Goal: Task Accomplishment & Management: Complete application form

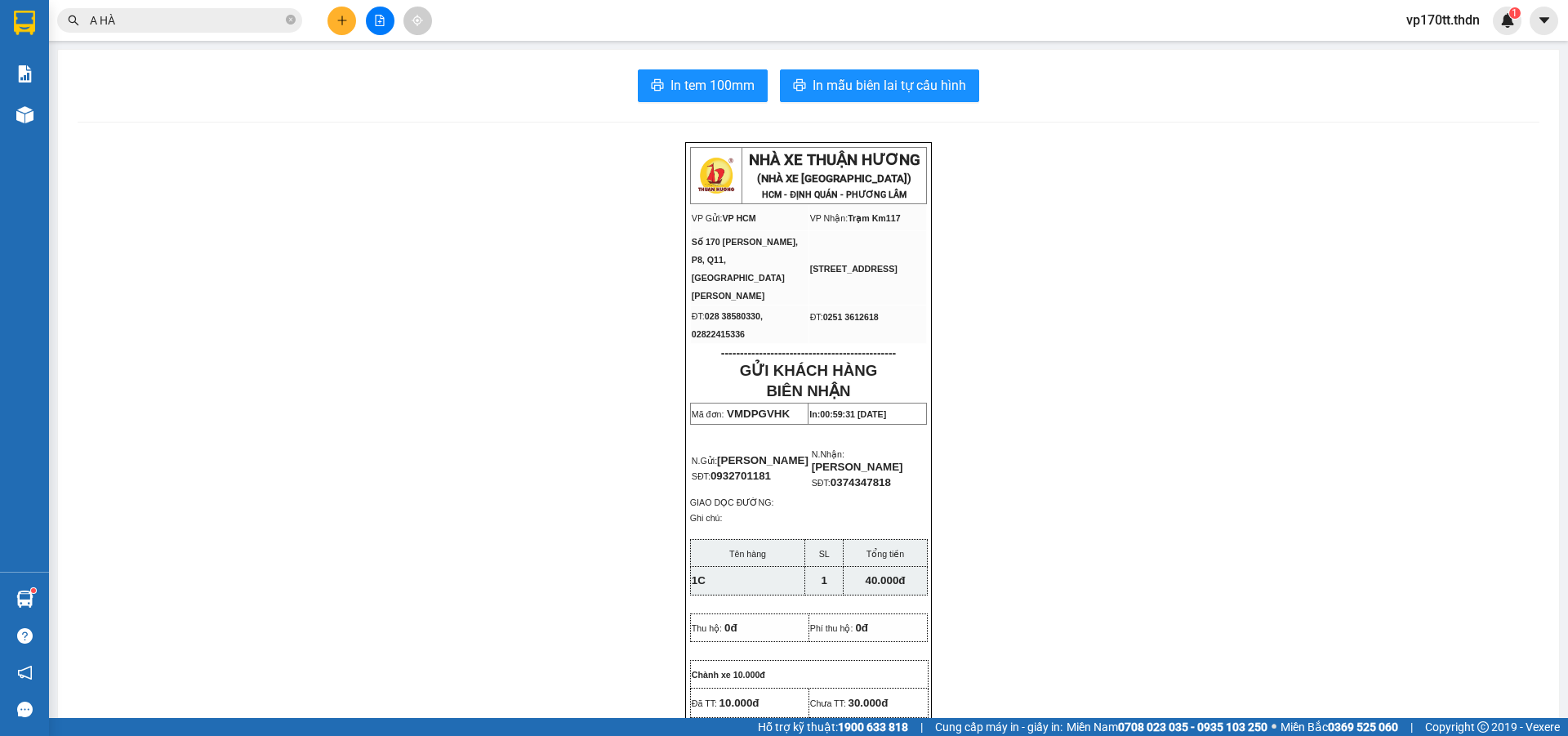
click at [337, 29] on button at bounding box center [341, 21] width 29 height 29
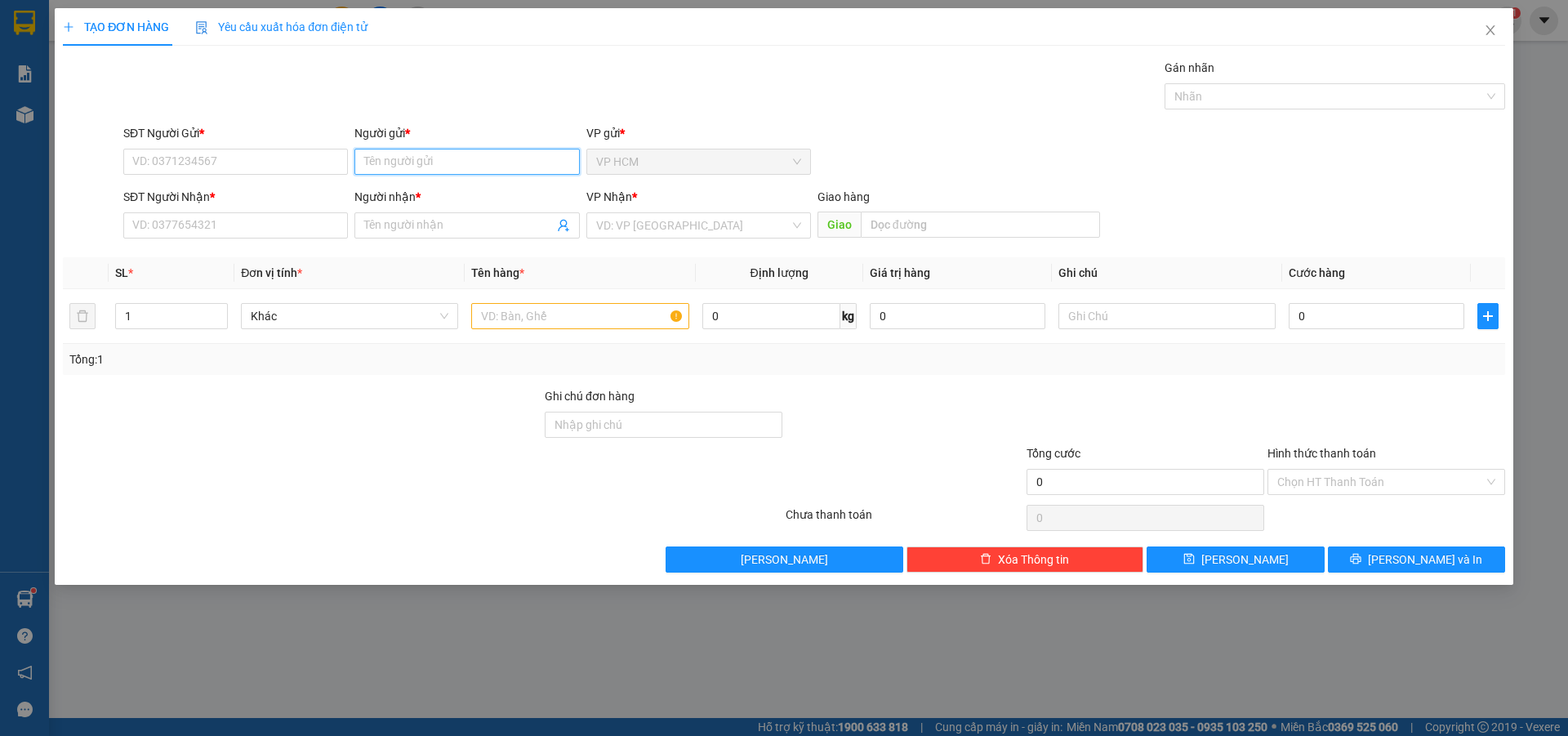
click at [408, 166] on input "Người gửi *" at bounding box center [466, 161] width 224 height 27
click at [230, 176] on div "SĐT Người Gửi * VD: 0371234567" at bounding box center [235, 153] width 224 height 57
click at [238, 159] on input "SĐT Người Gửi *" at bounding box center [235, 161] width 224 height 27
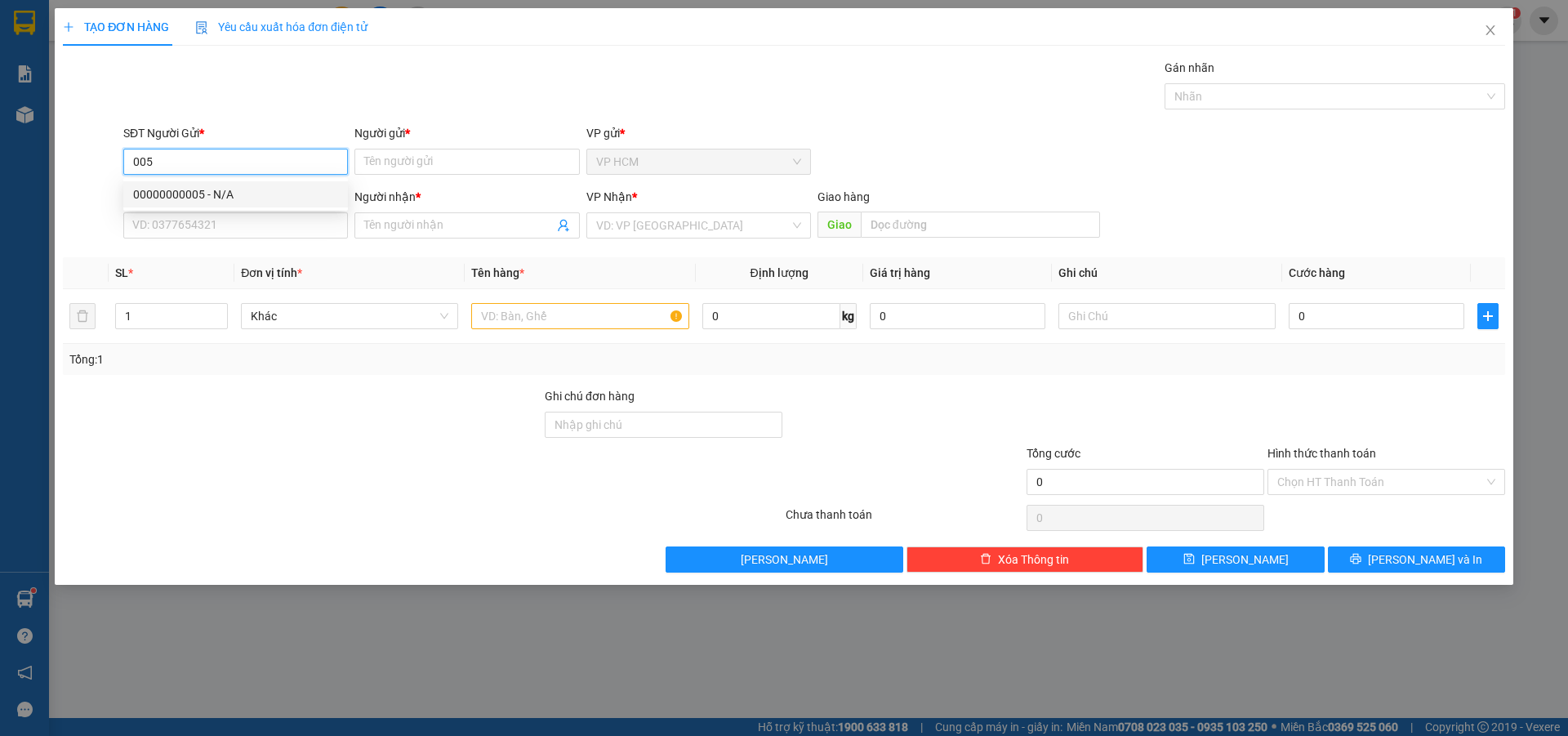
click at [211, 193] on div "00000000005 - N/A" at bounding box center [235, 194] width 205 height 18
type input "00000000005"
type input "N/A"
type input "0913858411"
type input "BÁC HOÀNG"
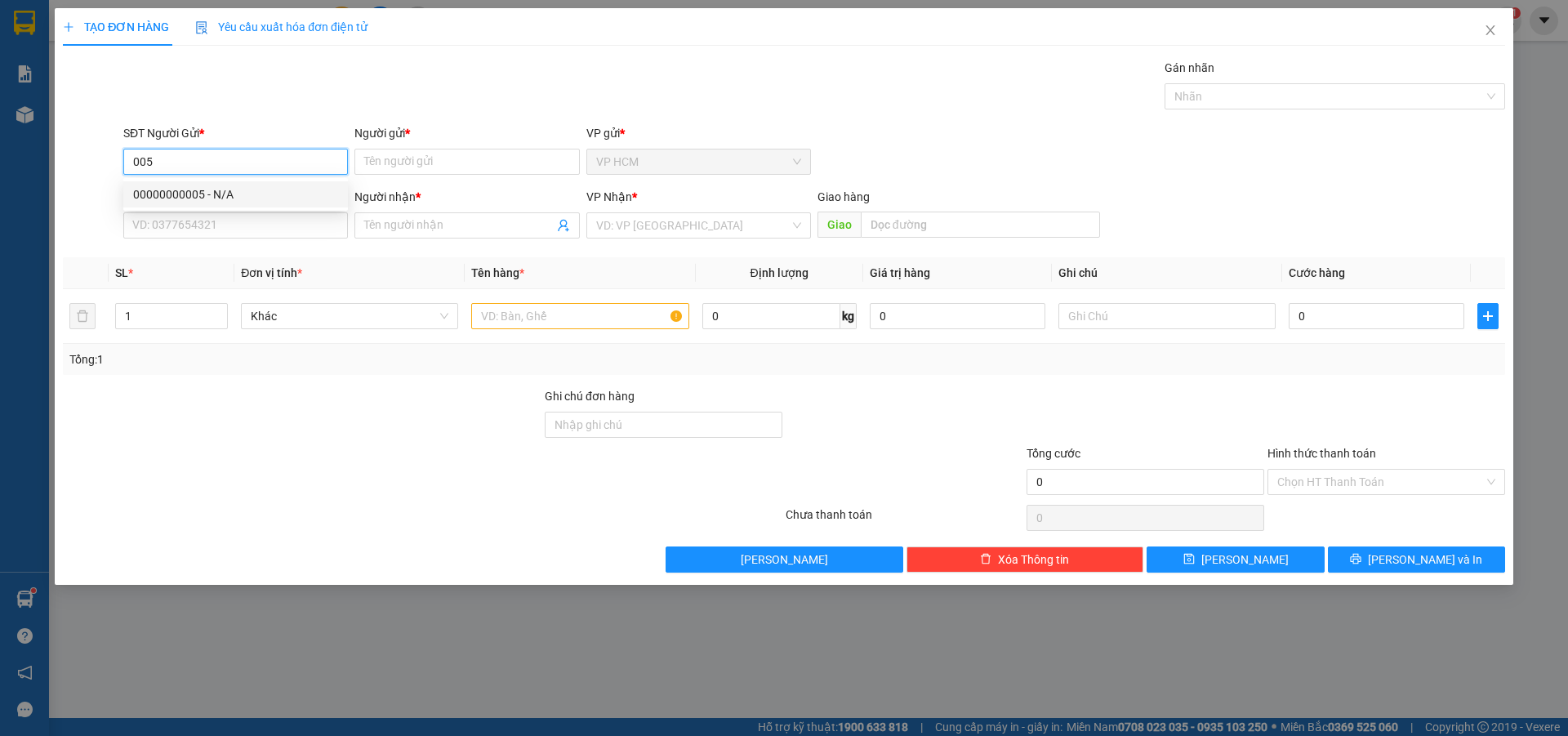
type input "[PERSON_NAME]"
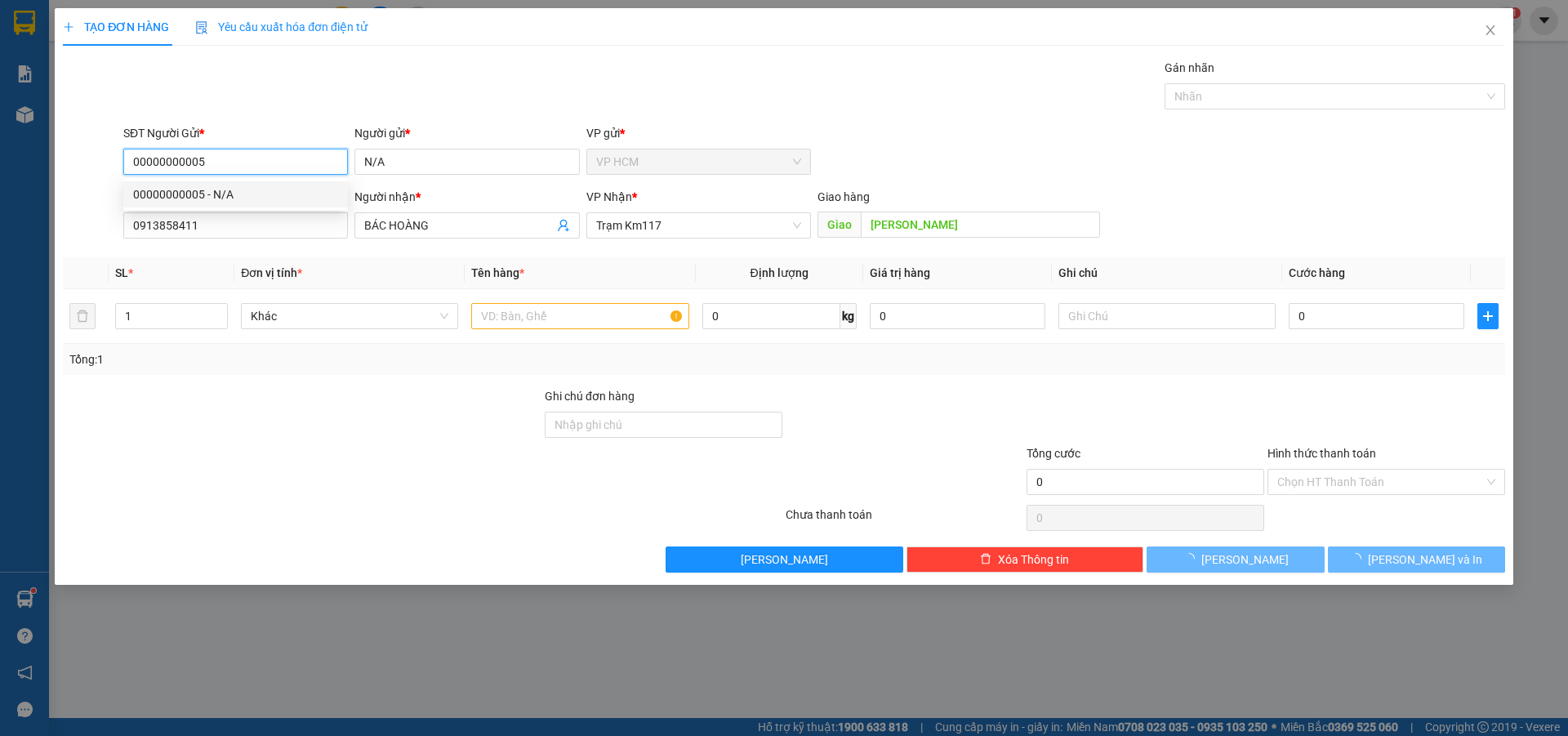
type input "30.000"
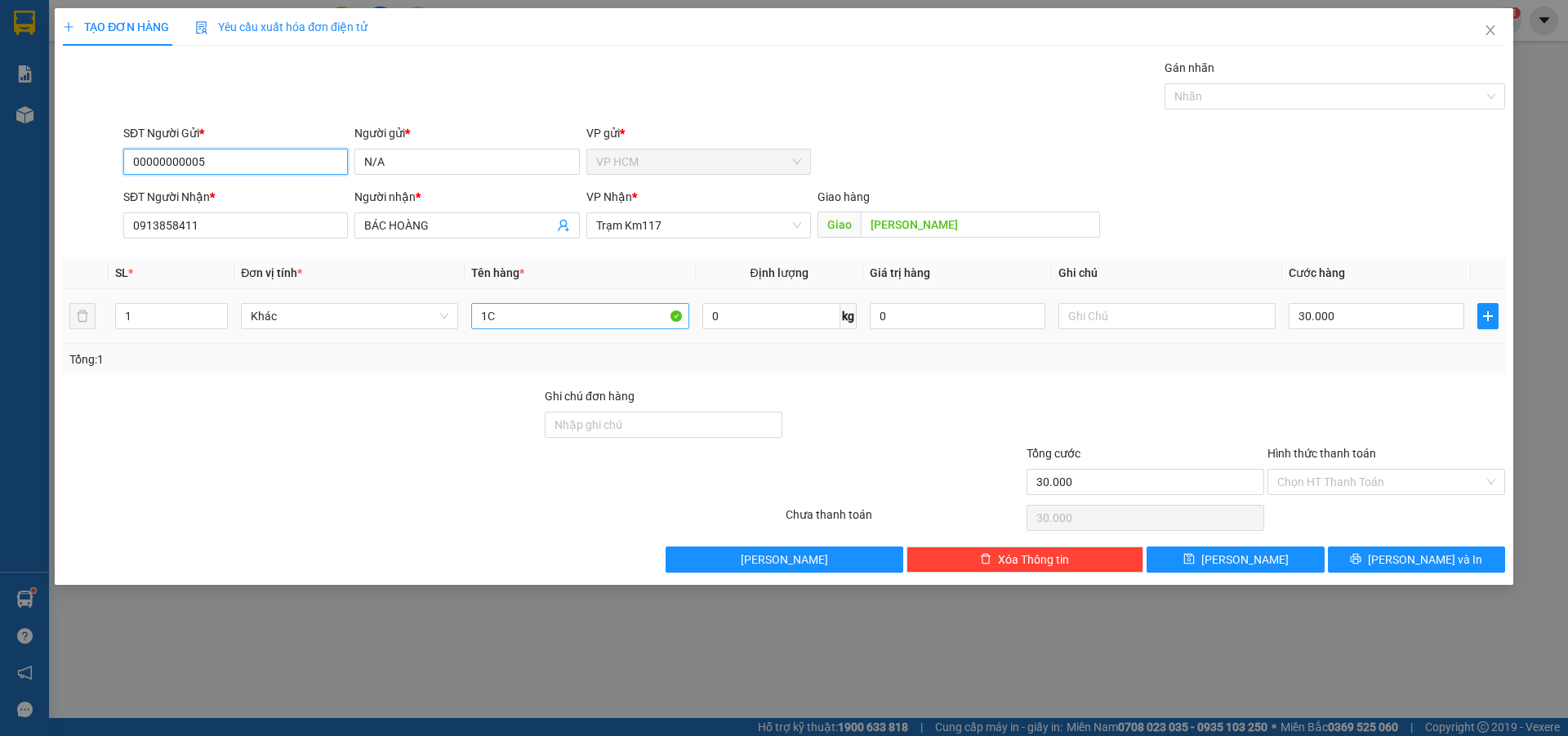
type input "00000000005"
drag, startPoint x: 617, startPoint y: 312, endPoint x: 235, endPoint y: 313, distance: 382.0
click at [235, 313] on tr "1 Khác 1C 0 kg 0 30.000" at bounding box center [784, 317] width 1442 height 55
type input "3C"
drag, startPoint x: 161, startPoint y: 318, endPoint x: 200, endPoint y: 317, distance: 39.0
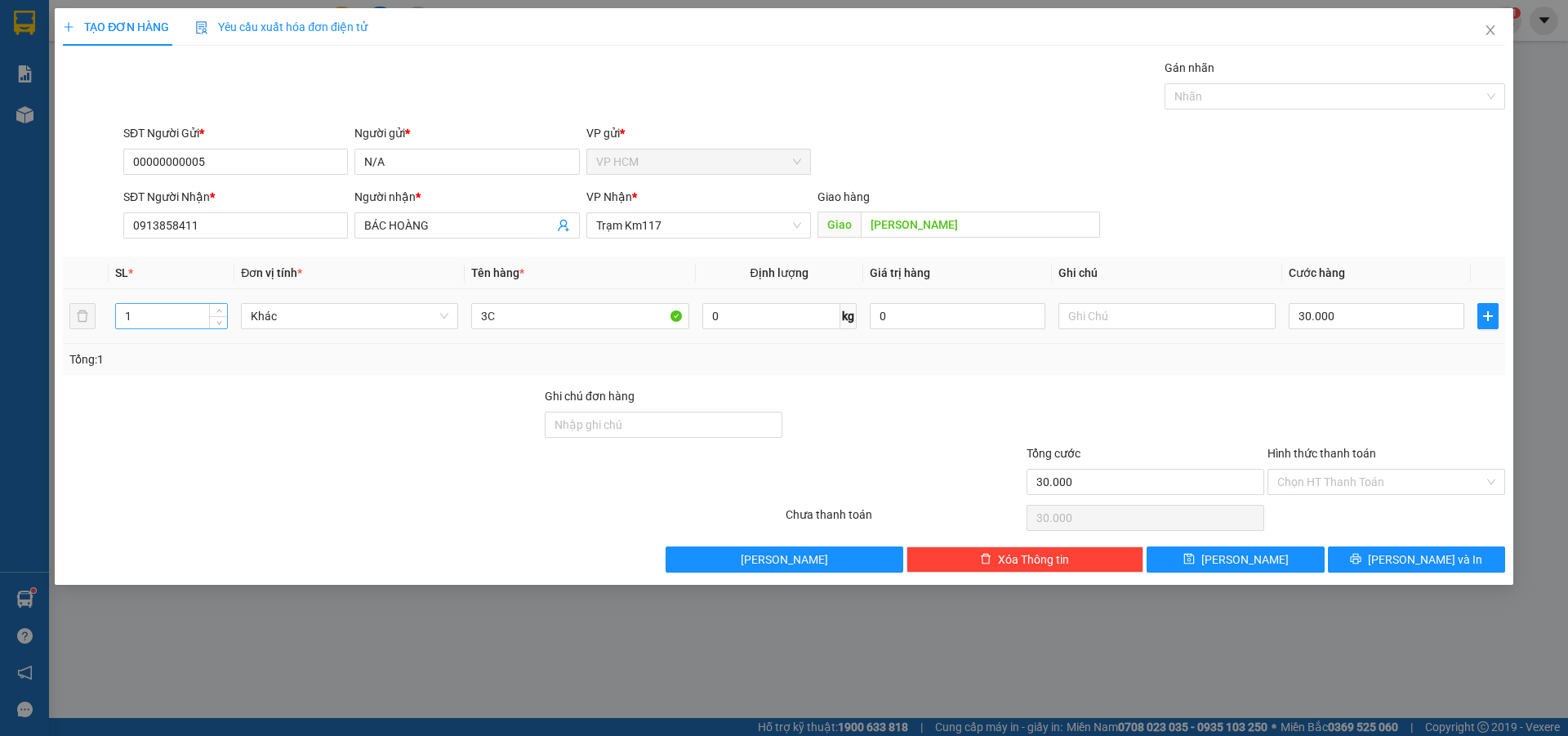
click at [162, 318] on input "1" at bounding box center [171, 316] width 111 height 25
type input "3"
click at [1255, 93] on div at bounding box center [1326, 96] width 316 height 20
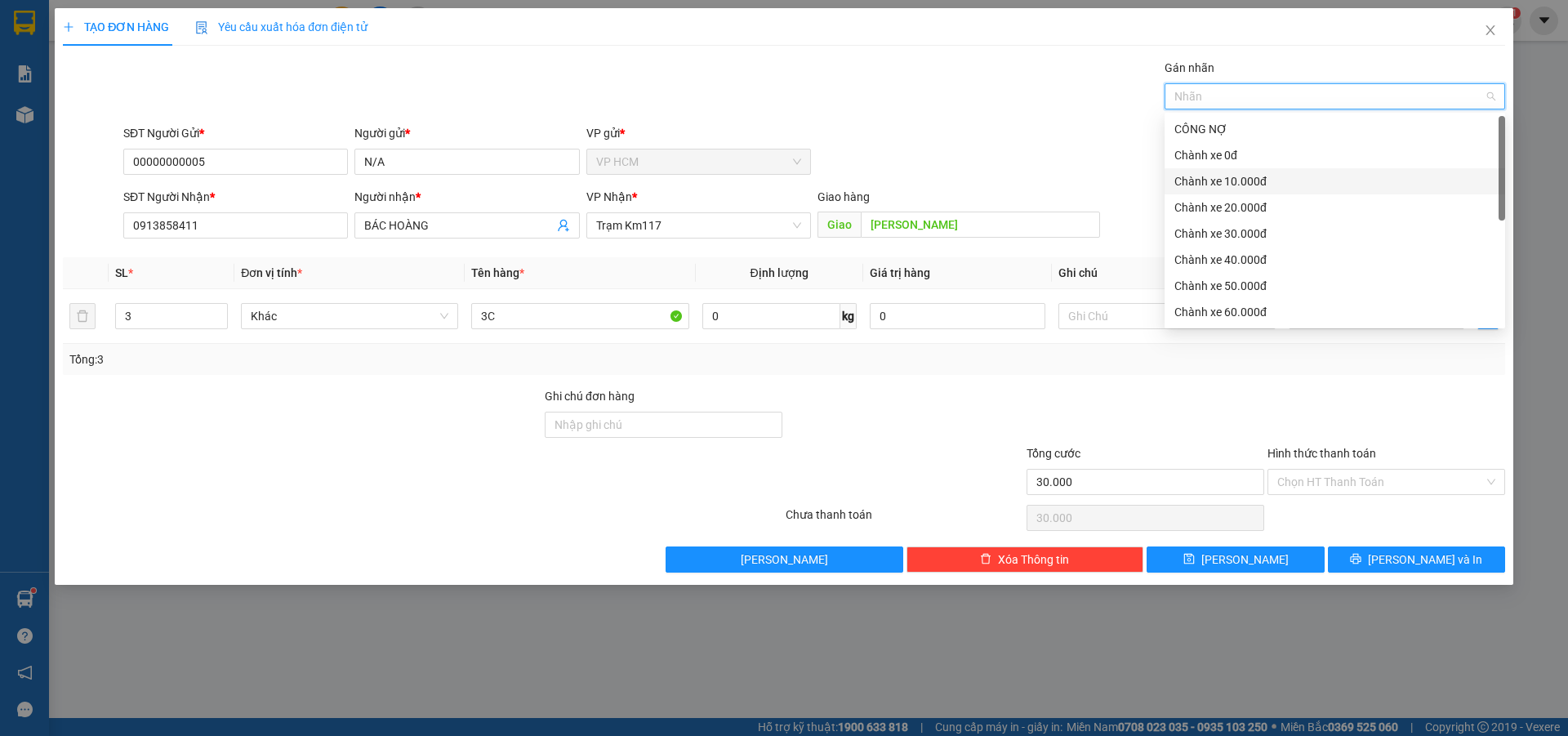
click at [1240, 170] on div "Chành xe 10.000đ" at bounding box center [1335, 181] width 340 height 27
click at [1238, 182] on div "Chành xe 10.000đ" at bounding box center [1329, 181] width 310 height 18
click at [1236, 164] on div "Chành xe 0đ" at bounding box center [1335, 154] width 340 height 27
click at [773, 81] on div "Gán nhãn Nhãn" at bounding box center [814, 88] width 1389 height 57
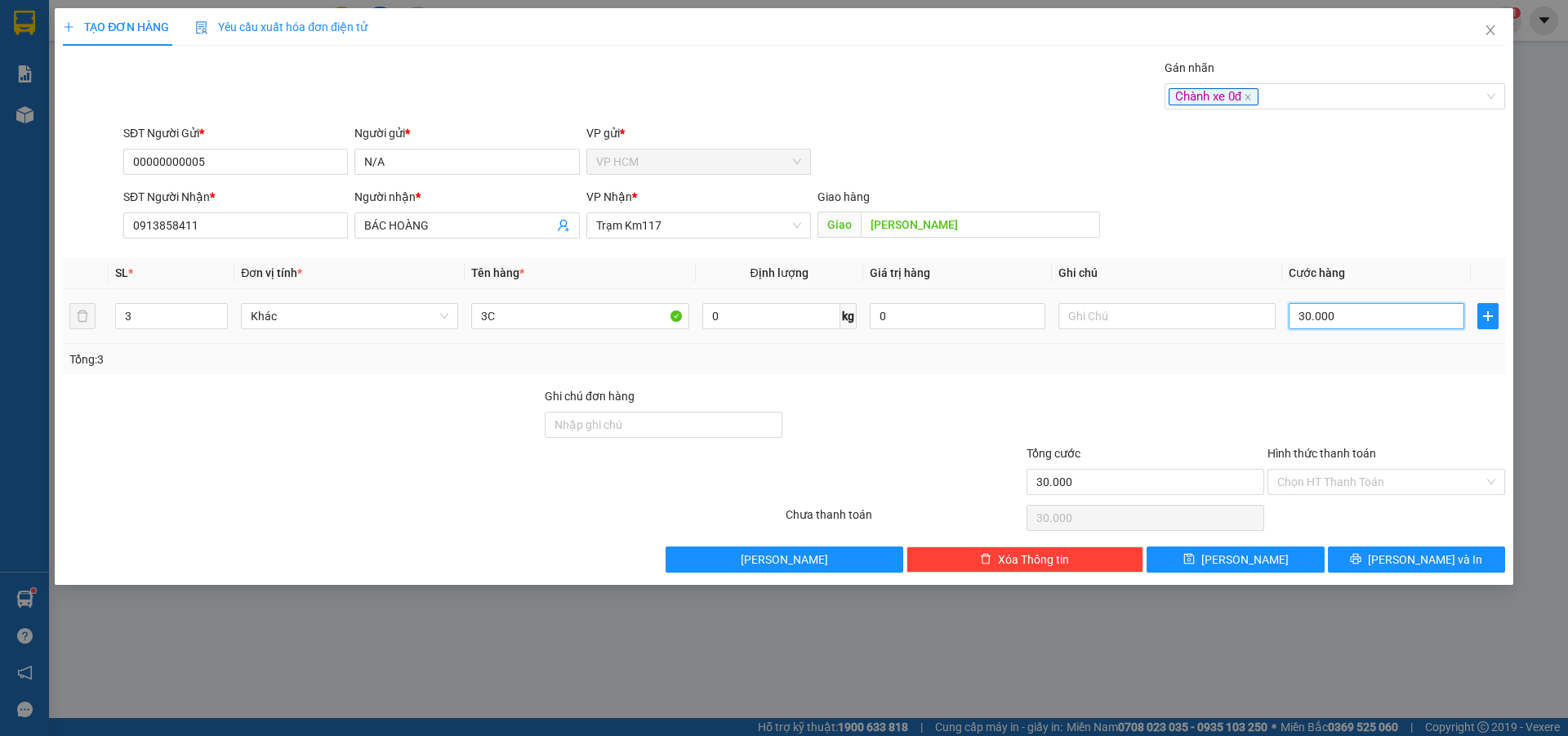
click at [1374, 323] on input "30.000" at bounding box center [1376, 316] width 176 height 27
type input "9"
type input "90"
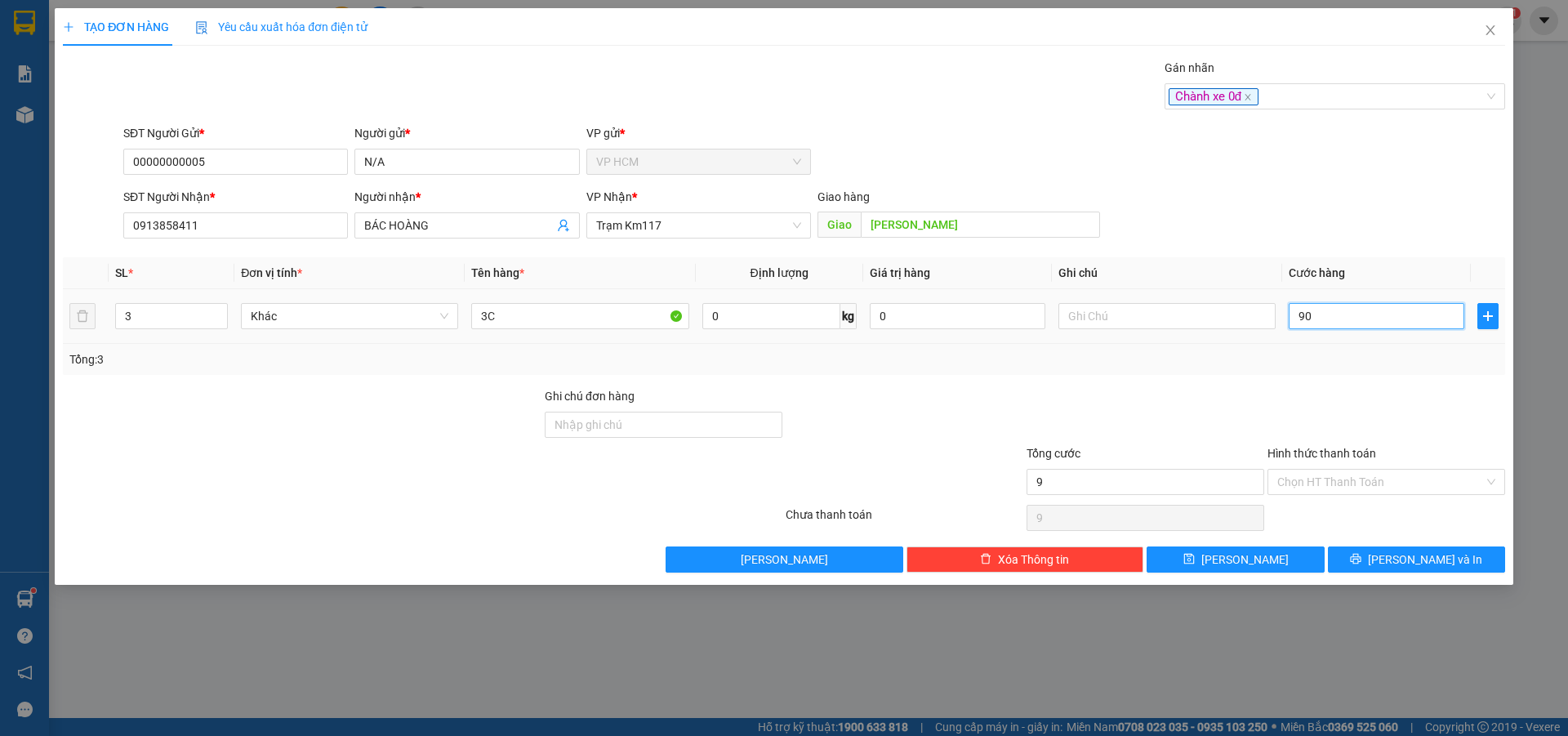
type input "90"
type input "90.000"
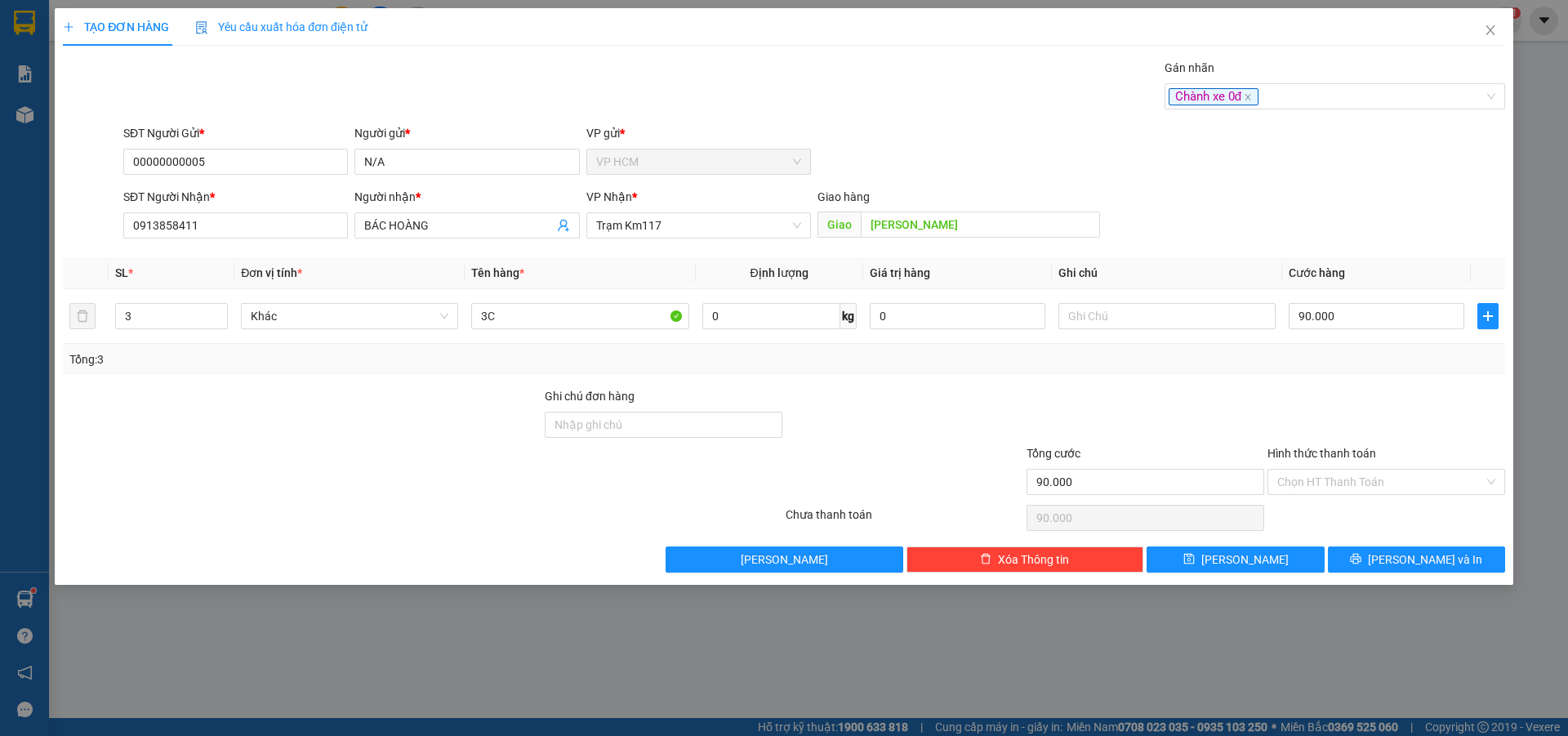
click at [1334, 410] on div at bounding box center [1386, 416] width 241 height 57
click at [1341, 316] on input "90.000" at bounding box center [1376, 316] width 176 height 27
type input "7"
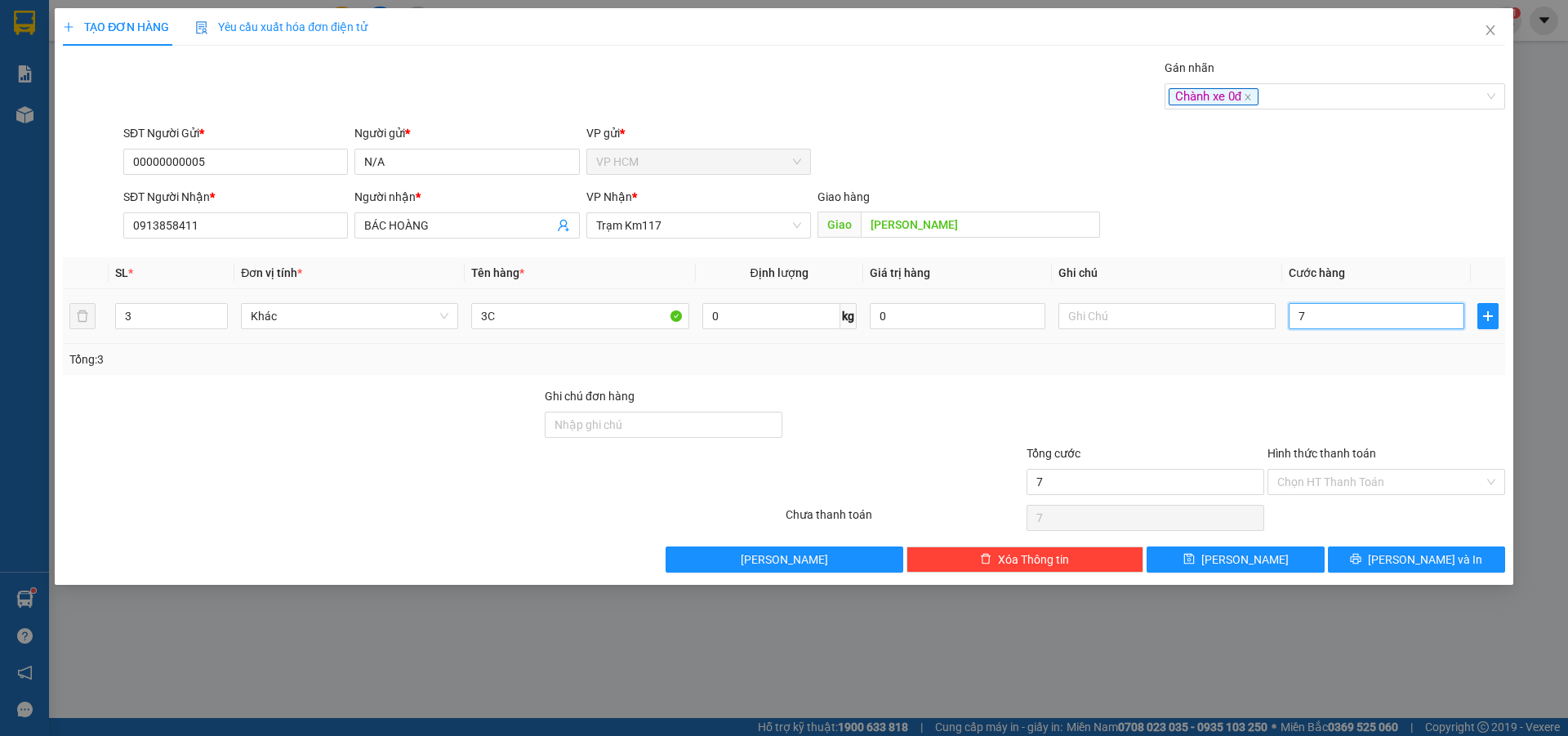
type input "70"
type input "70.000"
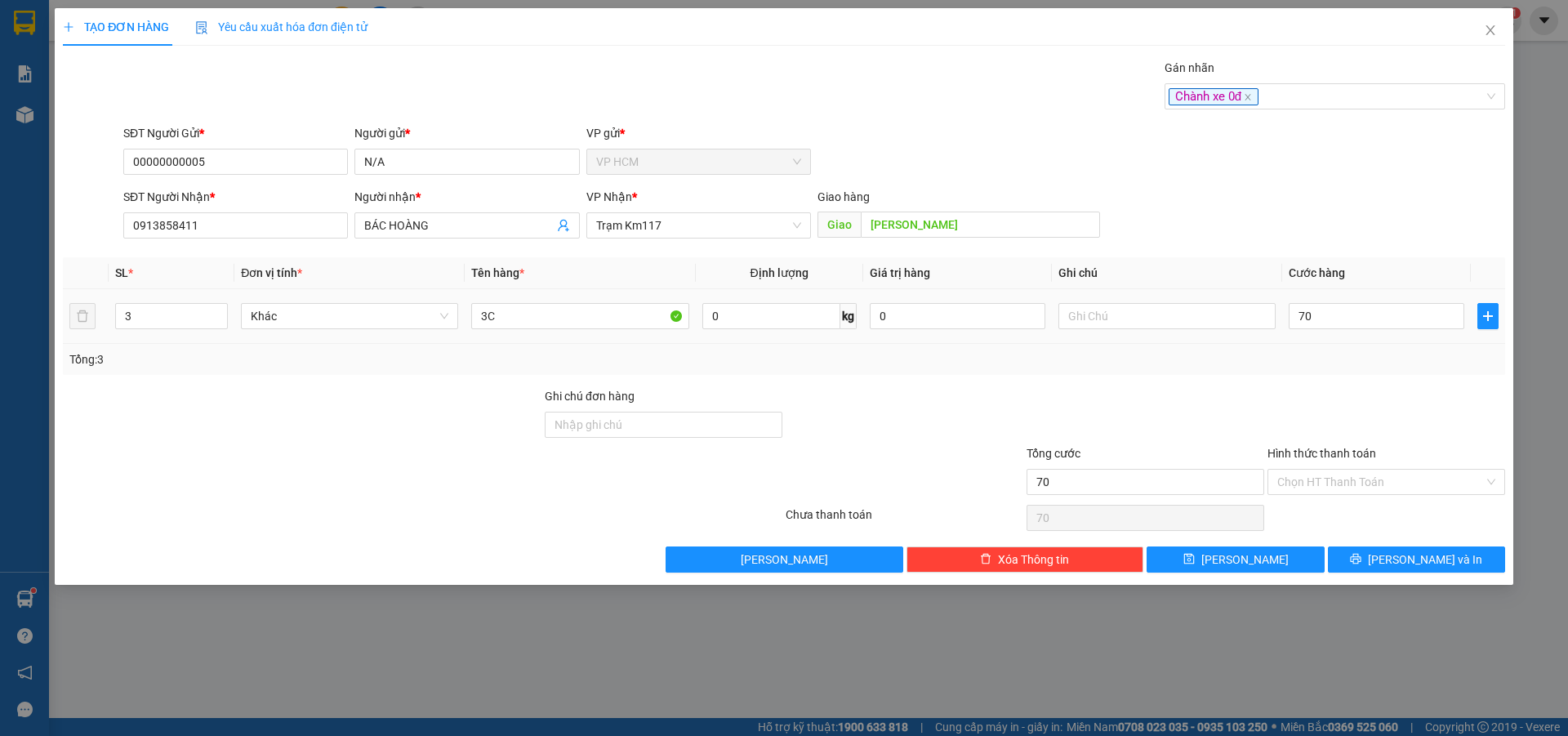
type input "70.000"
click at [1302, 372] on div "Tổng: 3" at bounding box center [784, 360] width 1442 height 31
click at [1316, 479] on input "Hình thức thanh toán" at bounding box center [1381, 481] width 207 height 25
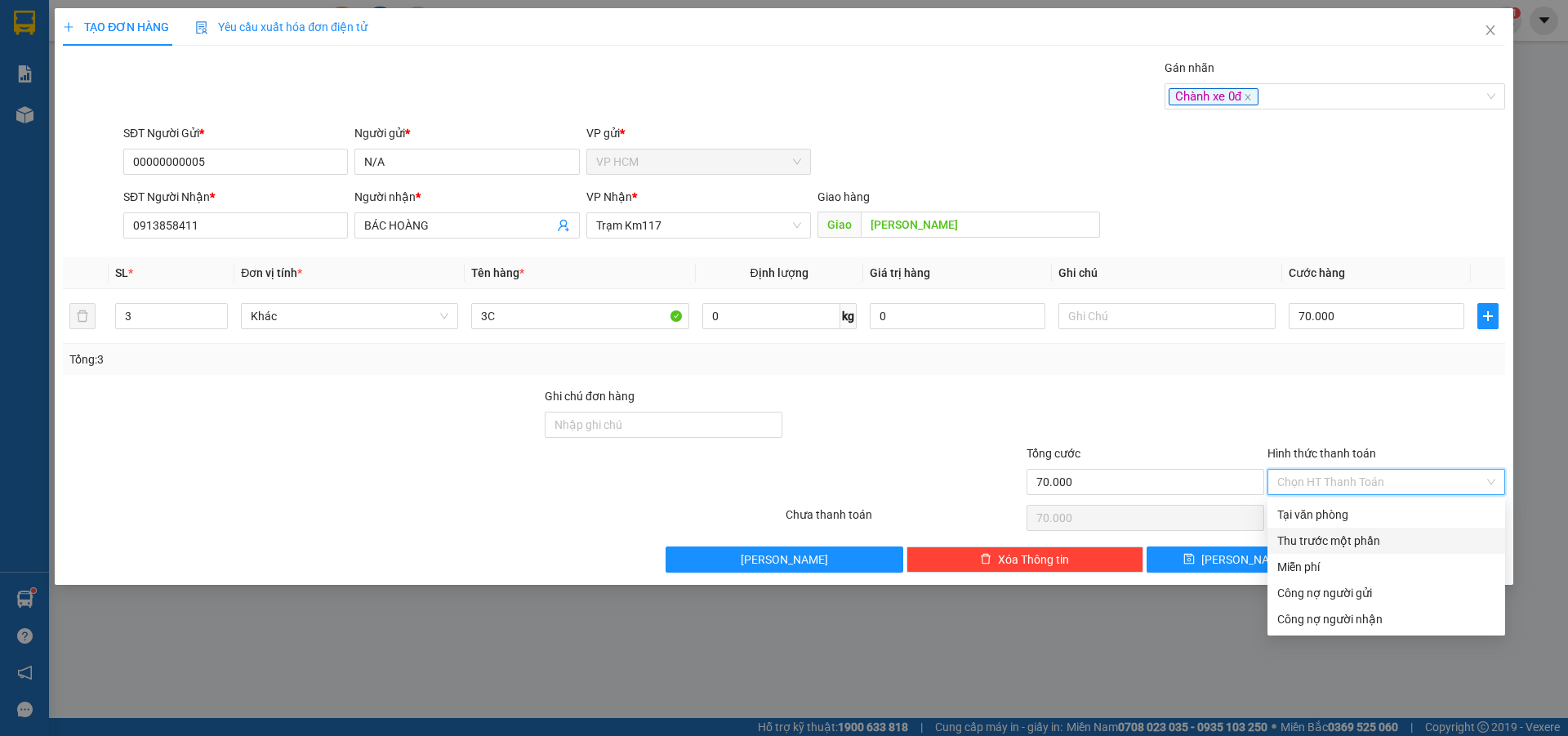
click at [1306, 536] on div "Thu trước một phần" at bounding box center [1387, 541] width 218 height 18
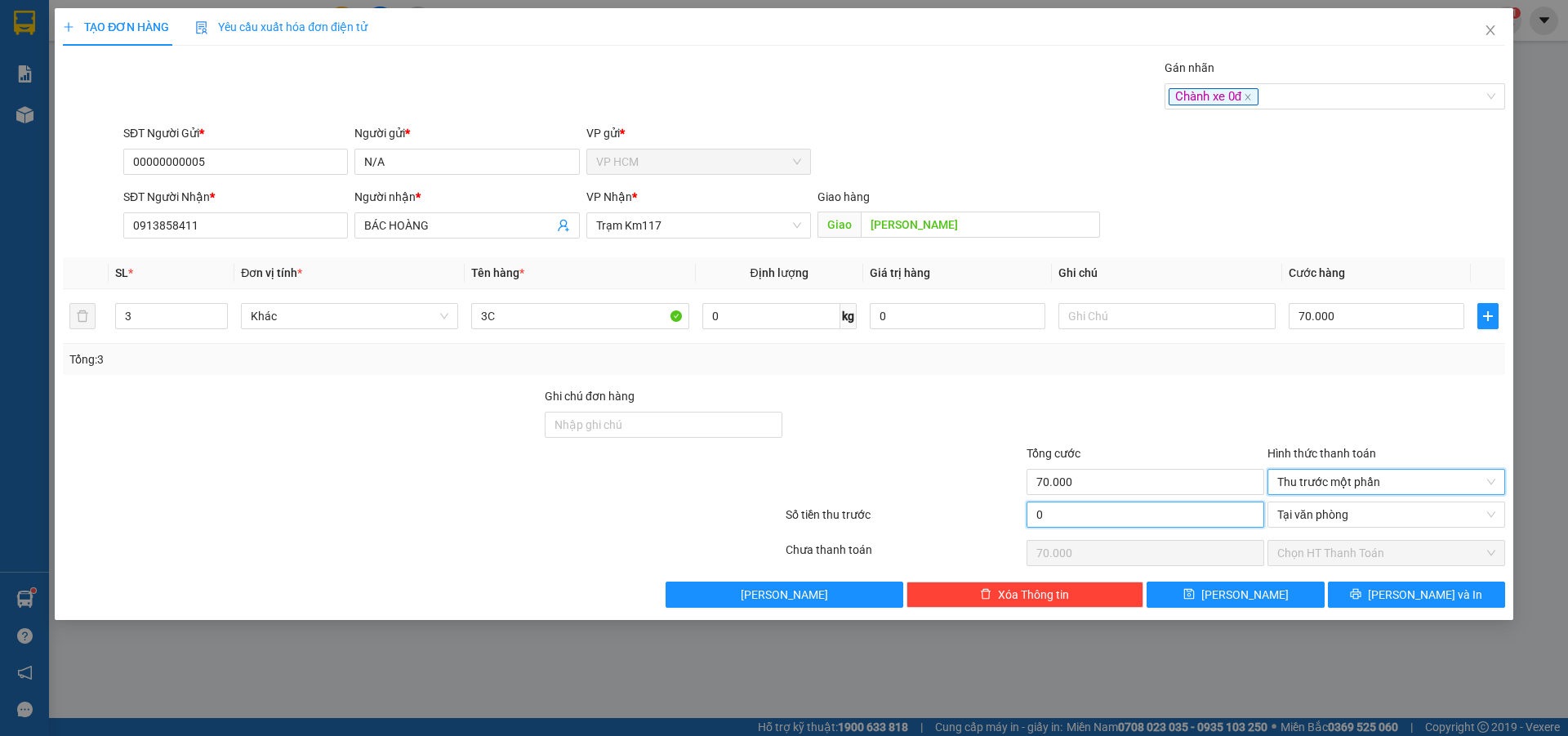
drag, startPoint x: 1225, startPoint y: 517, endPoint x: 1208, endPoint y: 386, distance: 132.1
click at [1225, 516] on input "0" at bounding box center [1146, 515] width 238 height 27
type input "1"
type input "69.999"
type input "10"
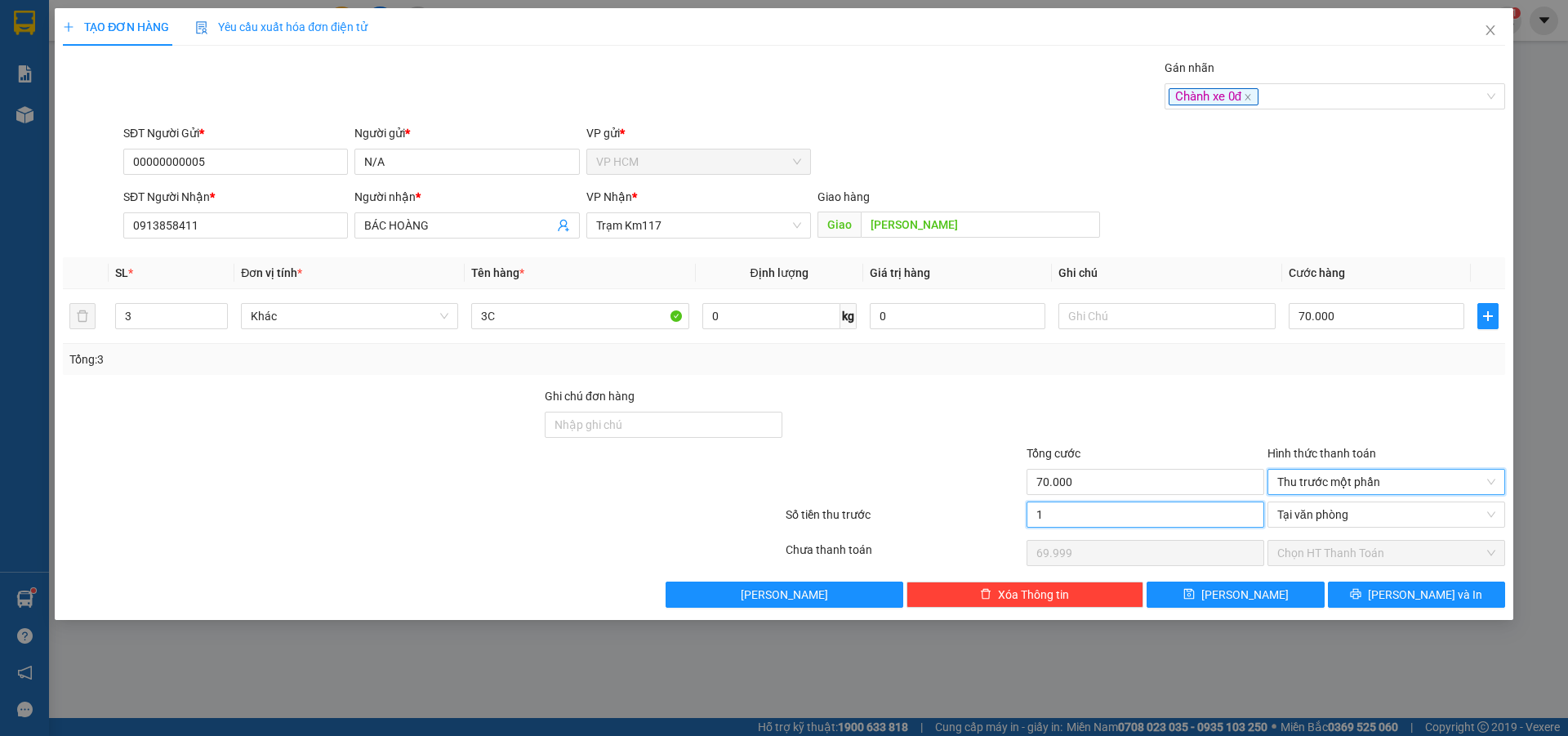
type input "69.990"
type input "10.000"
type input "60.000"
drag, startPoint x: 1206, startPoint y: 379, endPoint x: 1206, endPoint y: 280, distance: 99.0
click at [1206, 378] on div "Transit Pickup Surcharge Ids Transit Deliver Surcharge Ids Transit Deliver Surc…" at bounding box center [784, 334] width 1442 height 549
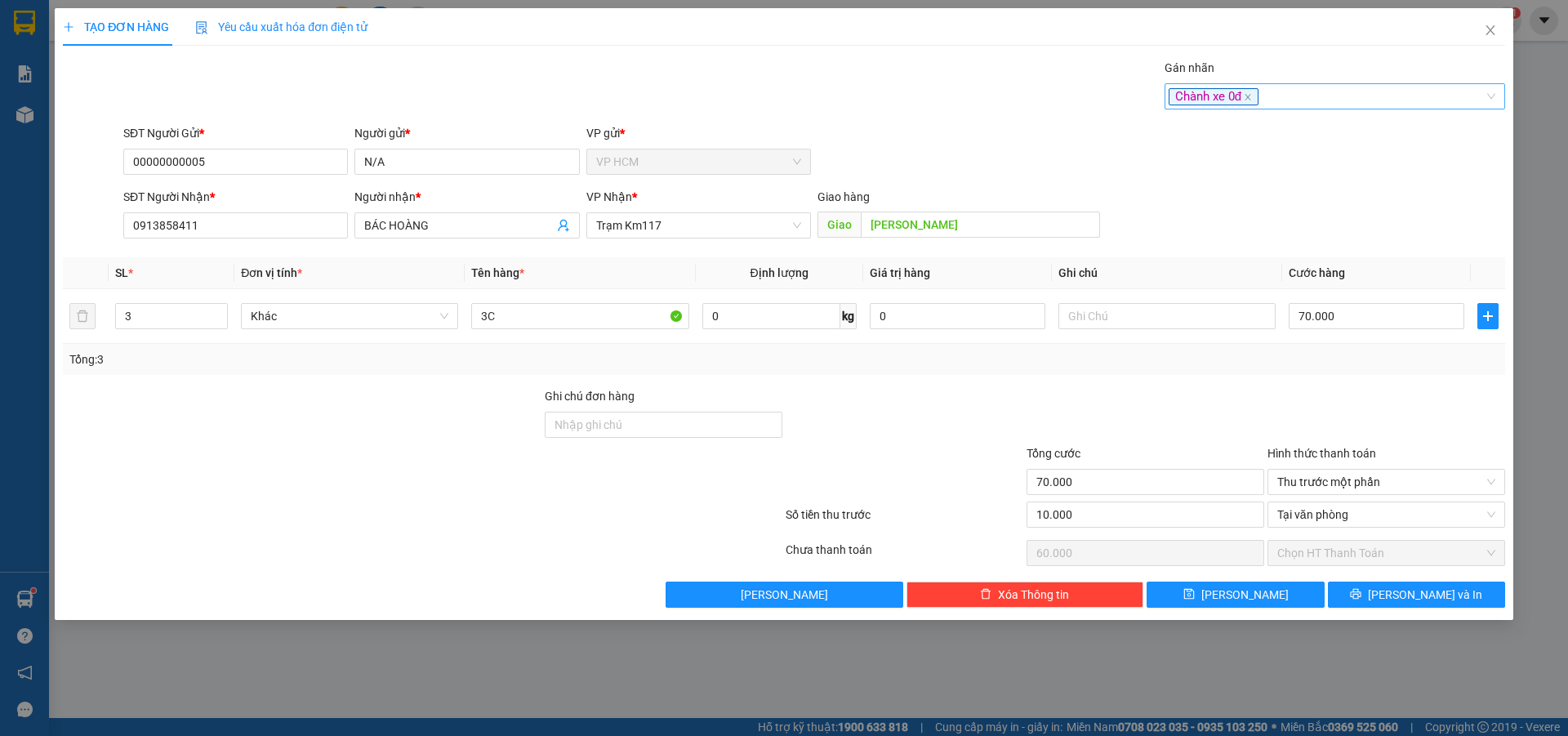
click at [1311, 105] on div "Chành xe 0đ" at bounding box center [1326, 96] width 316 height 20
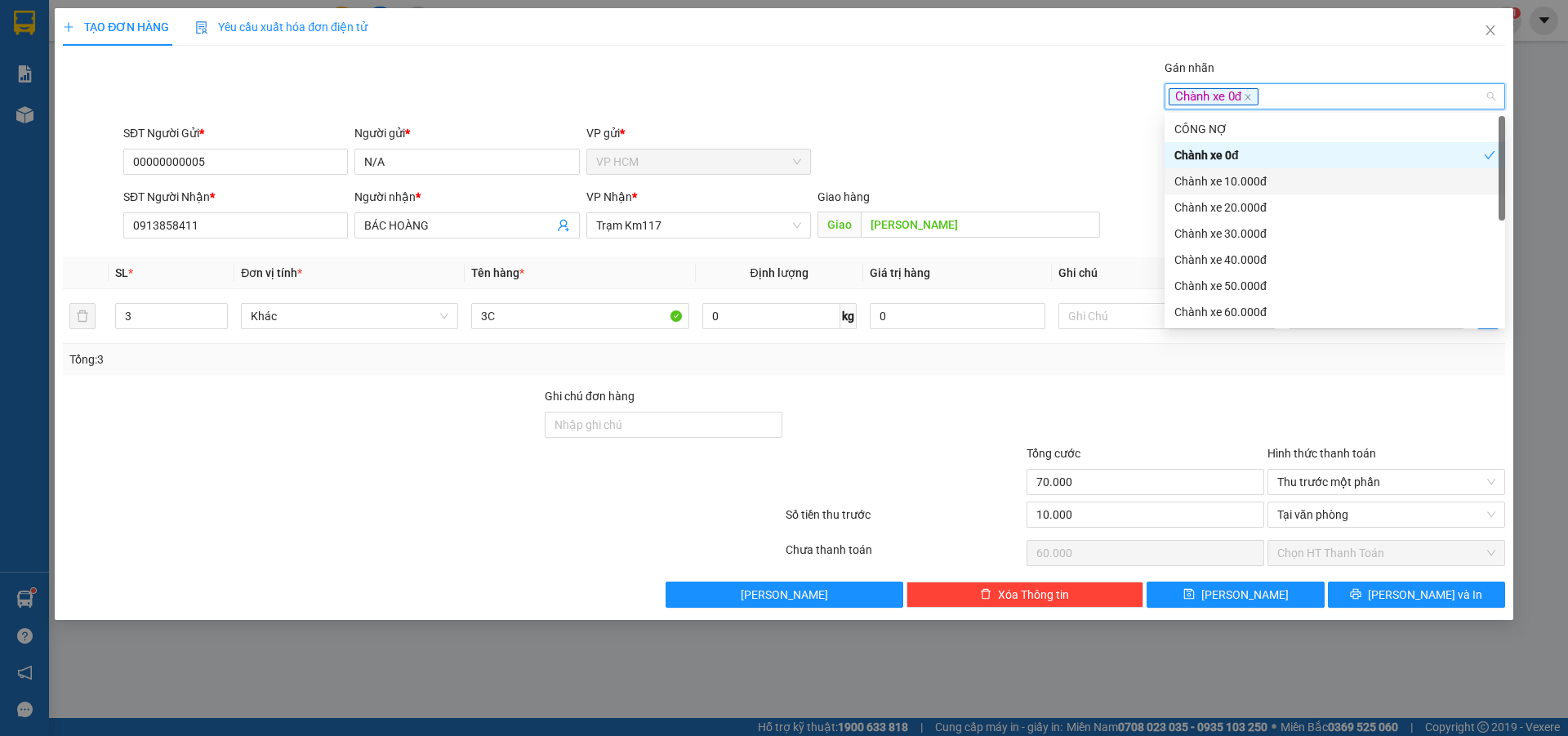
click at [1236, 171] on div "Chành xe 10.000đ" at bounding box center [1335, 181] width 340 height 27
click at [1235, 156] on div "Chành xe 0đ" at bounding box center [1329, 155] width 310 height 18
click at [958, 80] on div "Gán nhãn Chành xe 10.000đ" at bounding box center [814, 88] width 1389 height 57
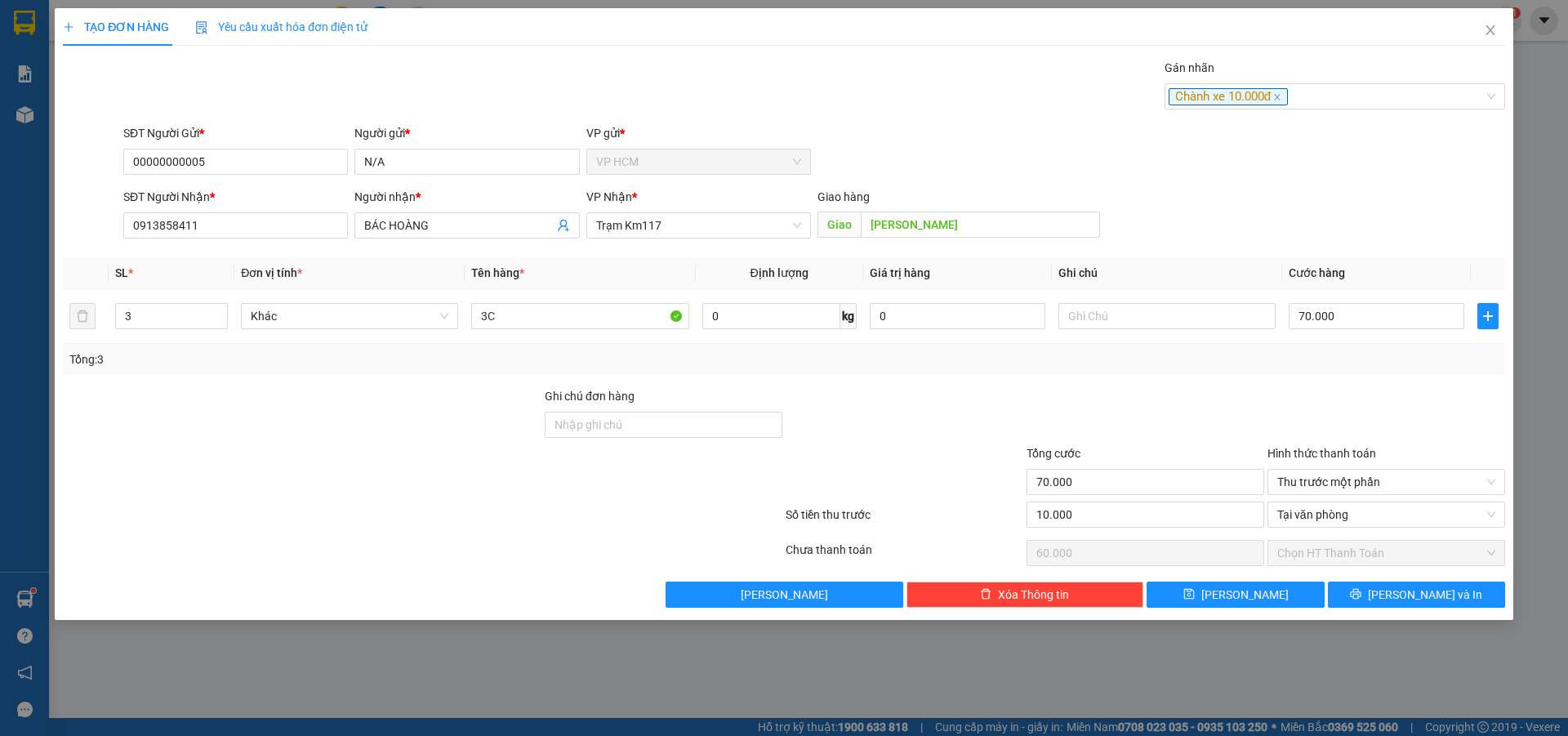
click at [1414, 613] on div "TẠO ĐƠN HÀNG Yêu cầu xuất hóa đơn điện tử Transit Pickup Surcharge Ids Transit …" at bounding box center [784, 314] width 1459 height 612
click at [1361, 588] on icon "printer" at bounding box center [1357, 594] width 12 height 12
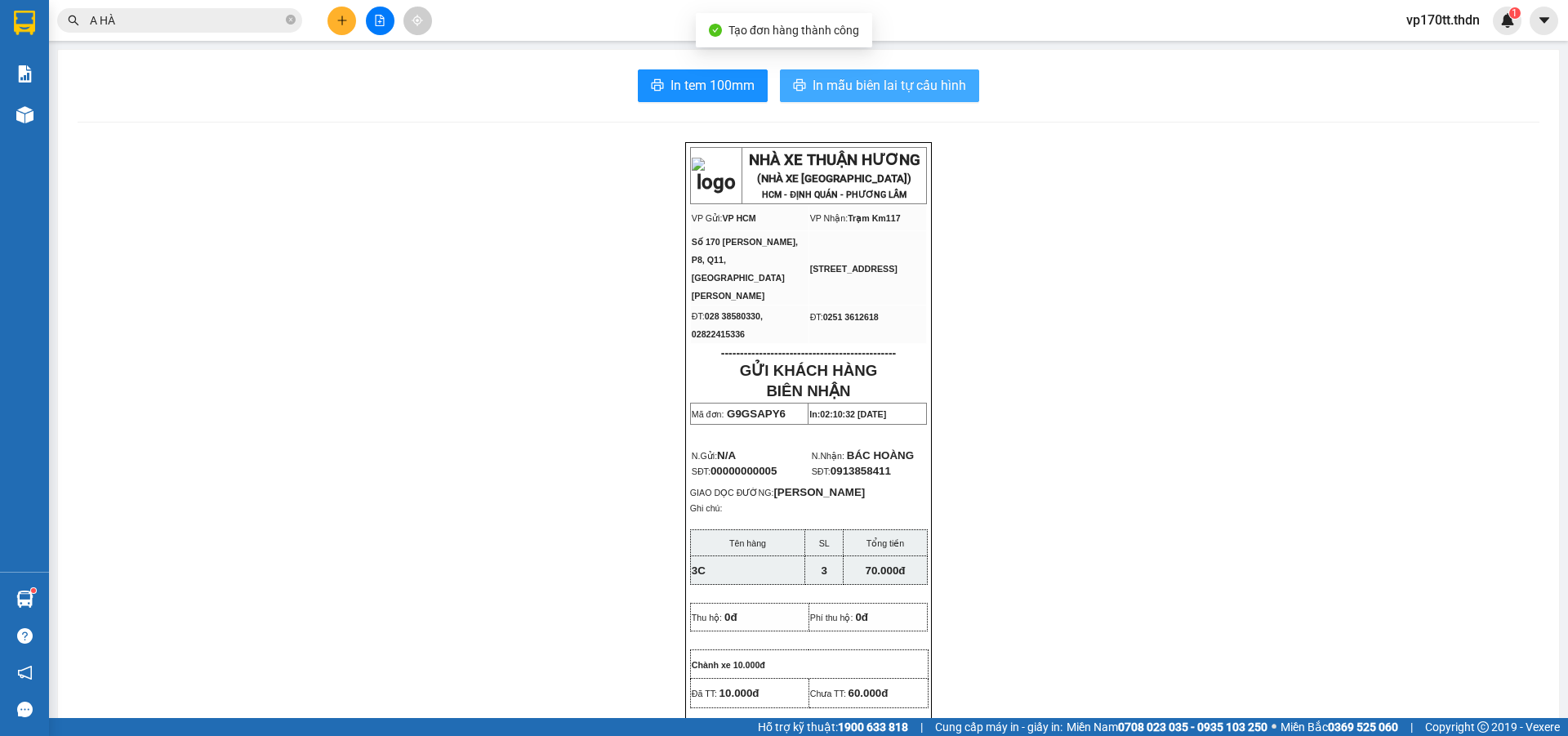
click at [942, 75] on span "In mẫu biên lai tự cấu hình" at bounding box center [889, 85] width 153 height 21
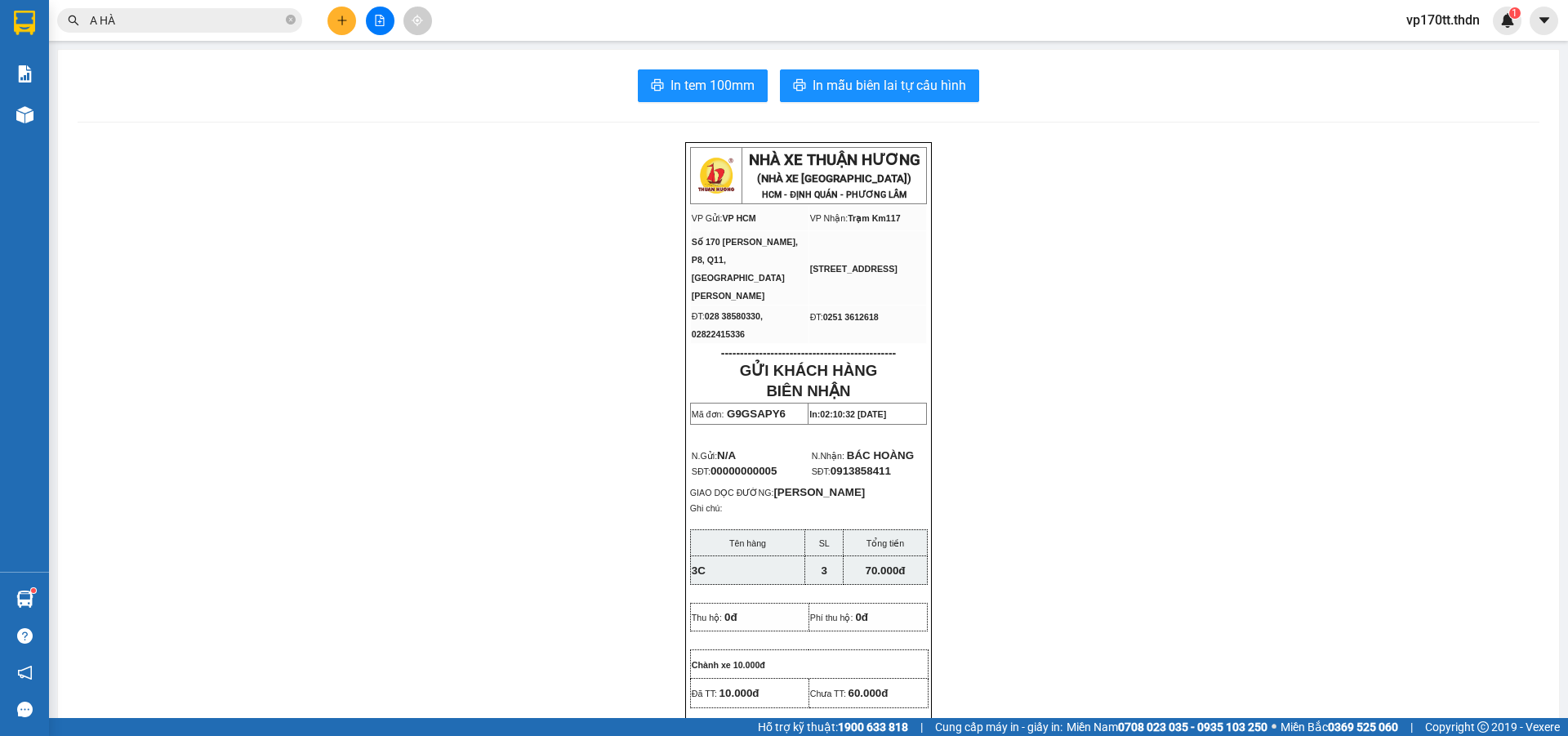
click at [221, 20] on input "A HÀ" at bounding box center [186, 21] width 193 height 18
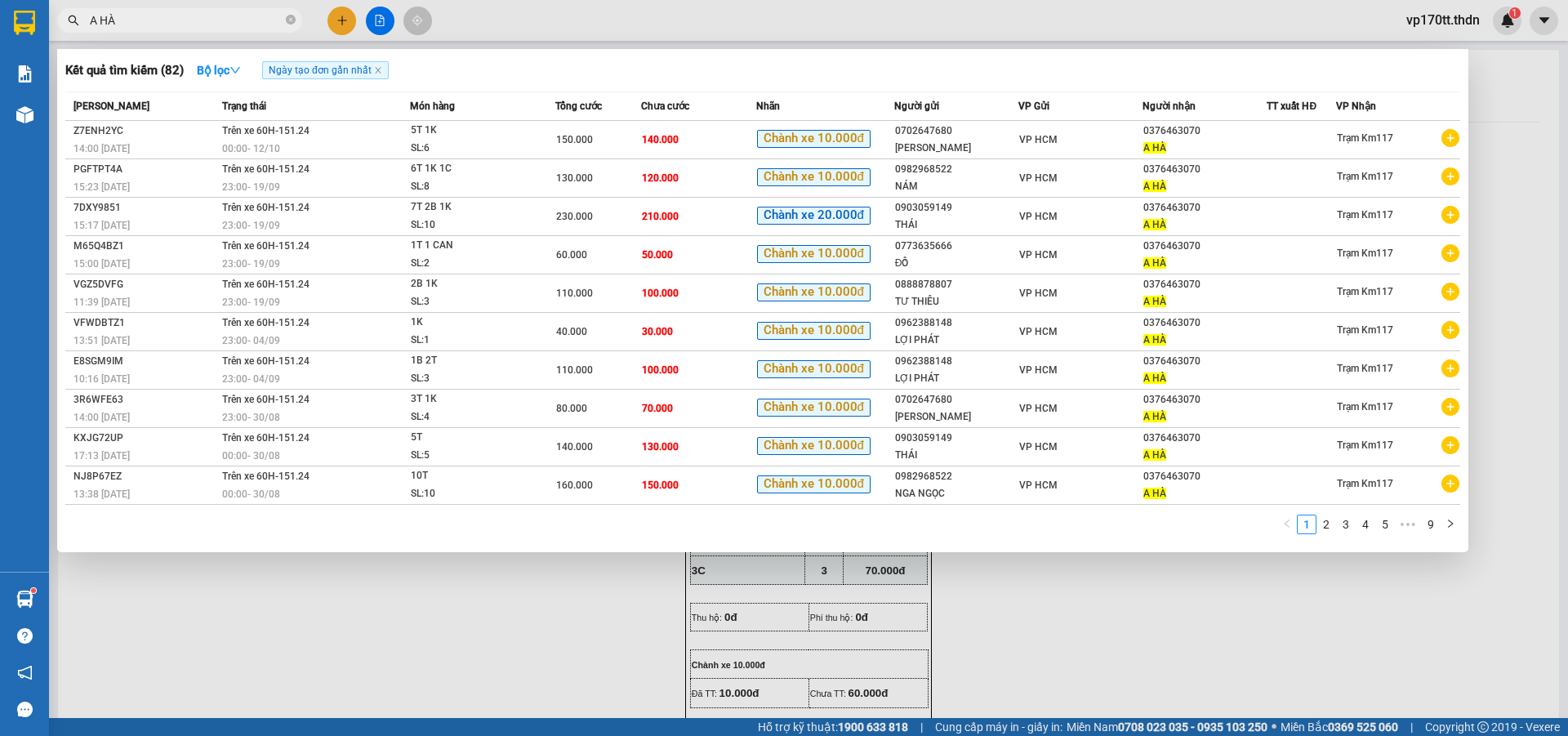
click at [224, 20] on input "A HÀ" at bounding box center [186, 21] width 193 height 18
click at [225, 20] on input "A HÀ" at bounding box center [186, 21] width 193 height 18
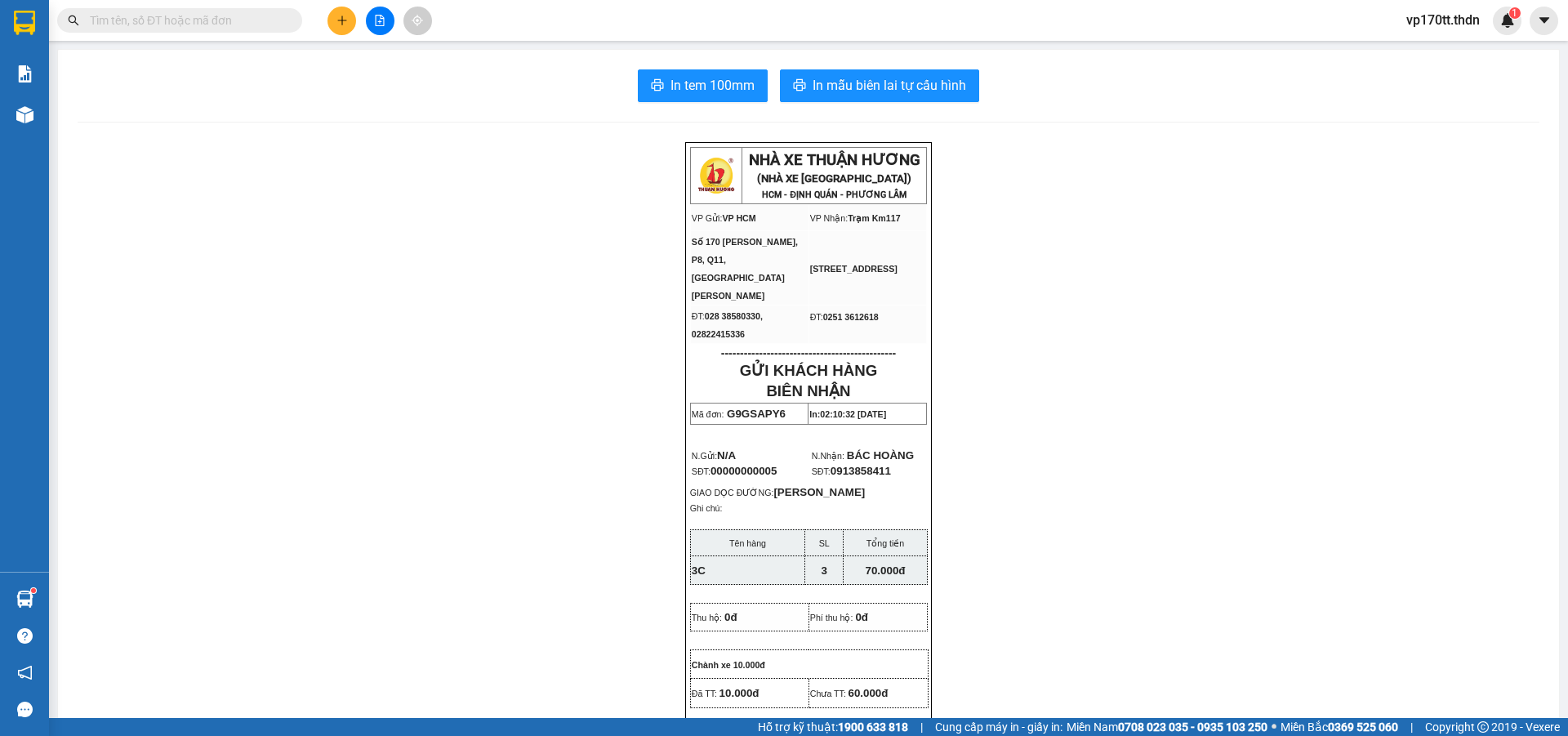
click at [336, 20] on icon "plus" at bounding box center [342, 21] width 12 height 12
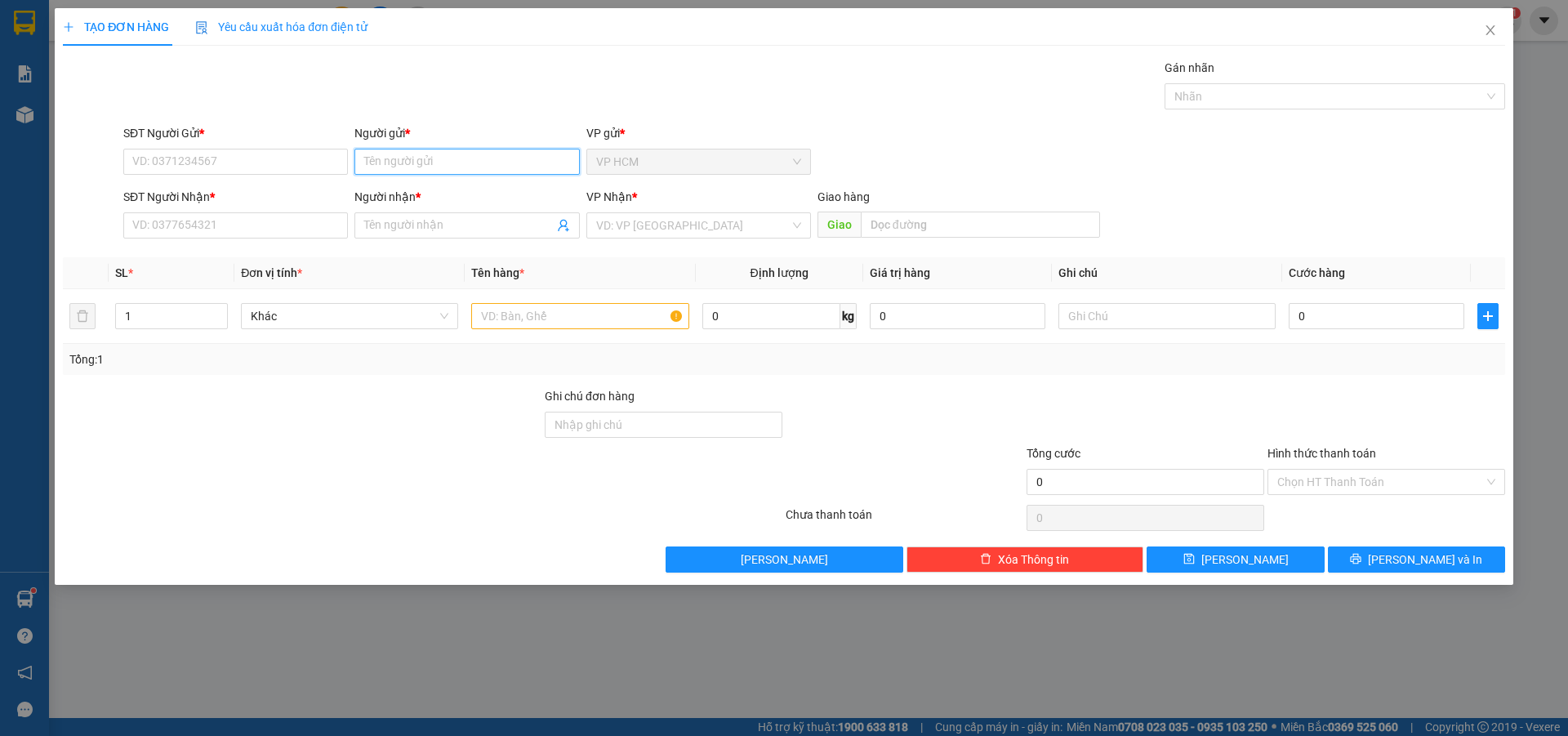
click at [419, 156] on input "Người gửi *" at bounding box center [466, 161] width 224 height 27
click at [1489, 33] on icon "close" at bounding box center [1489, 31] width 9 height 10
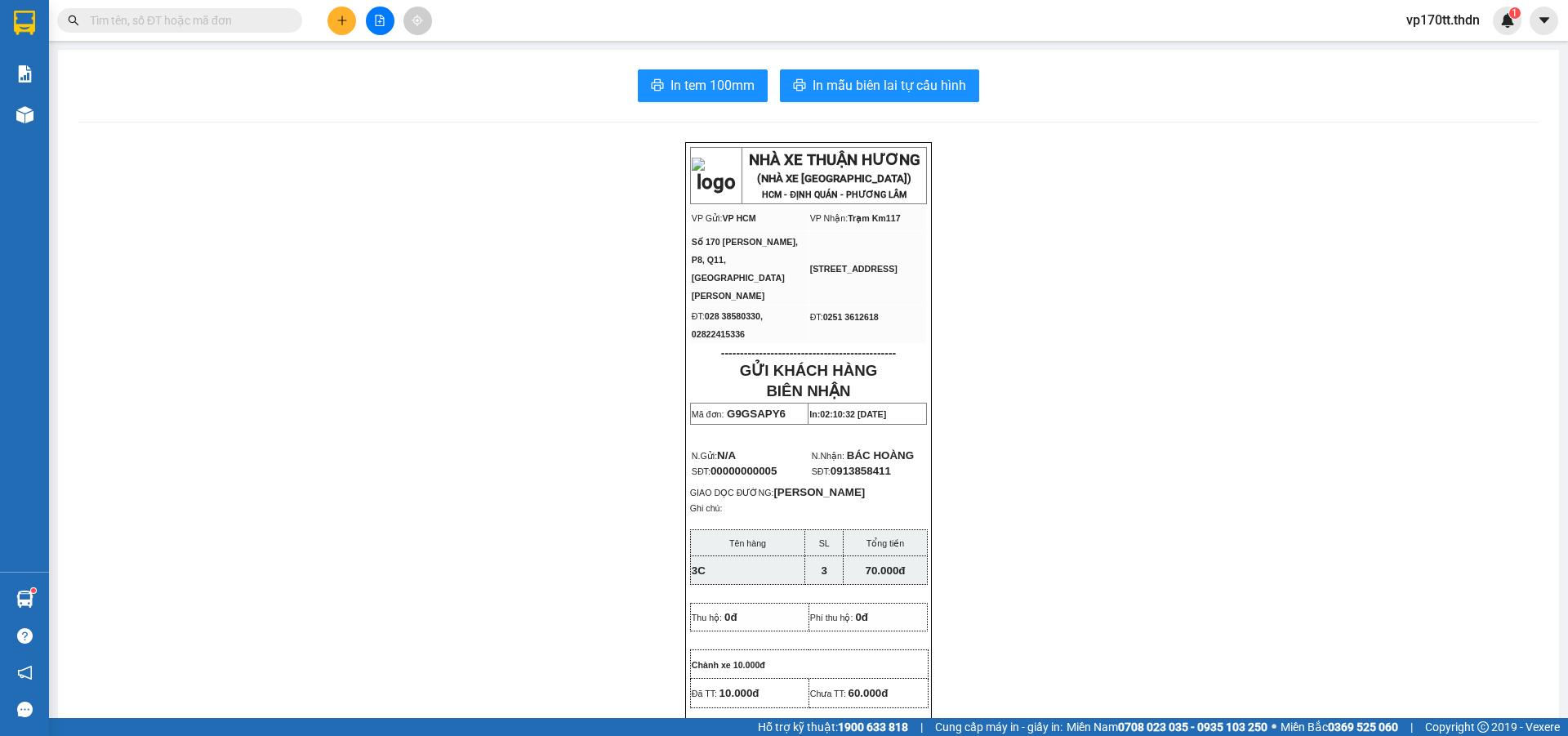
click at [188, 27] on input "text" at bounding box center [186, 21] width 193 height 18
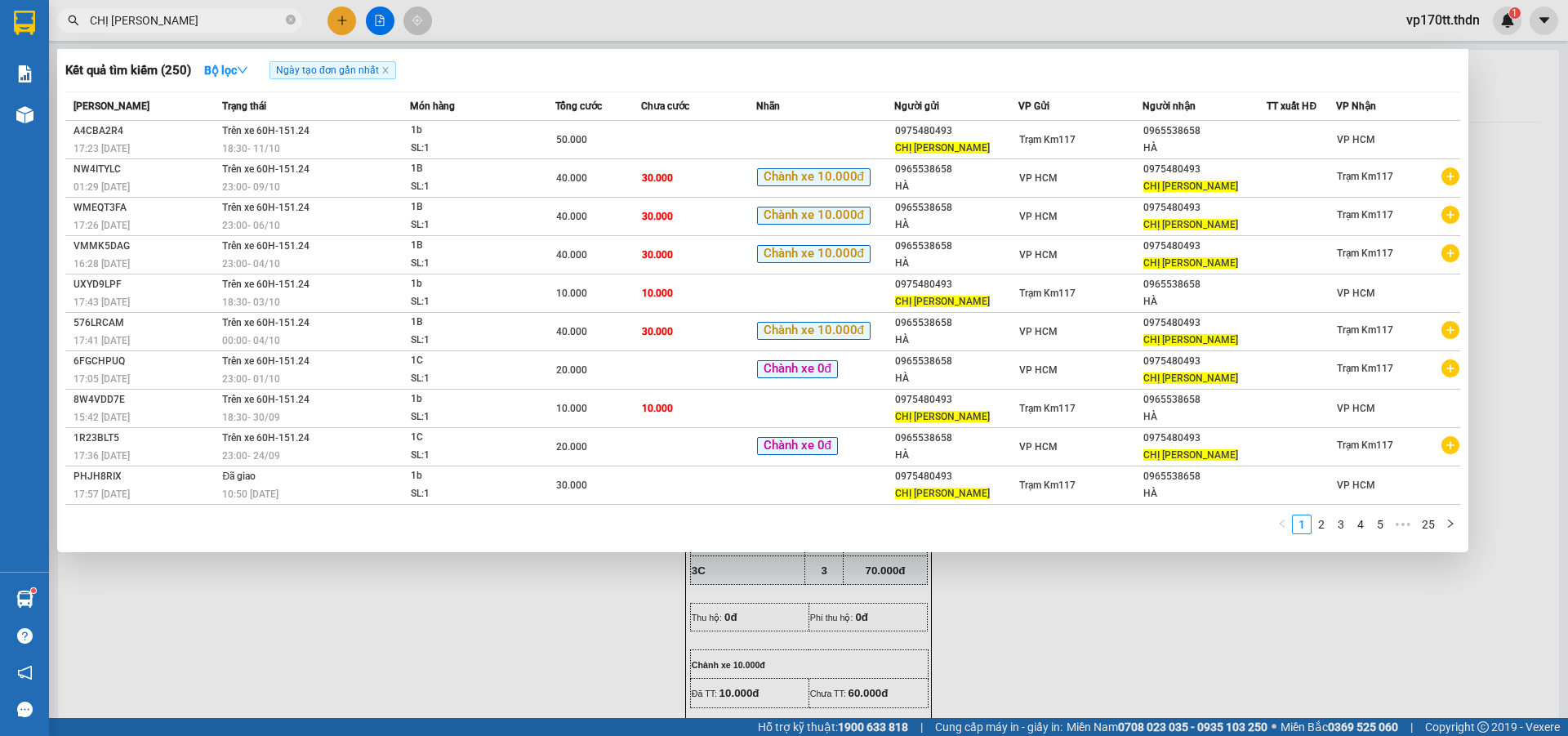
type input "CHỊ [PERSON_NAME]"
click at [331, 18] on div at bounding box center [784, 368] width 1568 height 736
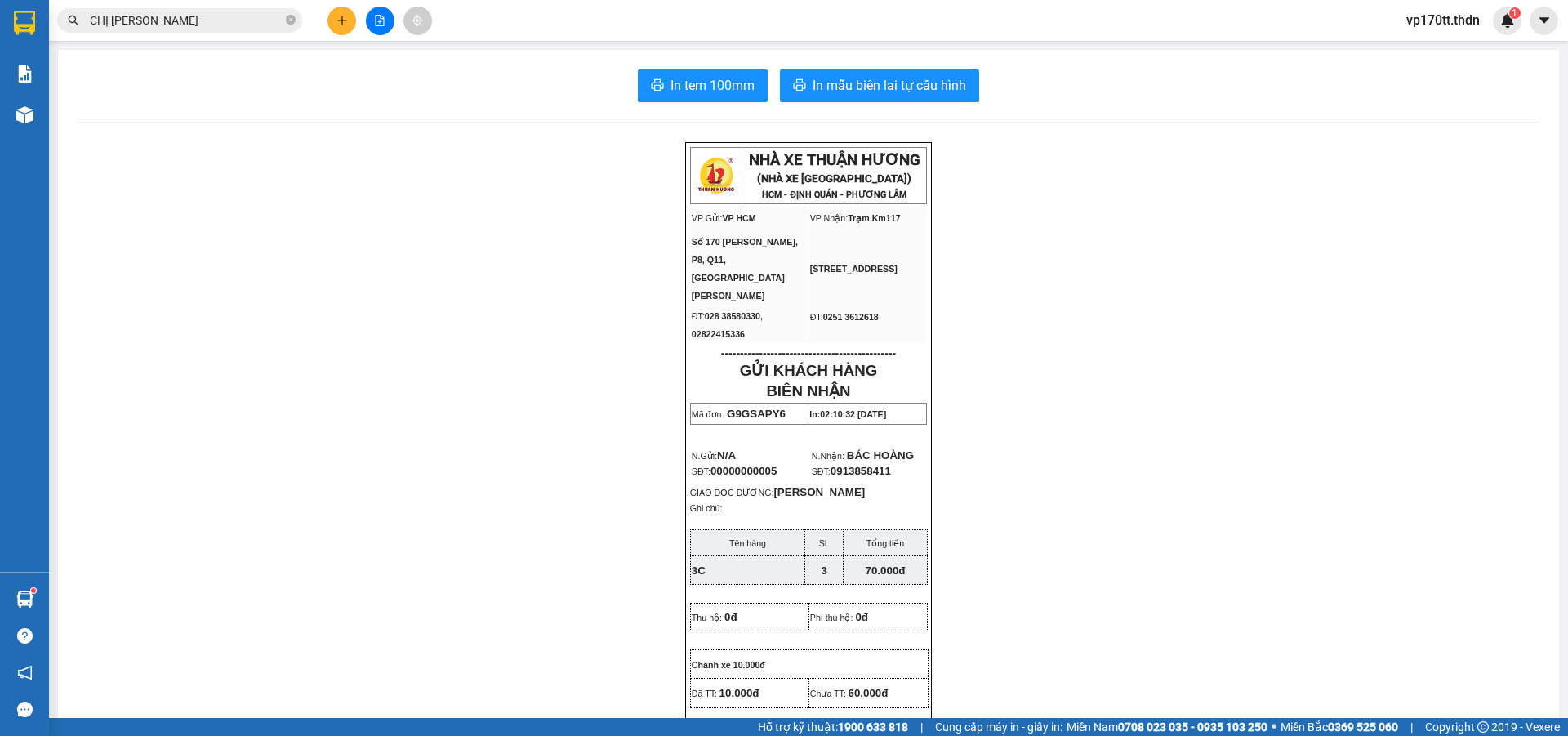
click at [331, 18] on button at bounding box center [341, 21] width 29 height 29
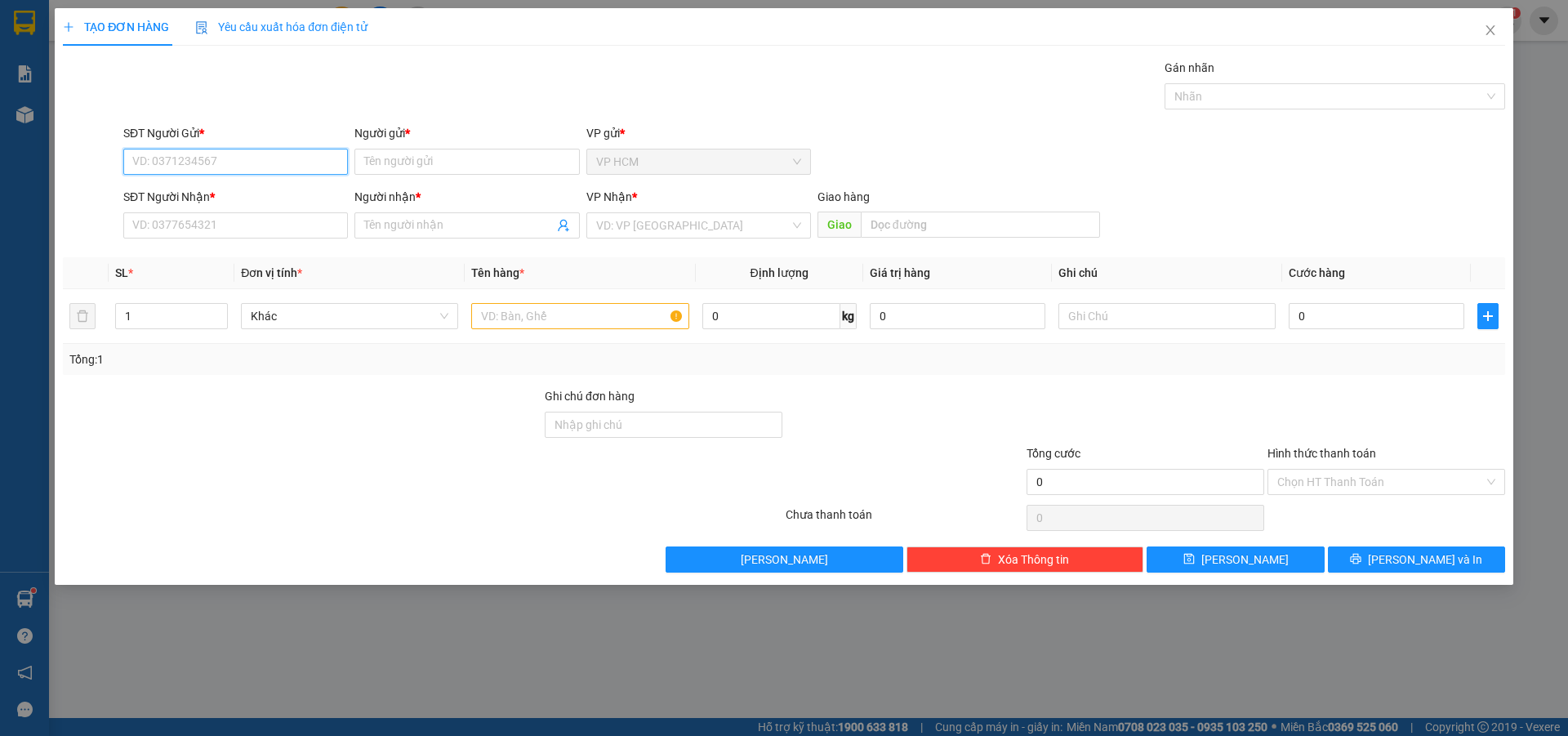
click at [238, 152] on input "SĐT Người Gửi *" at bounding box center [235, 161] width 224 height 27
click at [251, 189] on div "0965538658 - HÀ" at bounding box center [235, 194] width 205 height 18
type input "0965538658"
type input "HÀ"
type input "0975480493"
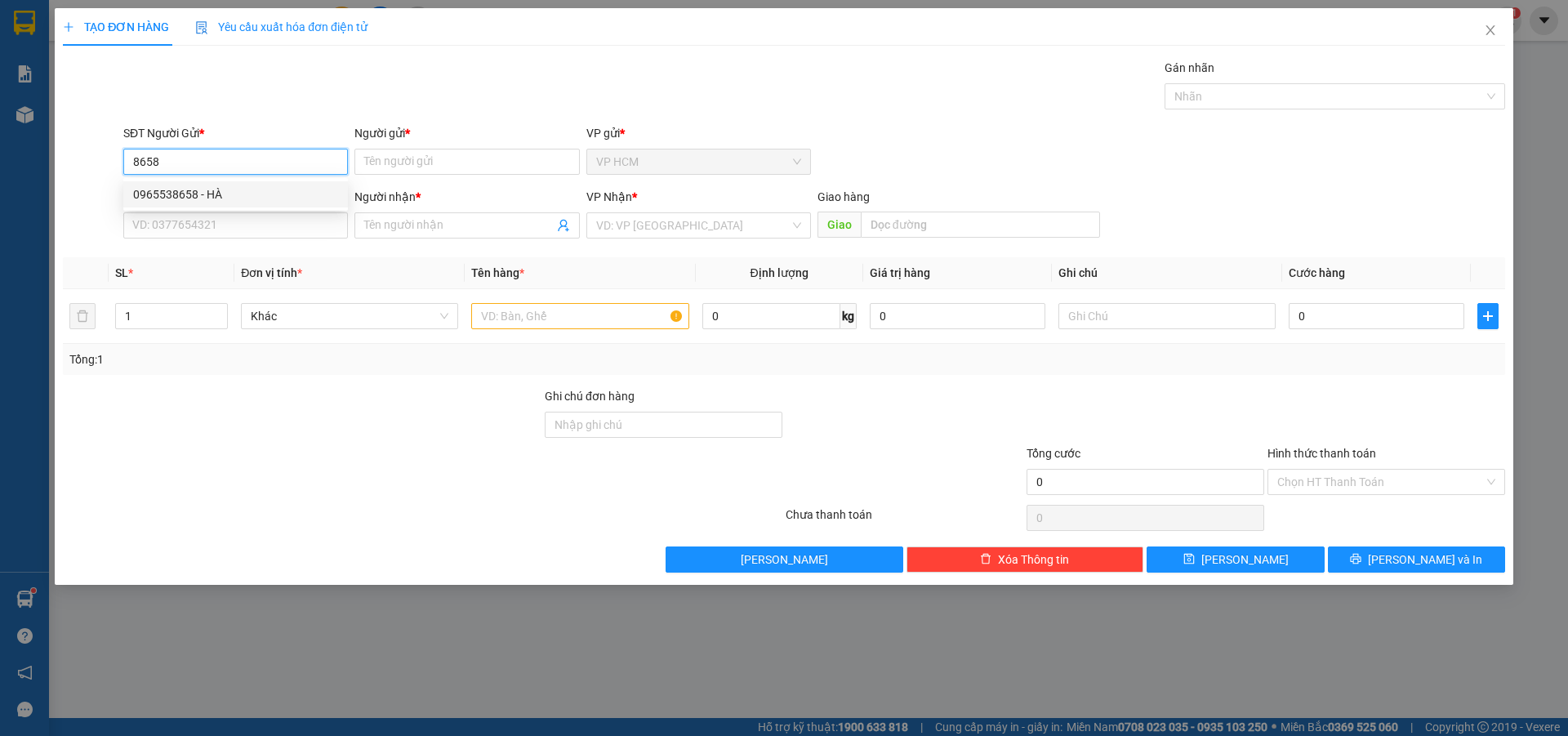
type input "CHỊ [PERSON_NAME]"
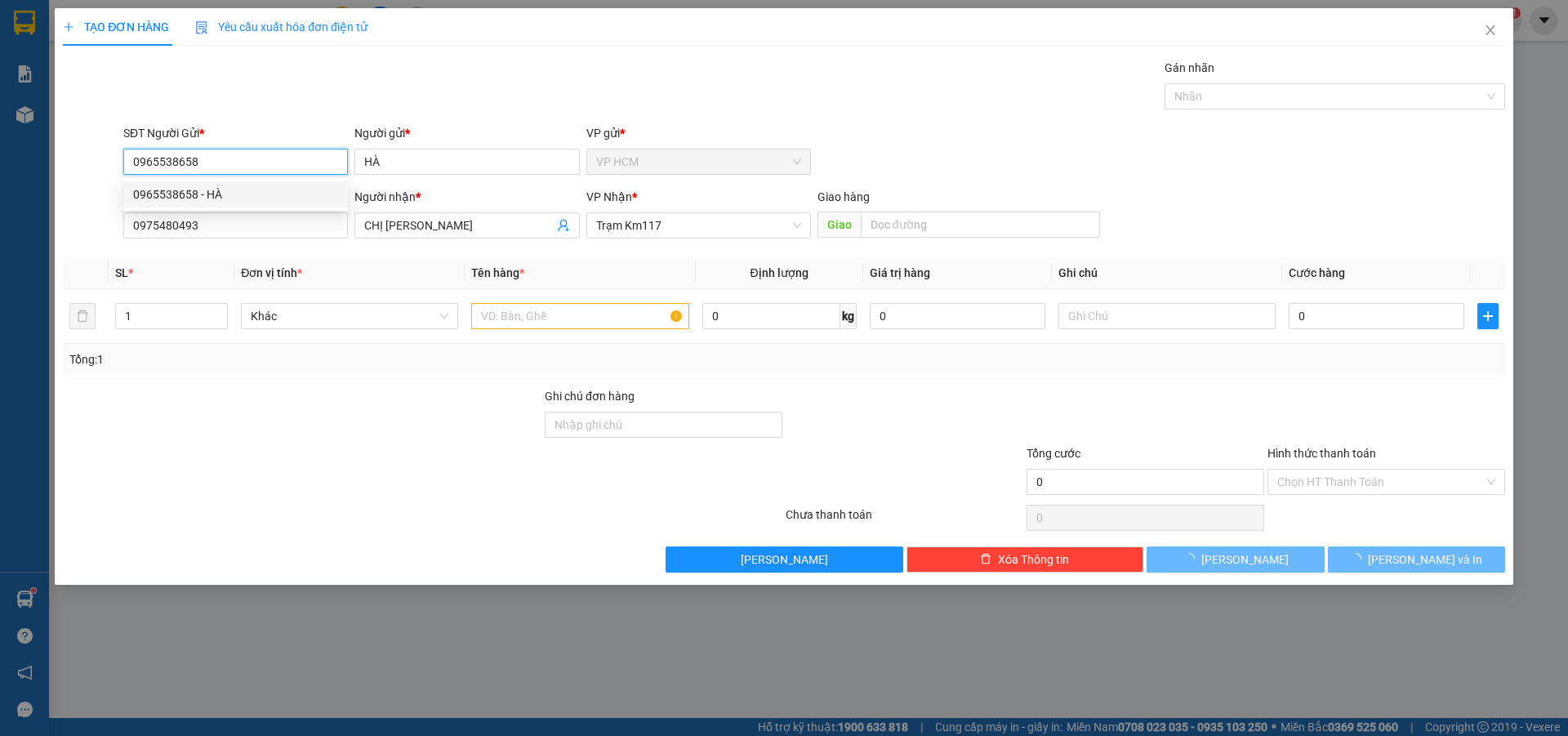
type input "40.000"
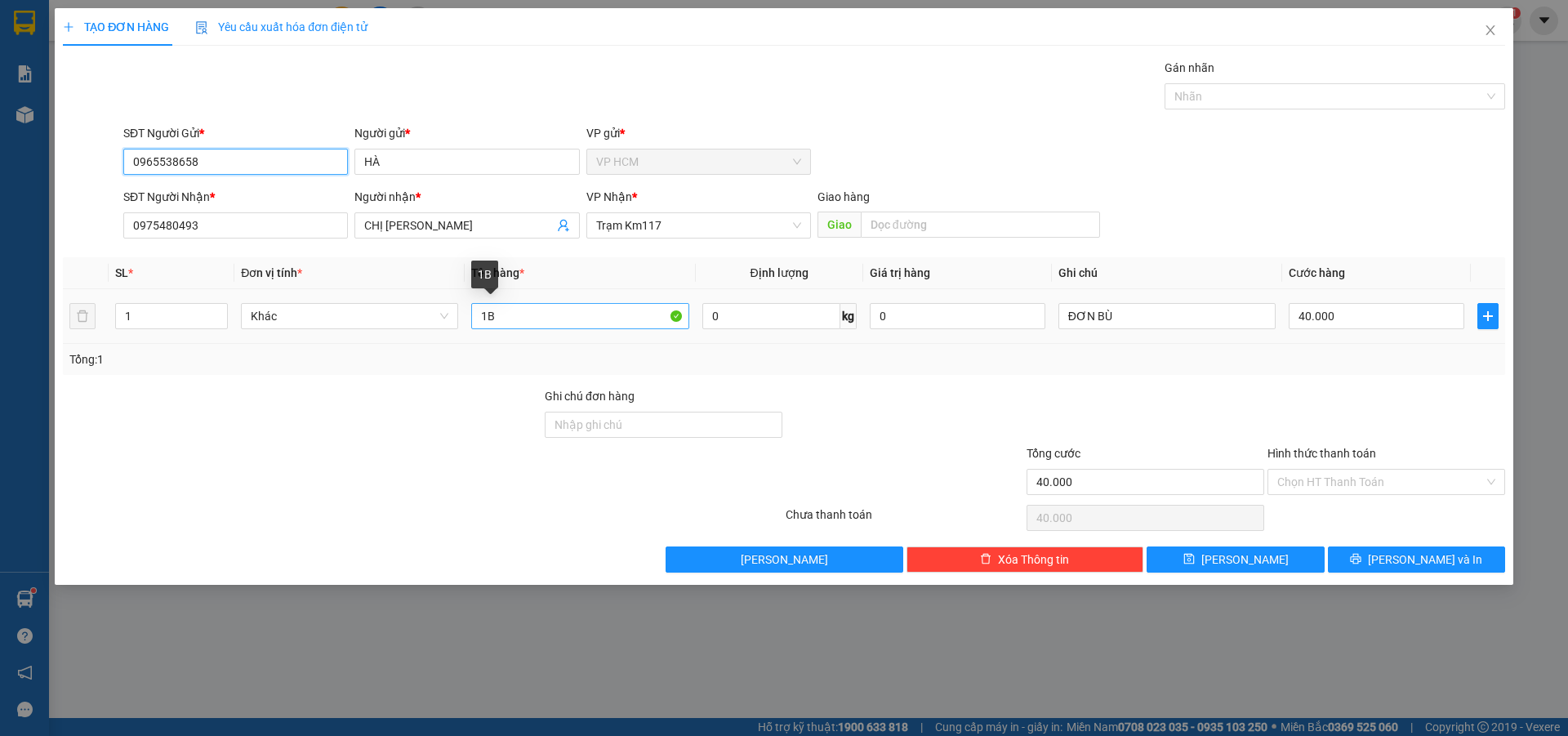
type input "0965538658"
click at [607, 323] on input "1B" at bounding box center [579, 316] width 217 height 27
click at [1206, 107] on div "Nhãn" at bounding box center [1335, 96] width 340 height 27
type input "1C"
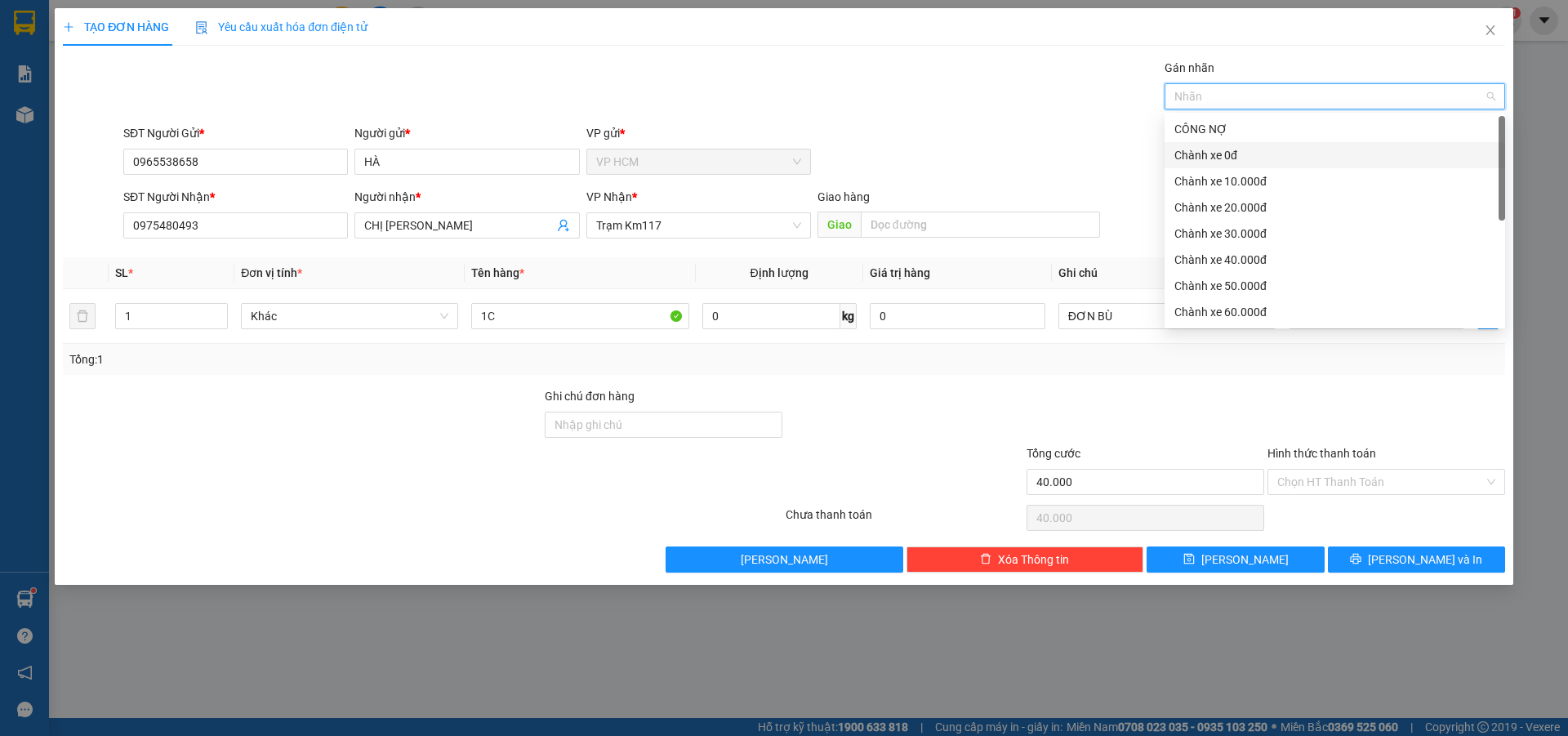
click at [1223, 167] on div "Chành xe 0đ" at bounding box center [1335, 154] width 340 height 27
click at [1225, 152] on div "Chành xe 0đ" at bounding box center [1329, 155] width 310 height 18
click at [1230, 194] on div "Chành xe 10.000đ" at bounding box center [1335, 181] width 340 height 27
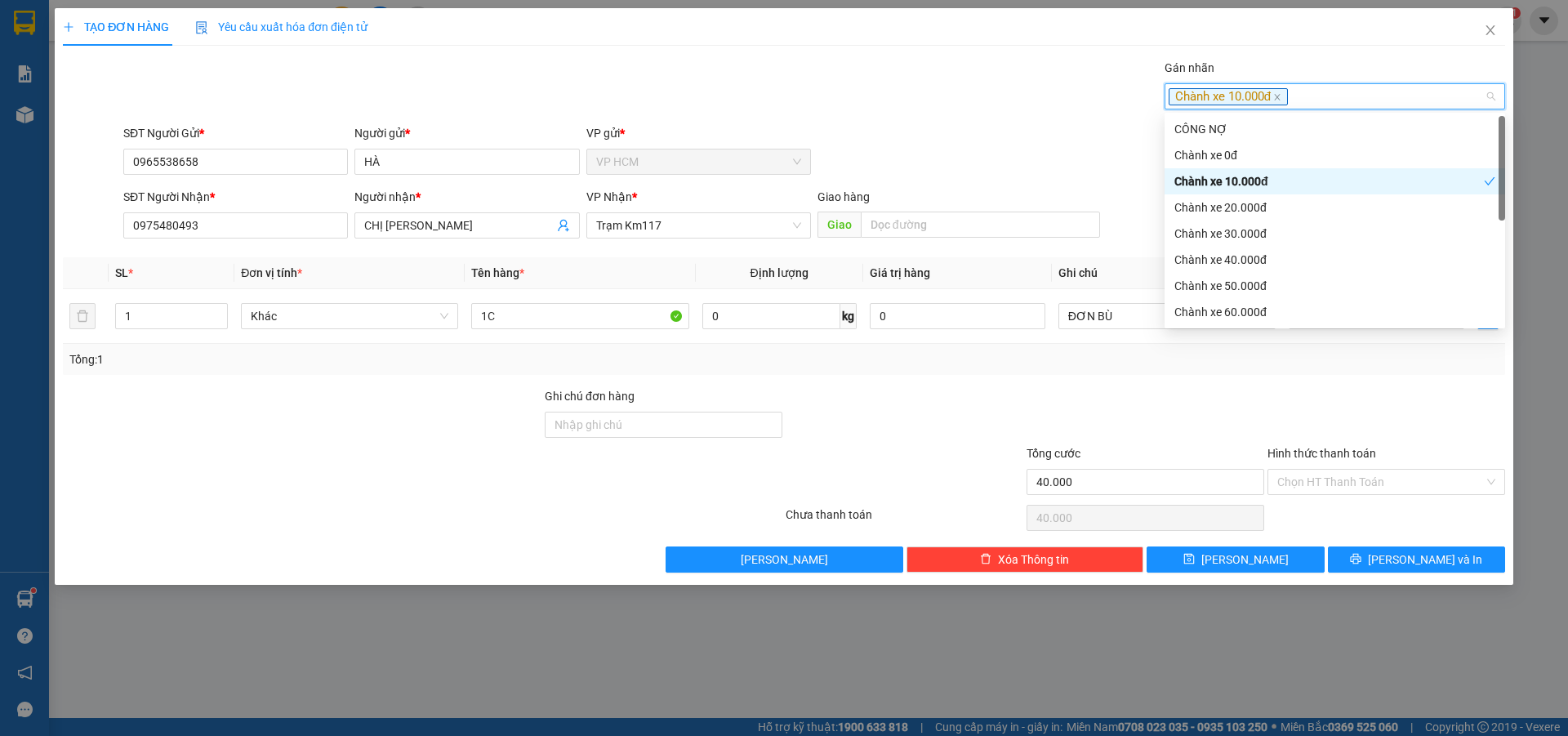
click at [884, 115] on div "Gán nhãn Chành xe 10.000đ" at bounding box center [814, 88] width 1389 height 57
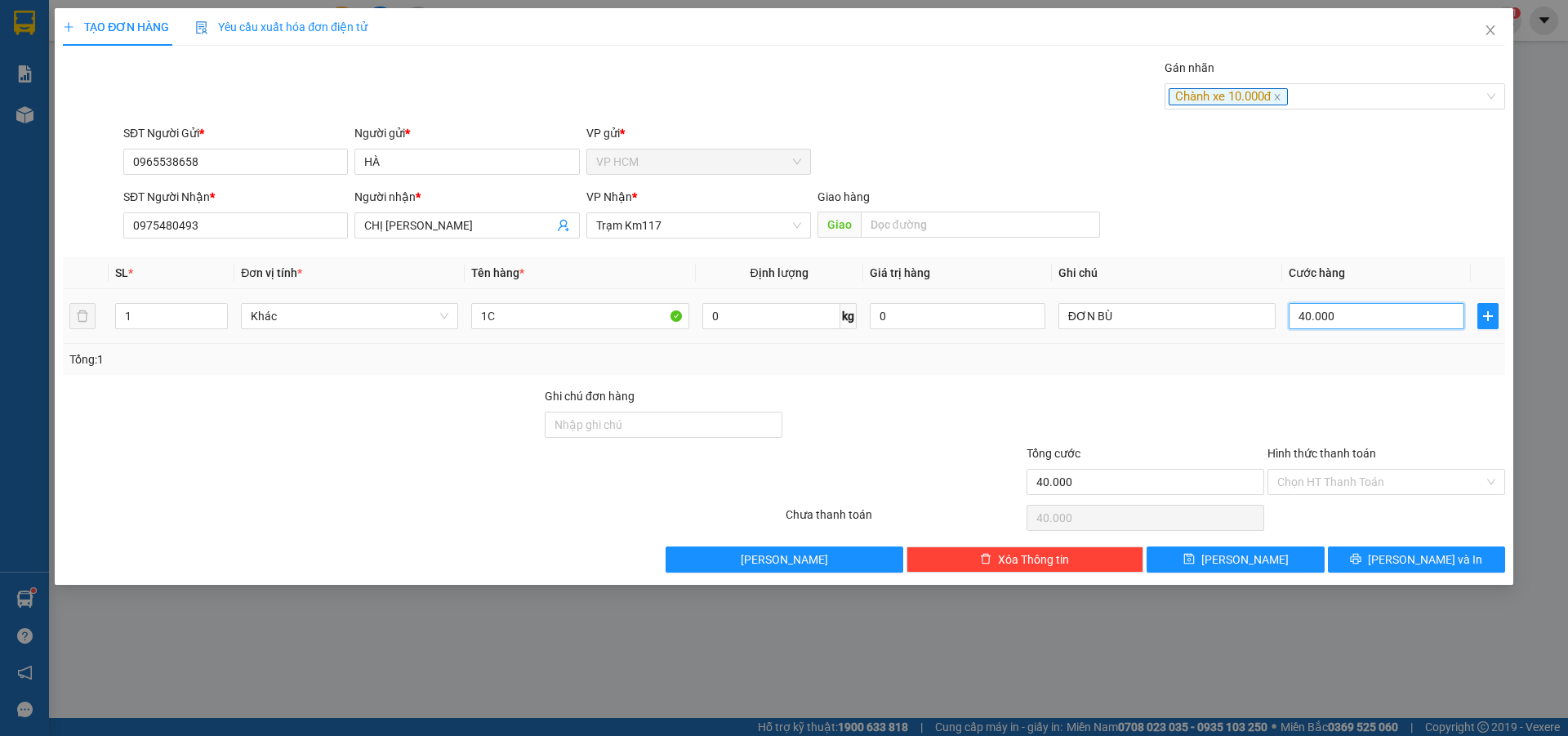
click at [1388, 325] on input "40.000" at bounding box center [1376, 316] width 176 height 27
click at [1129, 323] on input "ĐƠN BÙ" at bounding box center [1167, 316] width 217 height 27
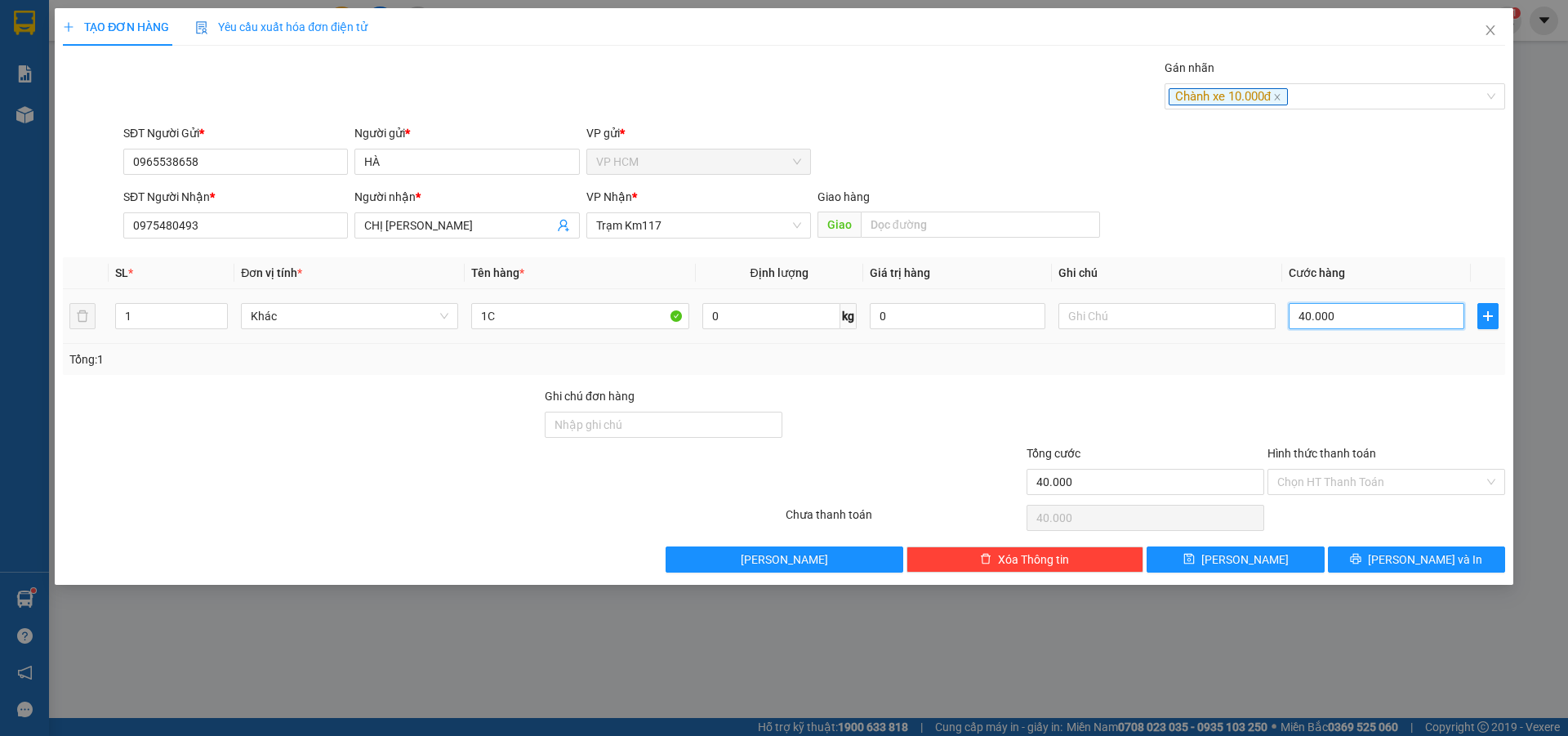
click at [1435, 311] on input "40.000" at bounding box center [1376, 316] width 176 height 27
type input "2"
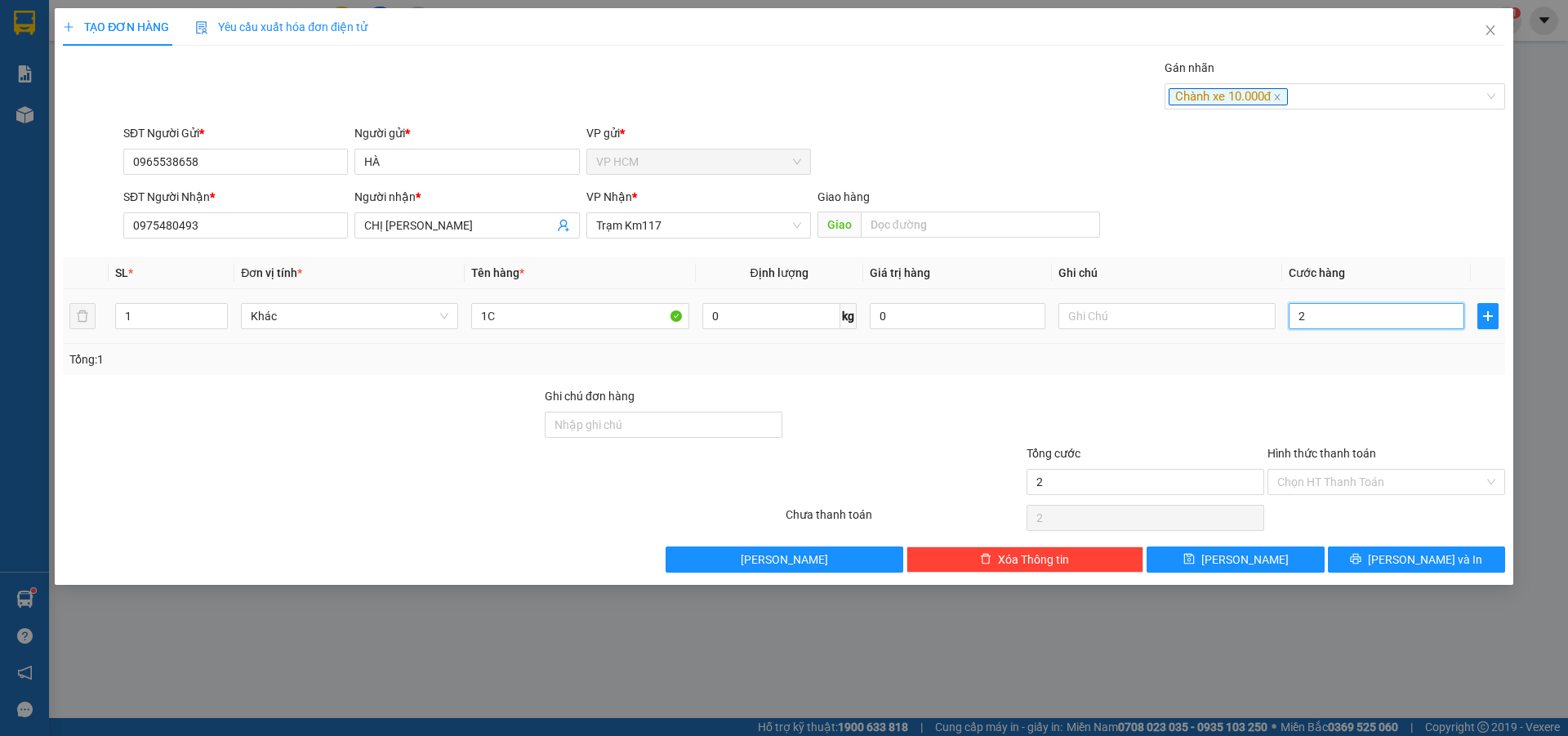
type input "20"
type input "20.000"
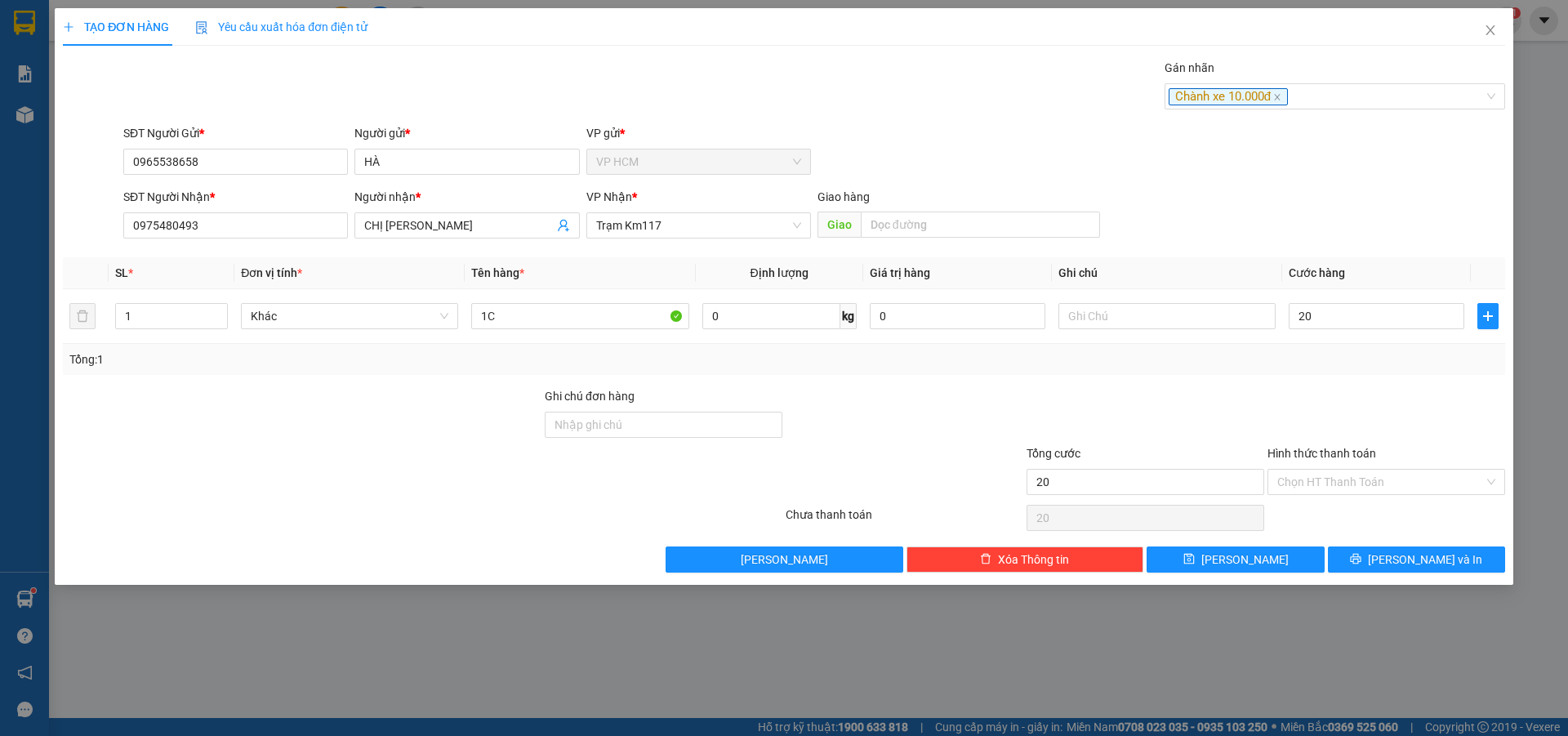
type input "20.000"
click at [1339, 114] on div "Gán nhãn Chành xe 10.000đ" at bounding box center [1335, 88] width 340 height 57
click at [1334, 93] on div "Chành xe 10.000đ" at bounding box center [1326, 96] width 316 height 20
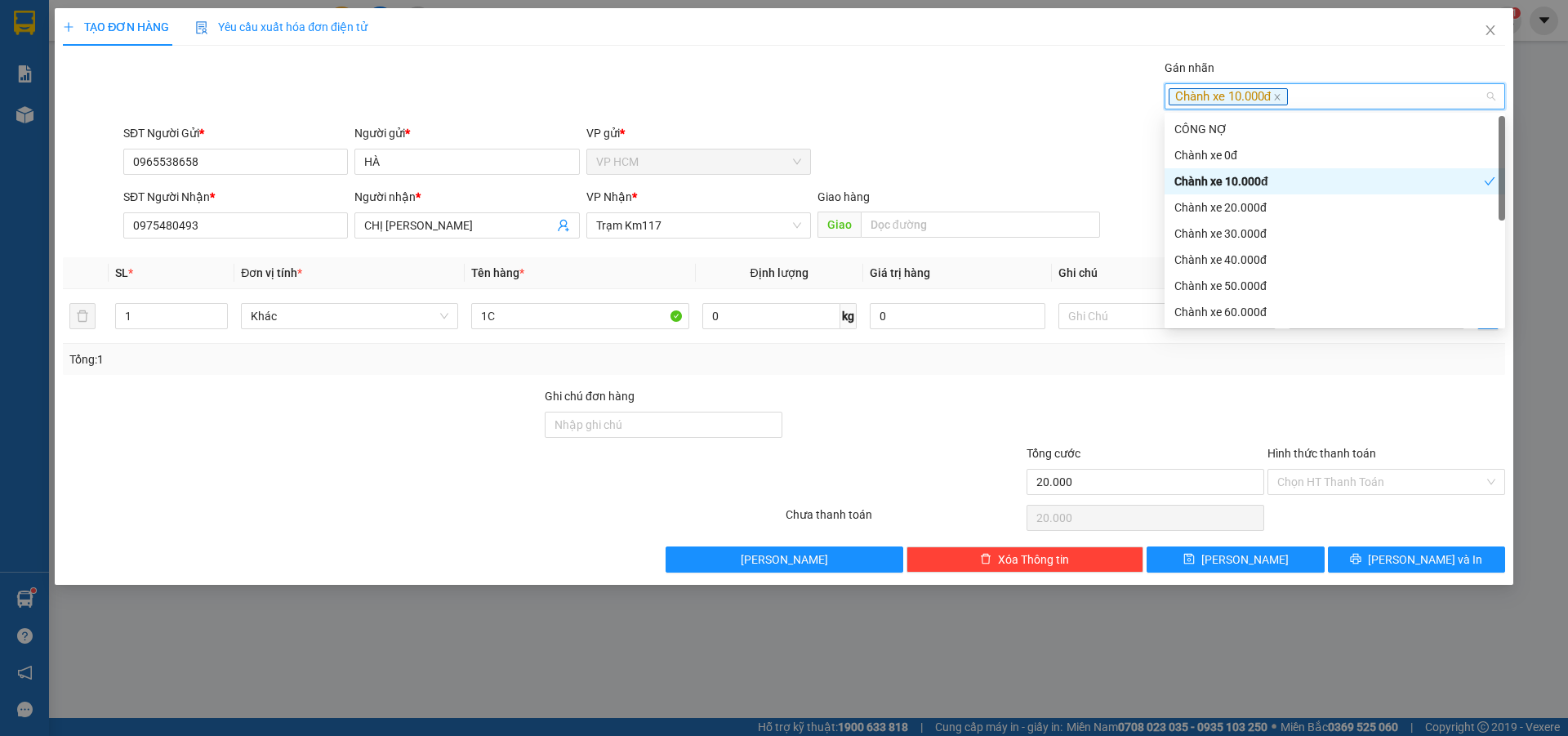
click at [1241, 182] on div "Chành xe 10.000đ" at bounding box center [1329, 181] width 310 height 18
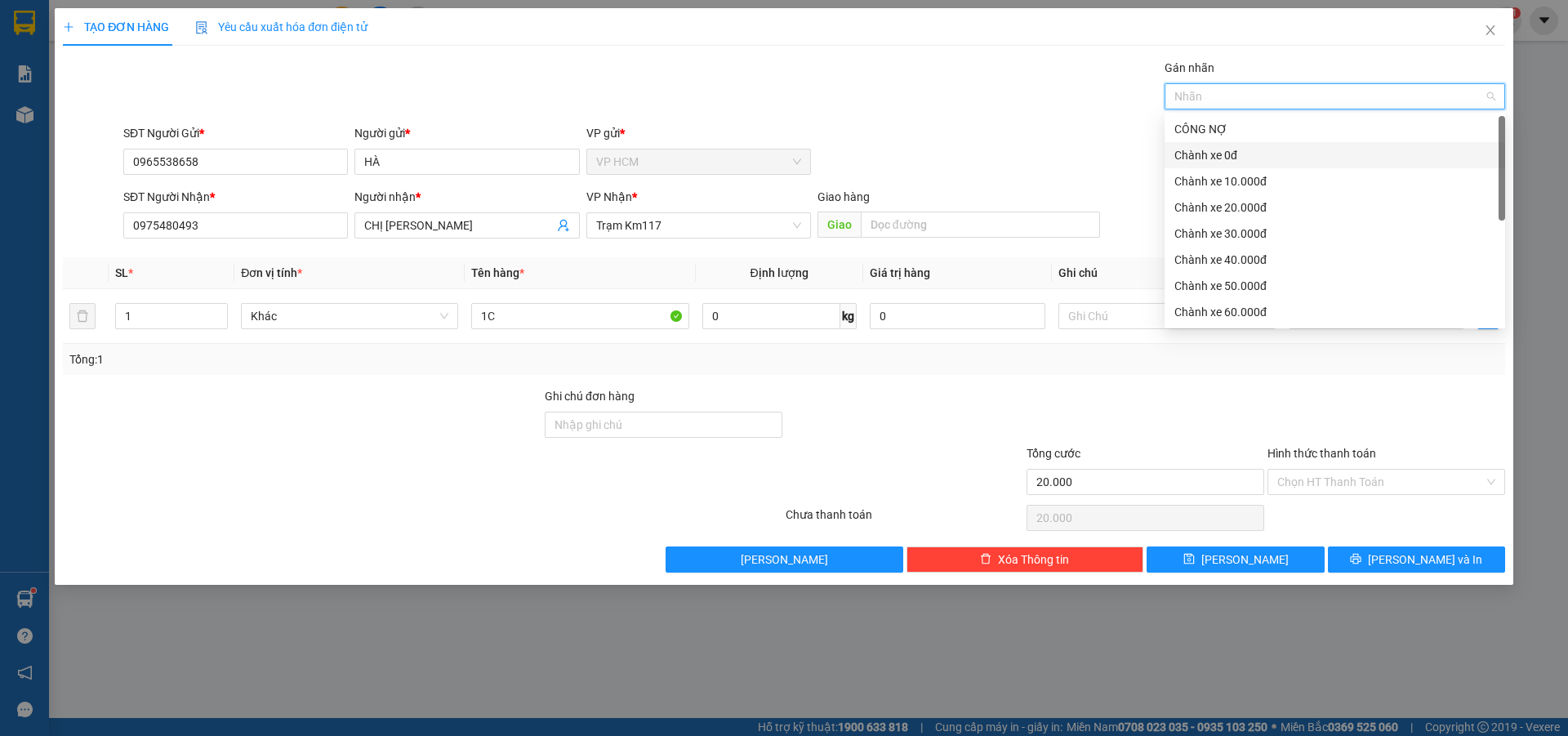
click at [1240, 160] on div "Chành xe 0đ" at bounding box center [1335, 155] width 321 height 18
click at [897, 92] on div "Gán nhãn Chành xe 0đ" at bounding box center [814, 88] width 1389 height 57
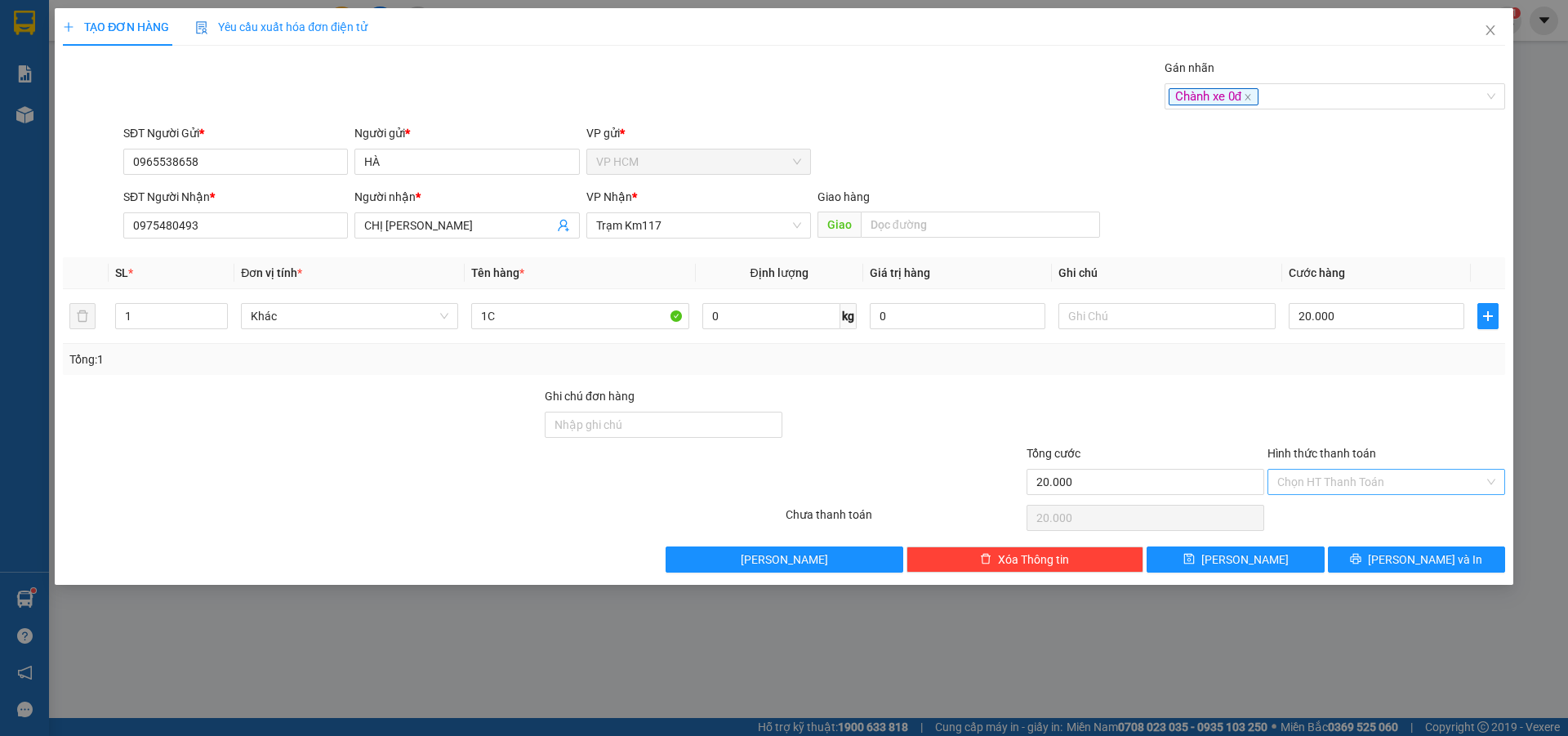
click at [1338, 487] on input "Hình thức thanh toán" at bounding box center [1381, 481] width 207 height 25
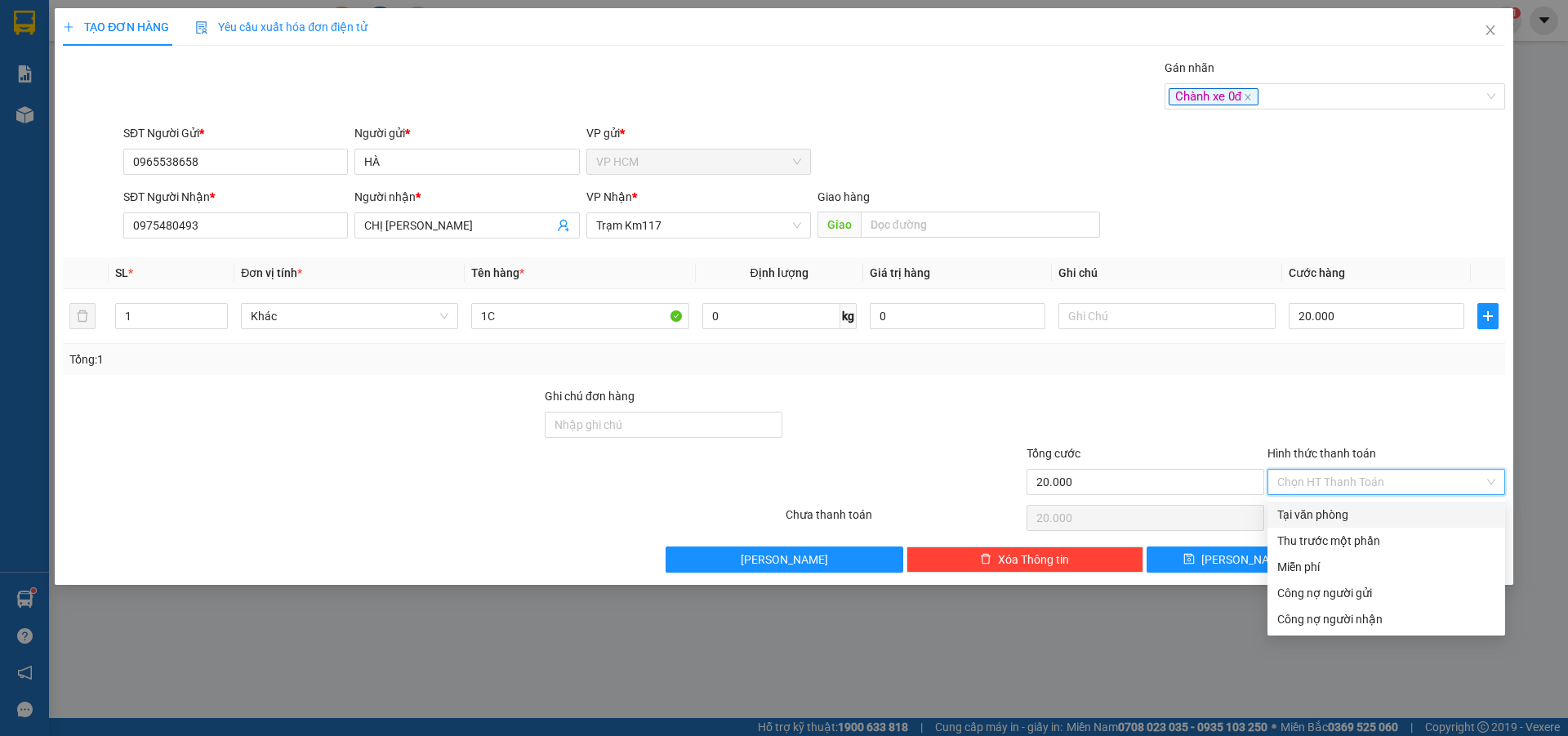
click at [1338, 515] on div "Tại văn phòng" at bounding box center [1387, 515] width 218 height 18
type input "0"
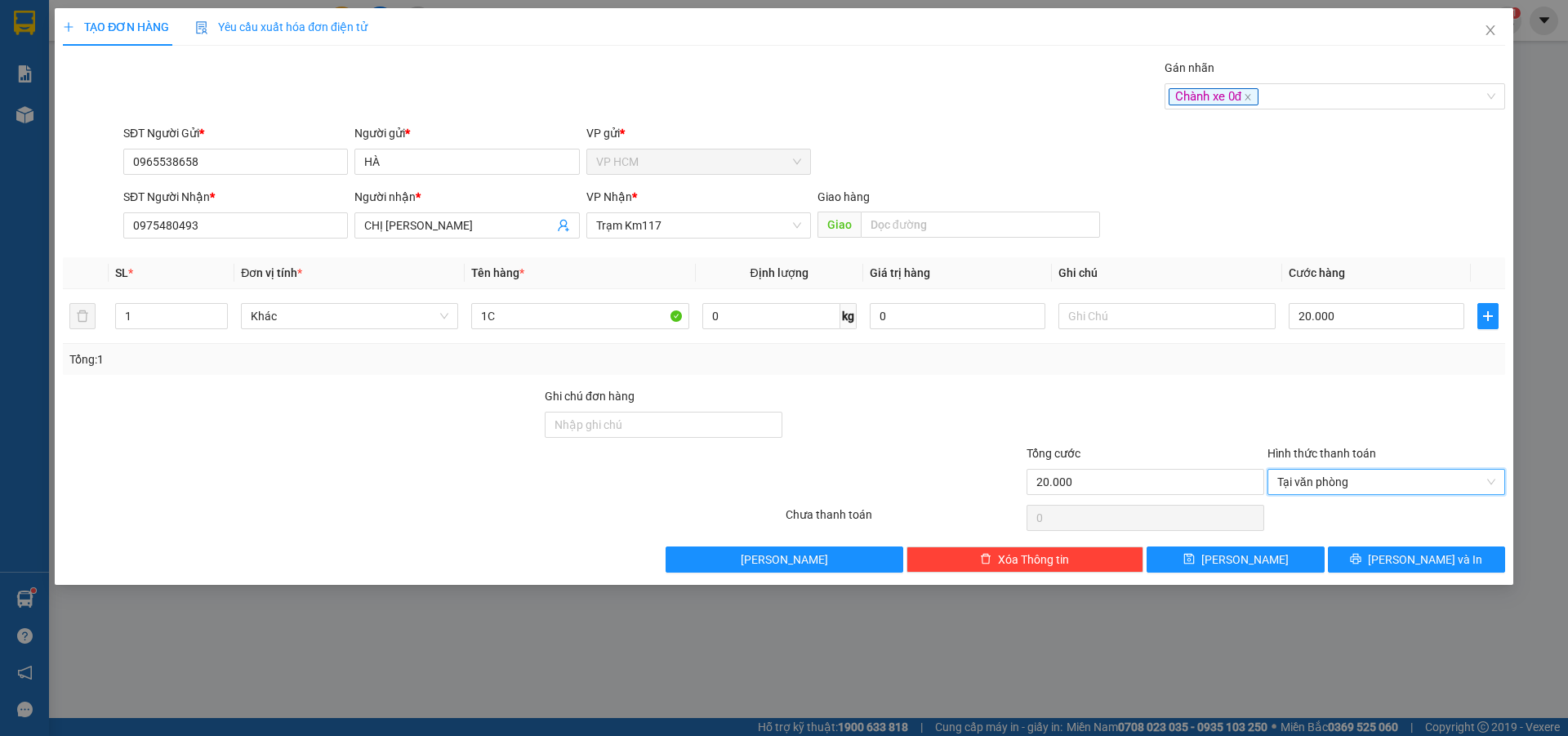
click at [1293, 391] on div at bounding box center [1386, 416] width 241 height 57
click at [1210, 414] on div at bounding box center [1145, 416] width 241 height 57
click at [802, 393] on div at bounding box center [904, 416] width 241 height 57
click at [721, 277] on th "Định lượng" at bounding box center [779, 274] width 167 height 31
click at [1228, 356] on div "Tổng: 1" at bounding box center [784, 359] width 1429 height 18
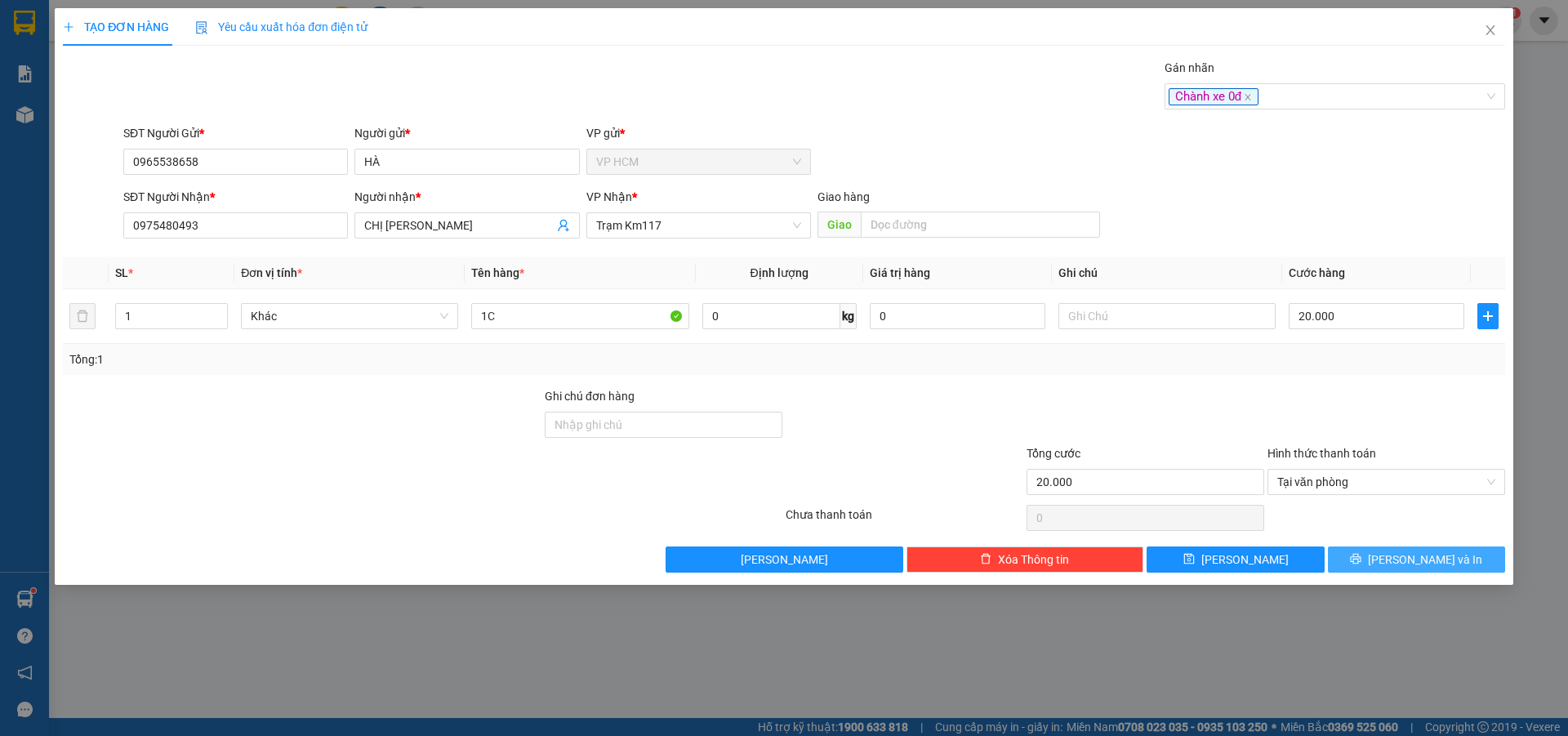
click at [1379, 561] on button "[PERSON_NAME] và In" at bounding box center [1417, 559] width 177 height 27
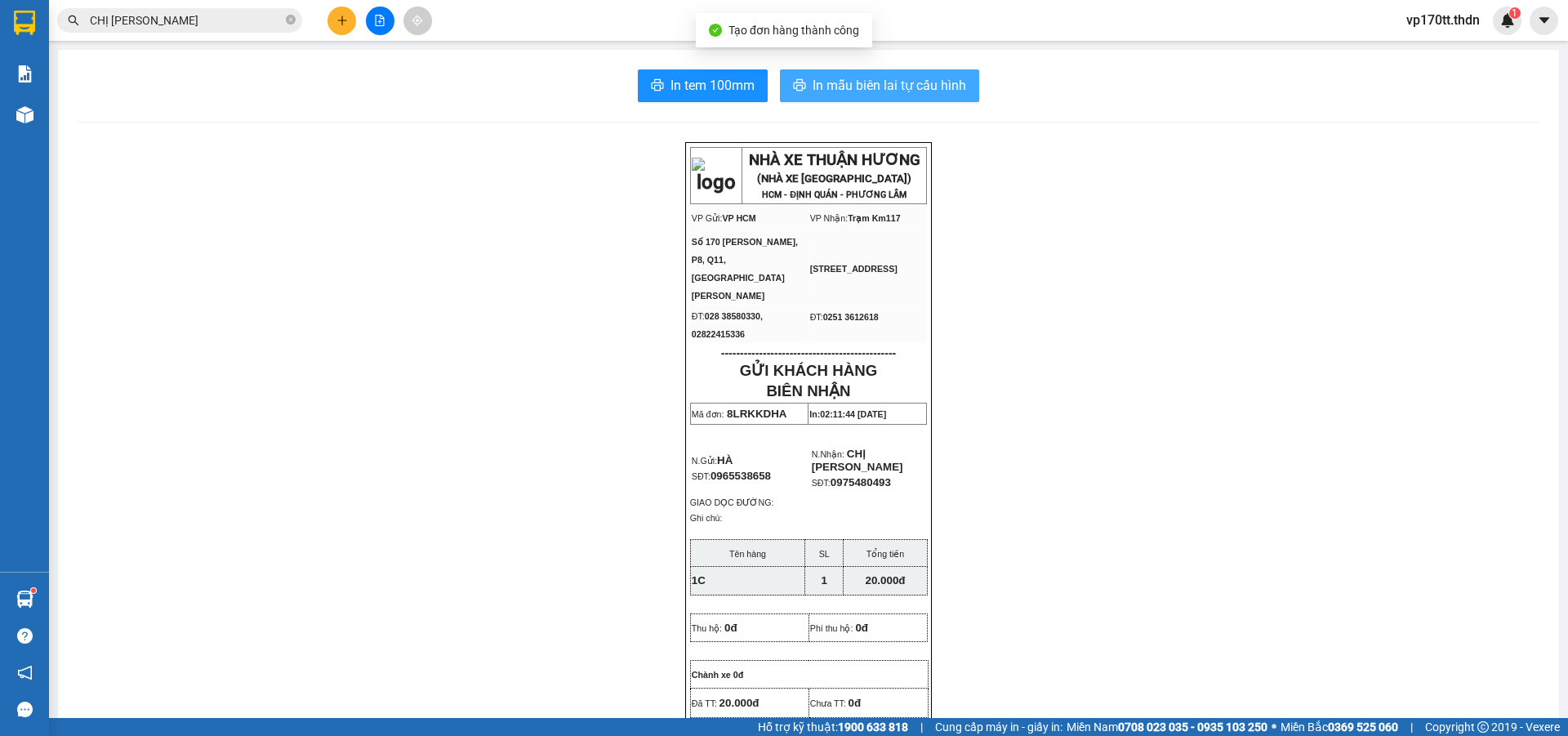
click at [888, 81] on span "In mẫu biên lai tự cấu hình" at bounding box center [889, 85] width 153 height 21
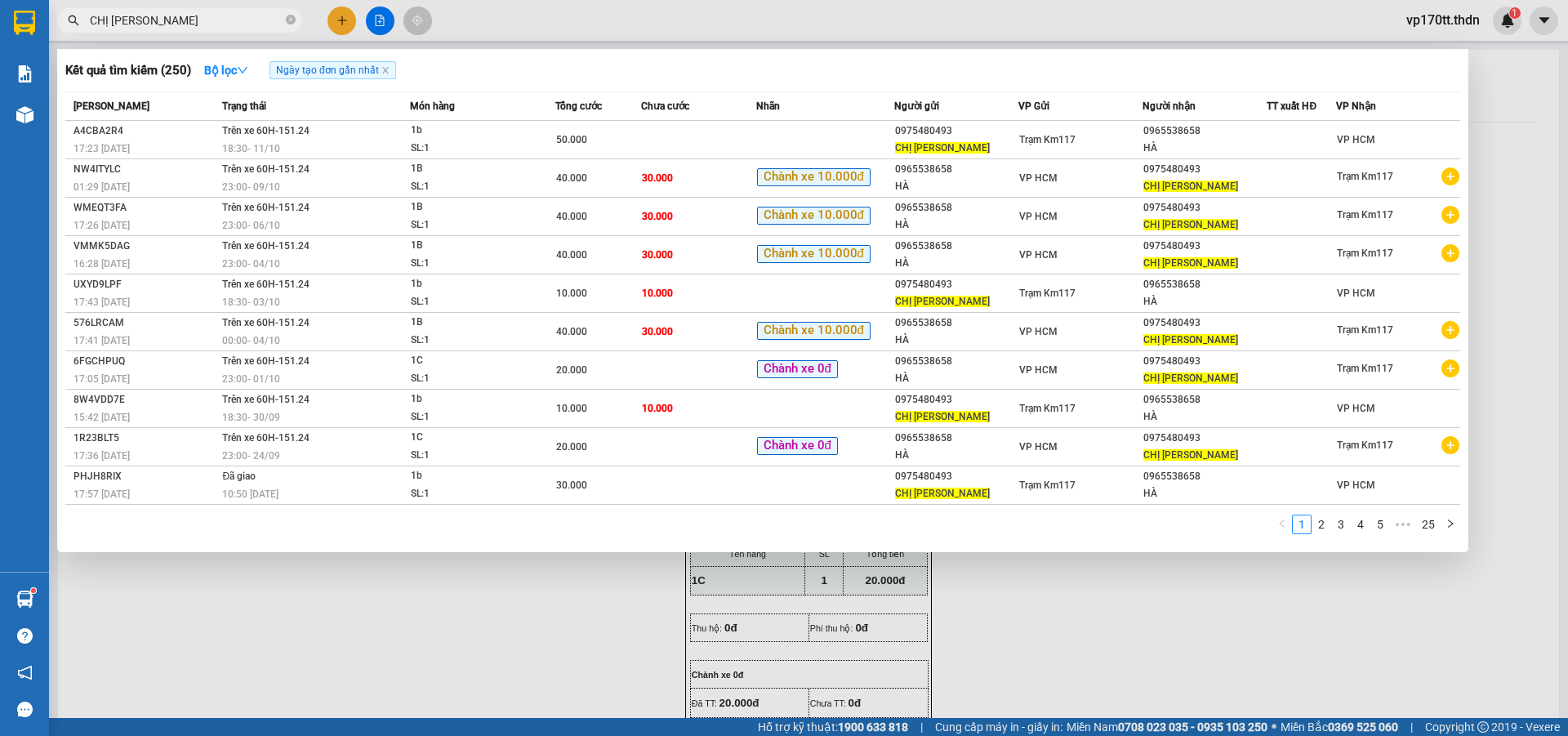
click at [223, 22] on input "CHỊ [PERSON_NAME]" at bounding box center [186, 21] width 193 height 18
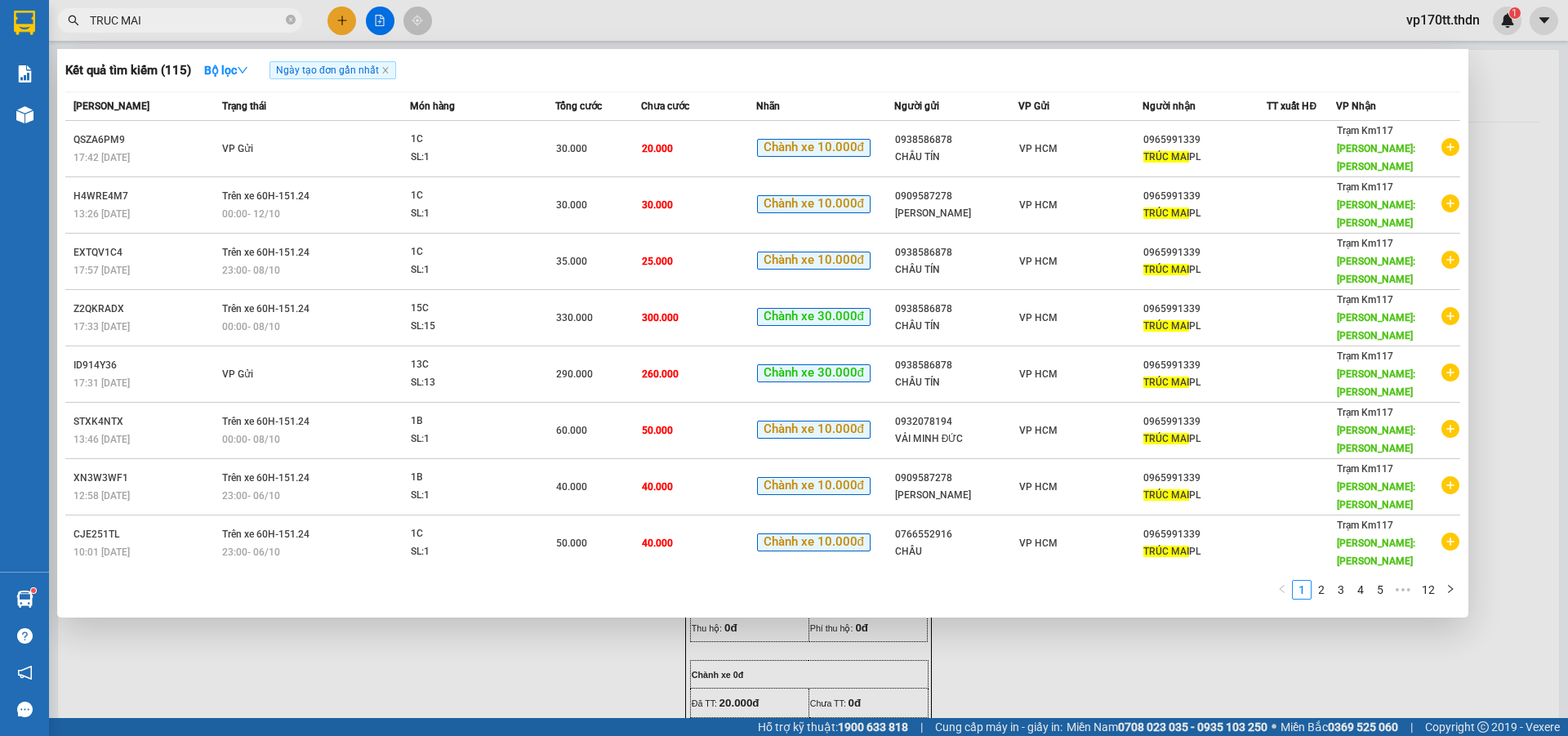
type input "TRUC MAI"
click at [408, 662] on div at bounding box center [784, 368] width 1568 height 736
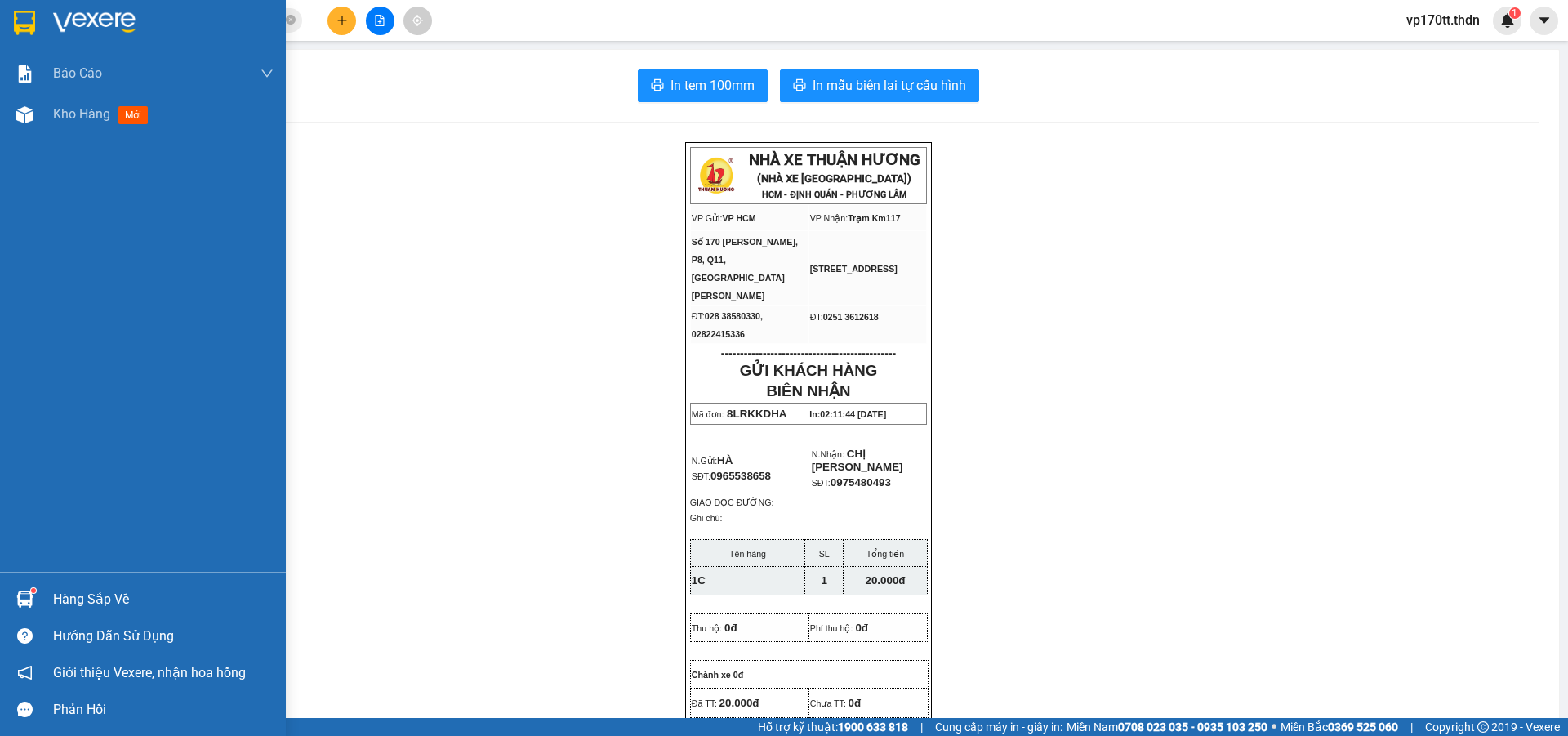
click at [32, 21] on img at bounding box center [25, 23] width 22 height 25
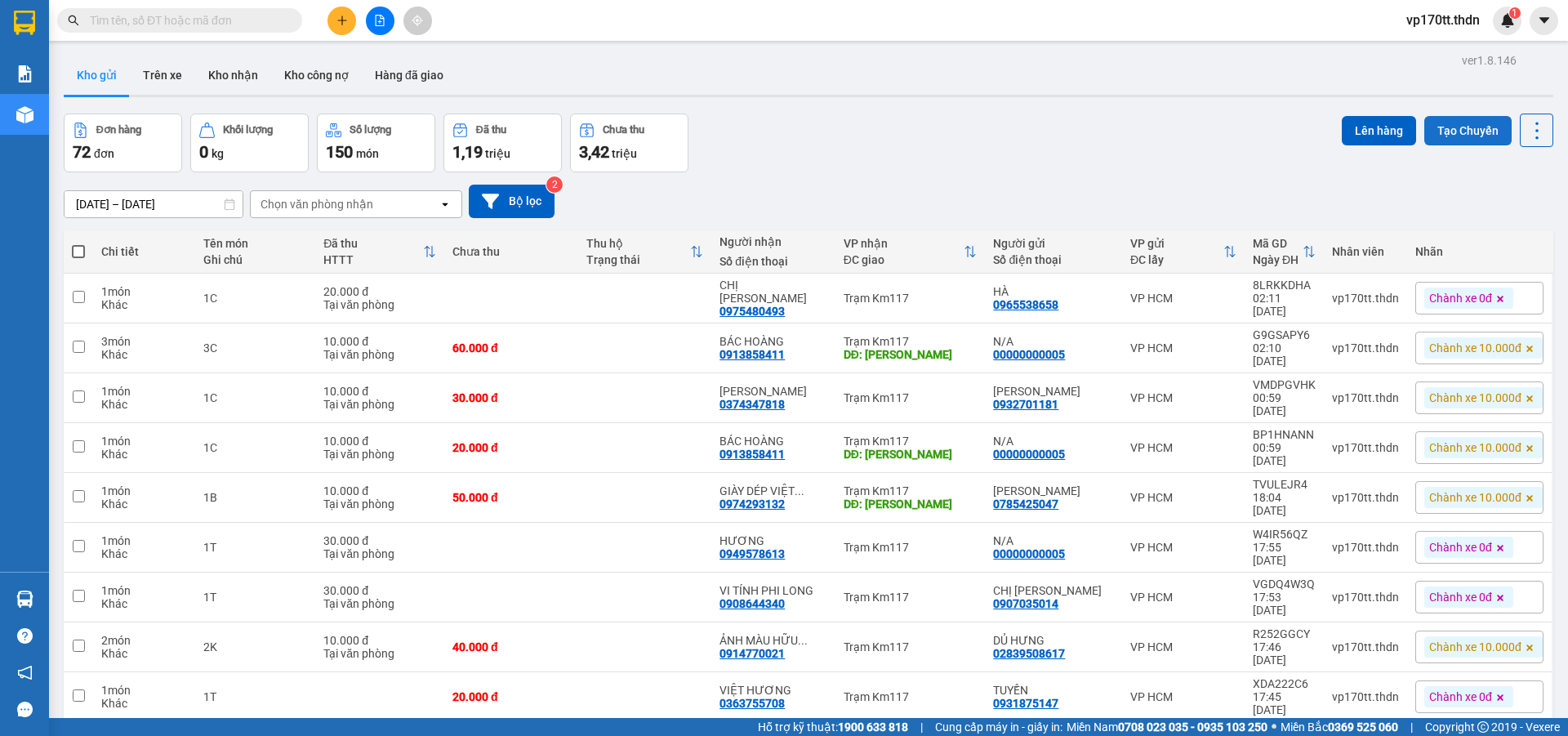
click at [1488, 144] on button "Tạo Chuyến" at bounding box center [1468, 131] width 88 height 30
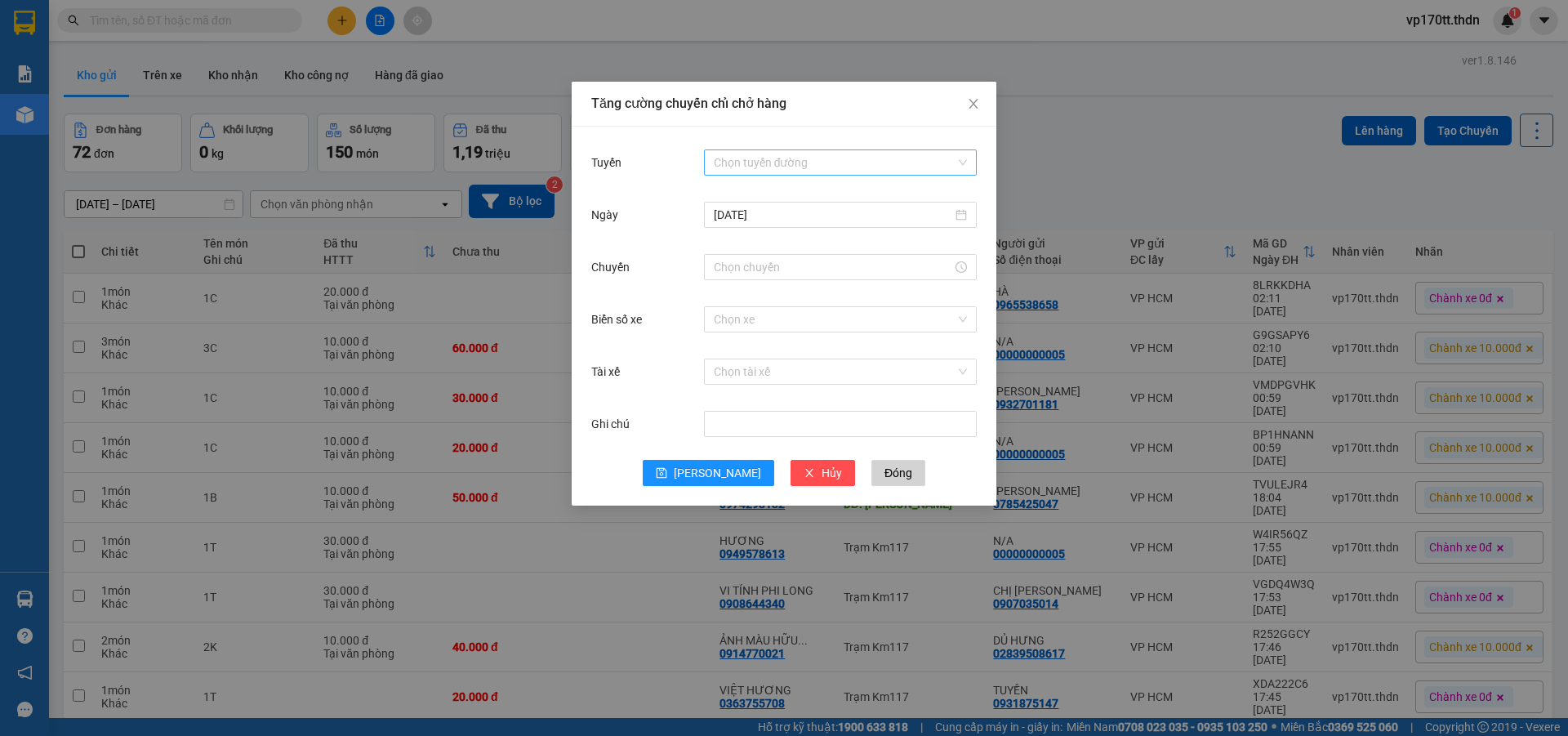
click at [741, 156] on input "Tuyến" at bounding box center [835, 162] width 242 height 25
click at [768, 190] on div "[PERSON_NAME] - [GEOGRAPHIC_DATA]" at bounding box center [840, 195] width 253 height 18
click at [758, 279] on div at bounding box center [840, 267] width 272 height 27
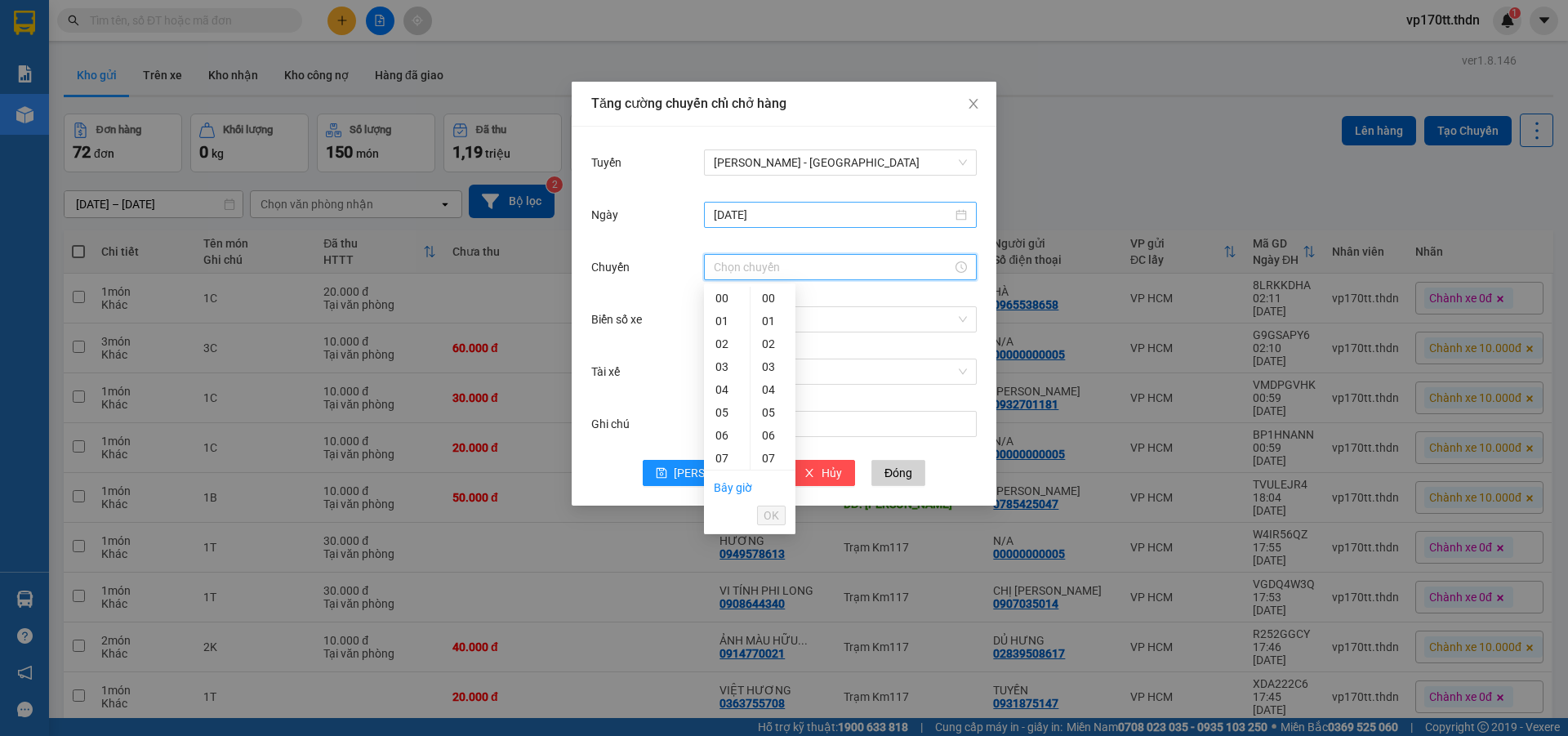
click at [746, 213] on input "[DATE]" at bounding box center [833, 215] width 238 height 18
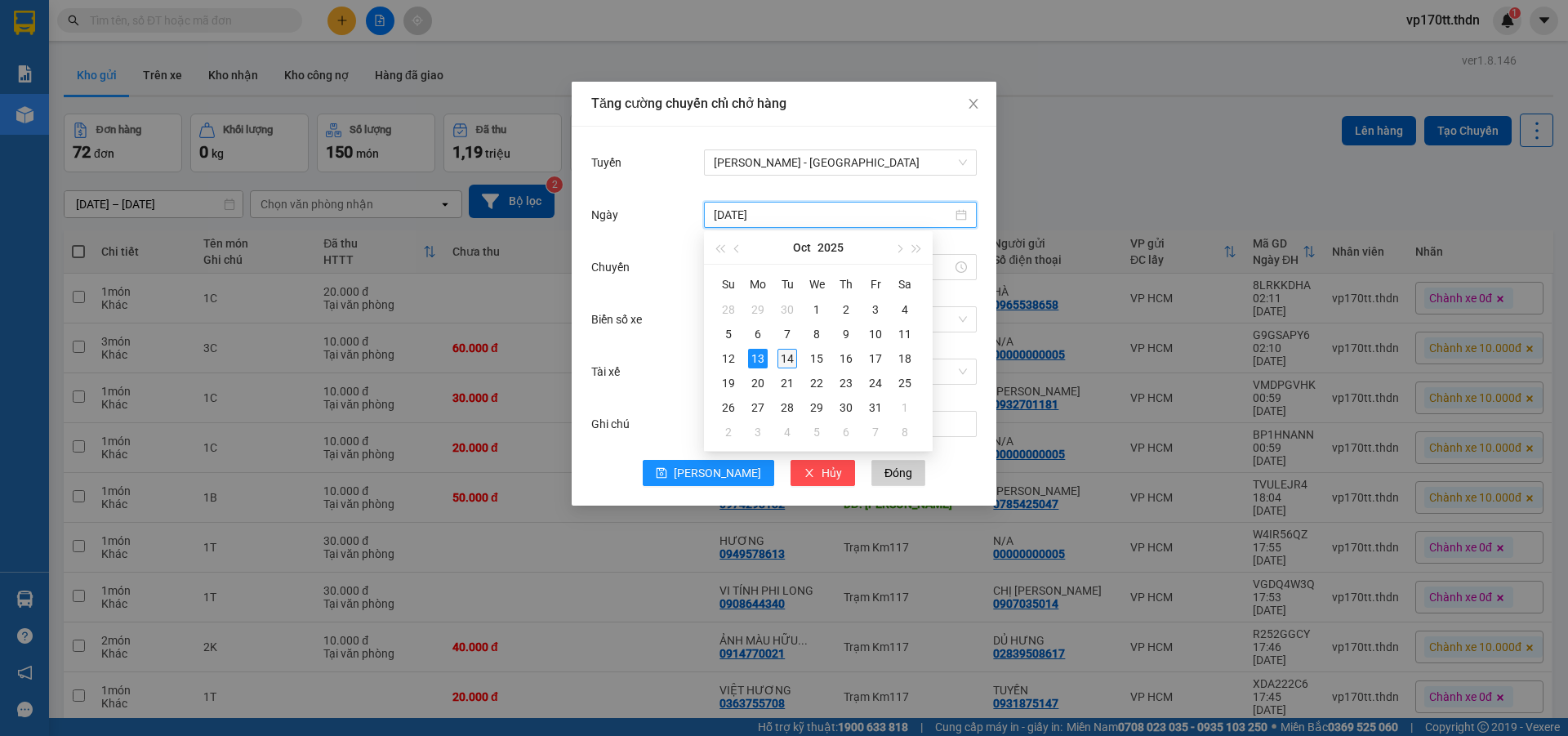
type input "[DATE]"
click at [787, 356] on div "14" at bounding box center [787, 359] width 20 height 20
click at [754, 273] on input "Chuyến" at bounding box center [833, 267] width 238 height 18
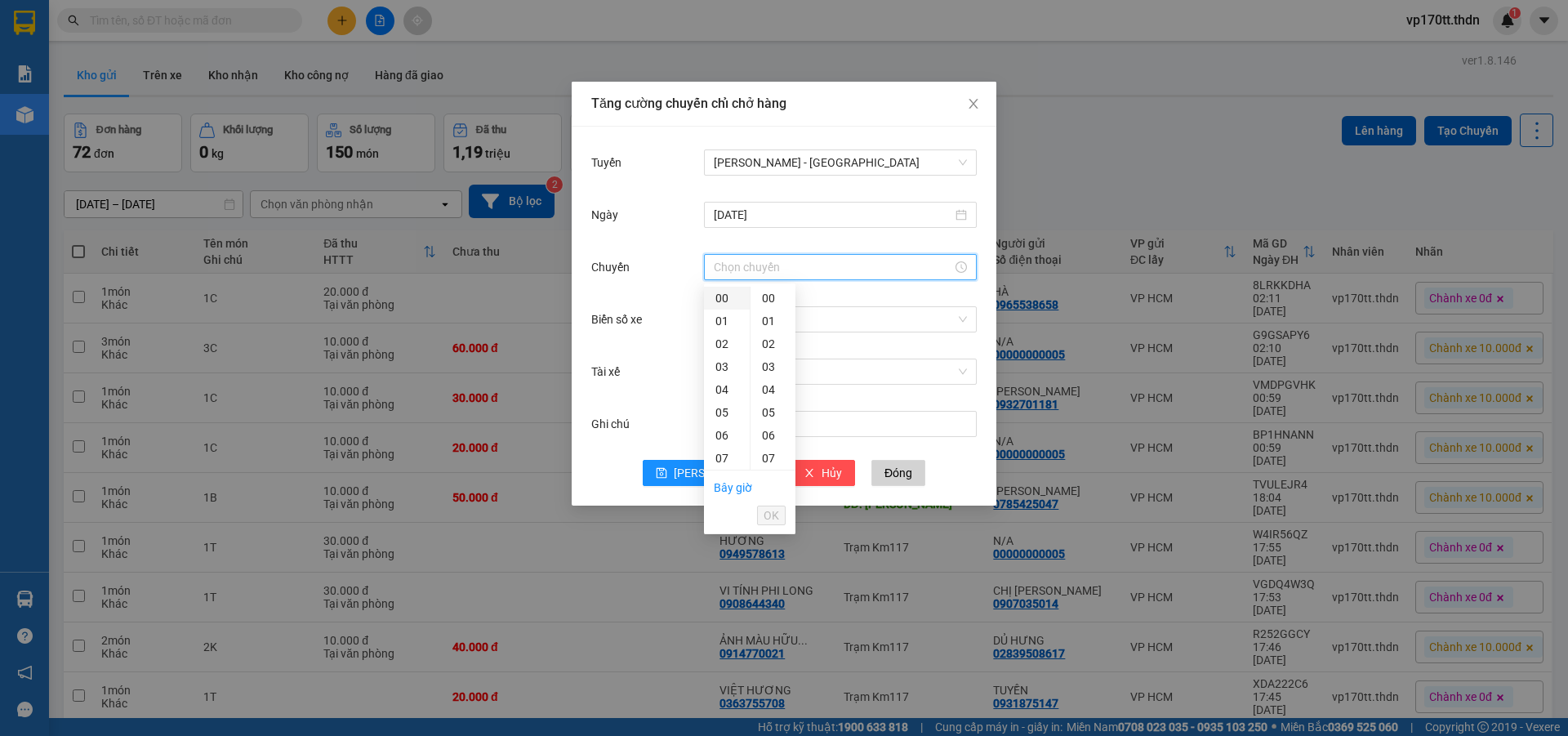
click at [726, 297] on div "00" at bounding box center [727, 297] width 45 height 23
type input "00:00"
click at [779, 519] on button "OK" at bounding box center [771, 516] width 29 height 20
click at [760, 329] on input "Biển số xe" at bounding box center [835, 319] width 242 height 25
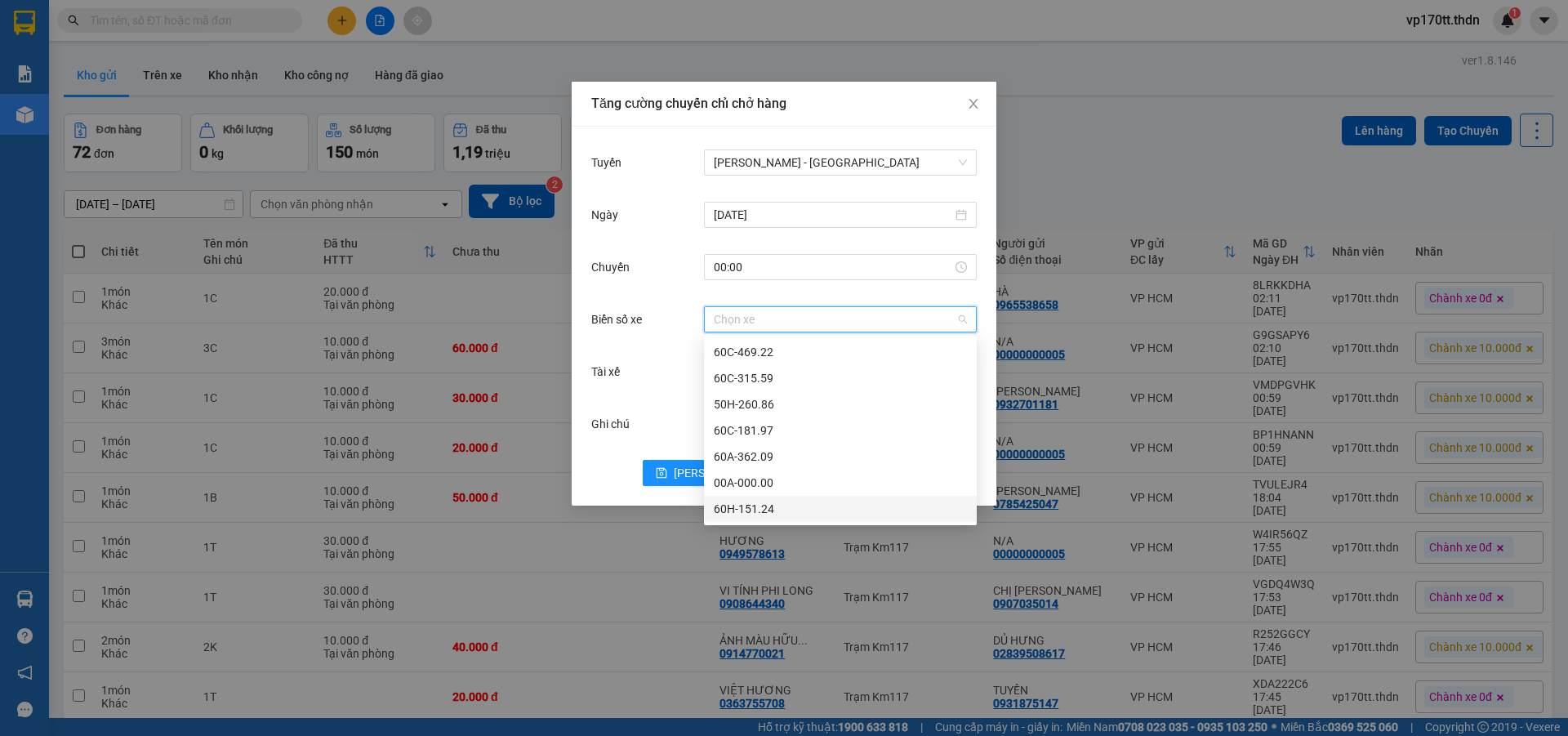
click at [754, 509] on div "60H-151.24" at bounding box center [840, 509] width 253 height 18
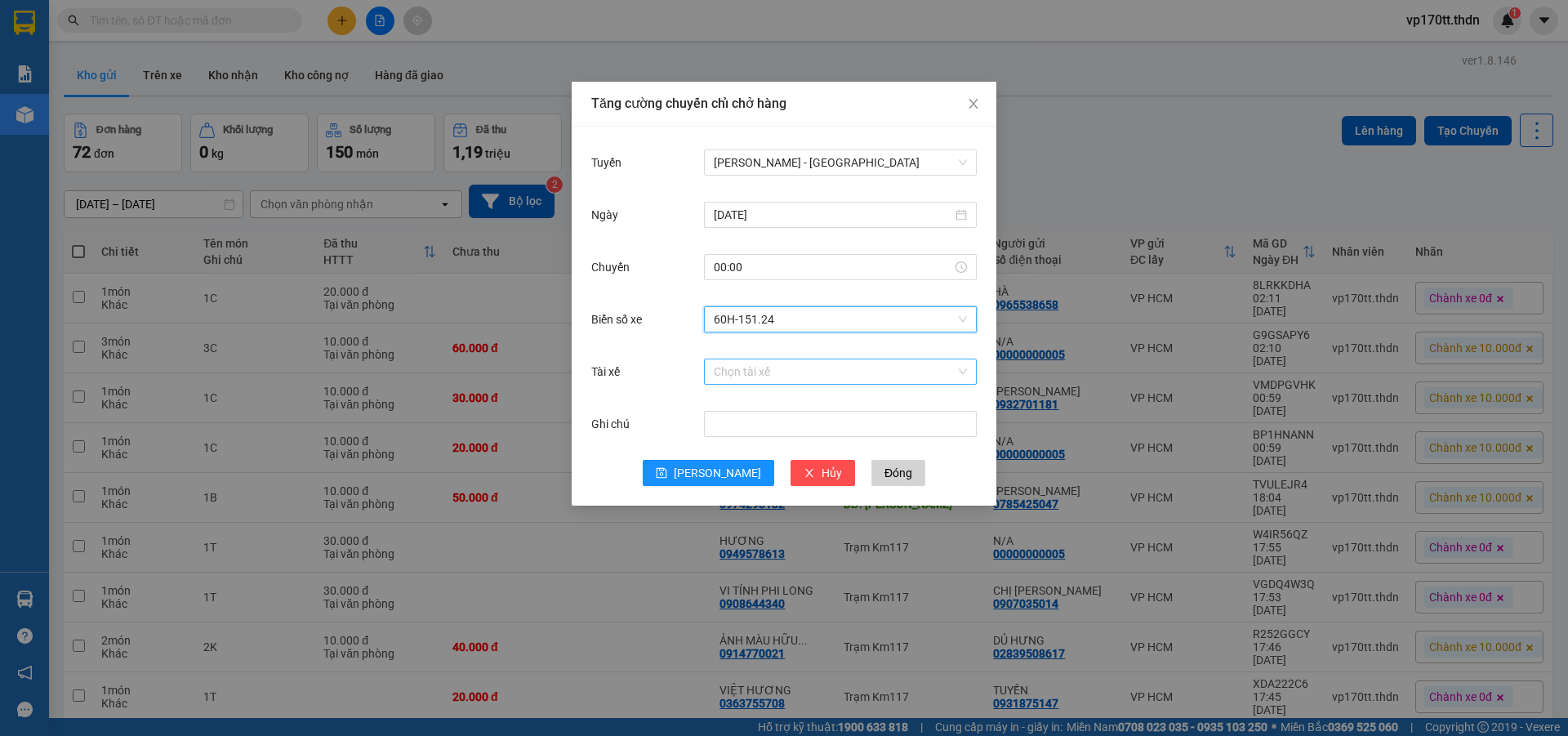
click at [743, 381] on input "Tài xế" at bounding box center [835, 371] width 242 height 25
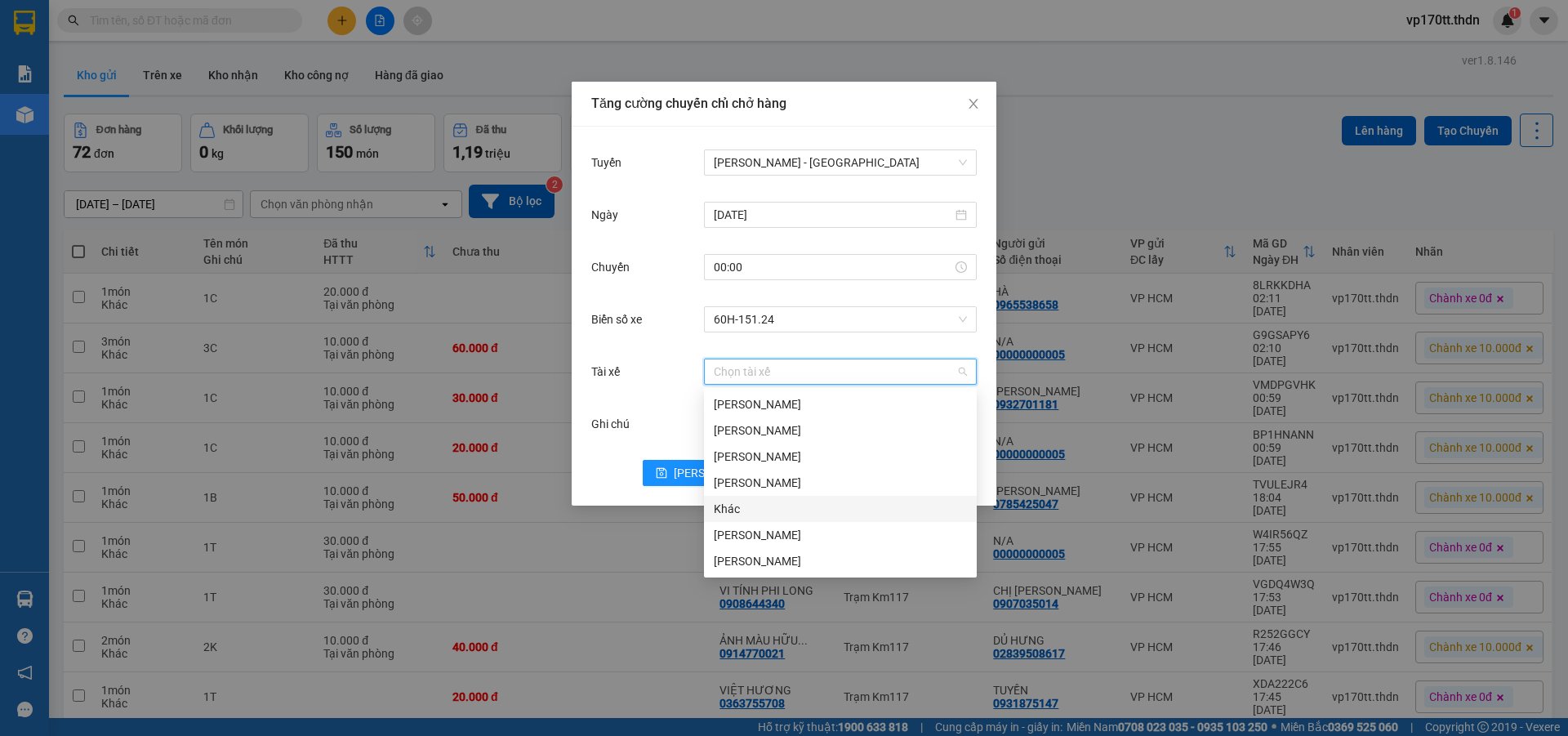
click at [745, 503] on div "Khác" at bounding box center [840, 509] width 253 height 18
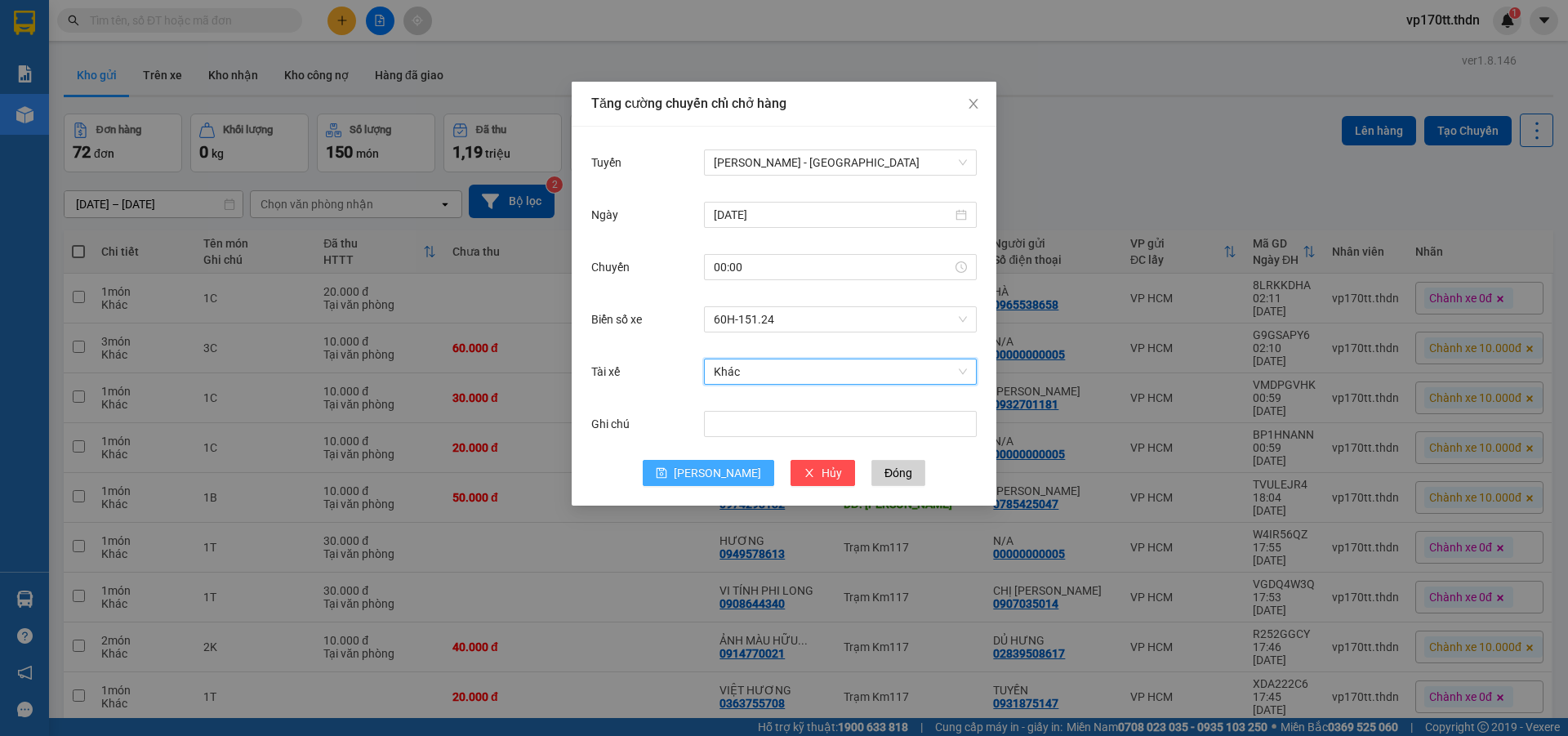
click at [729, 463] on button "[PERSON_NAME]" at bounding box center [708, 472] width 132 height 27
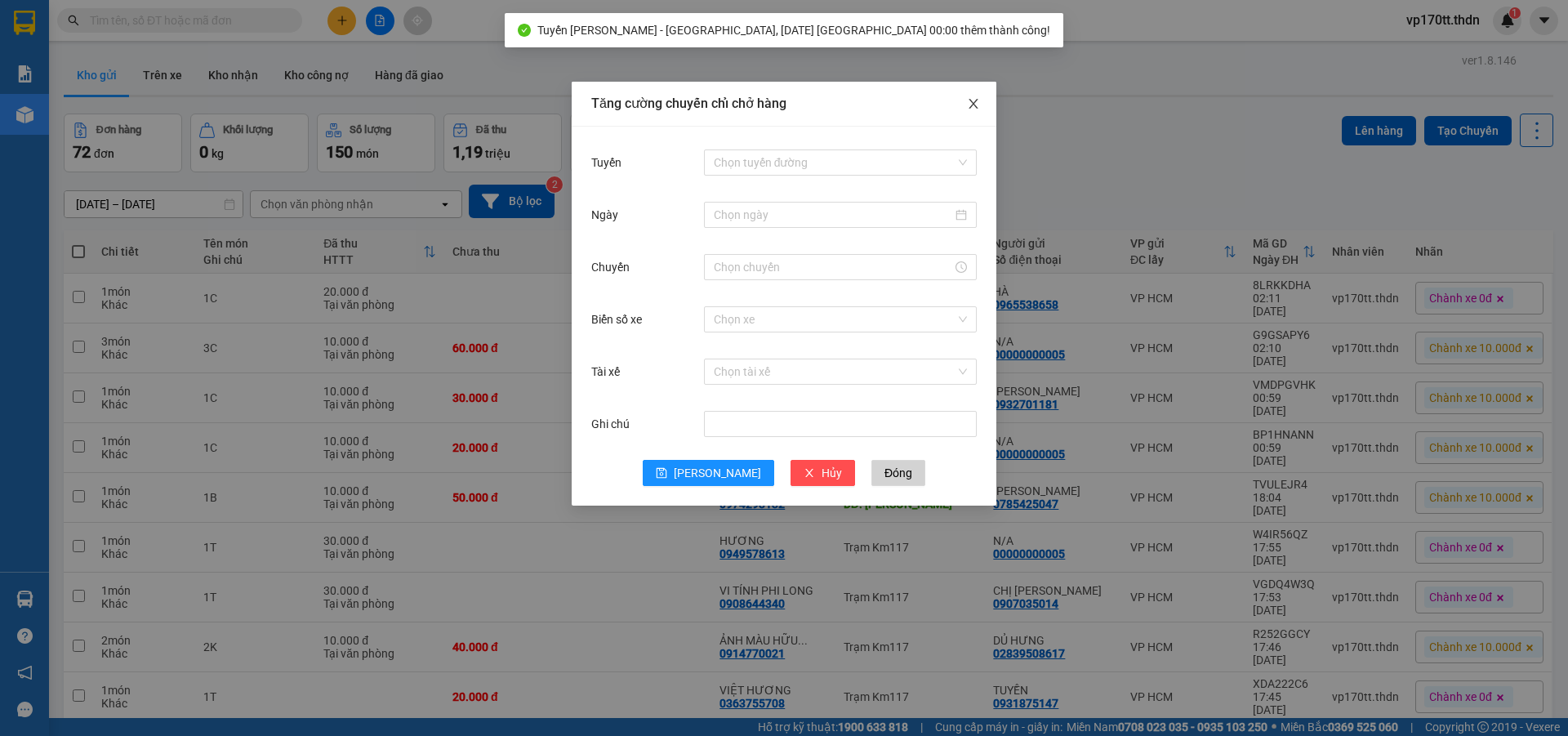
click at [965, 95] on span "Close" at bounding box center [973, 104] width 45 height 45
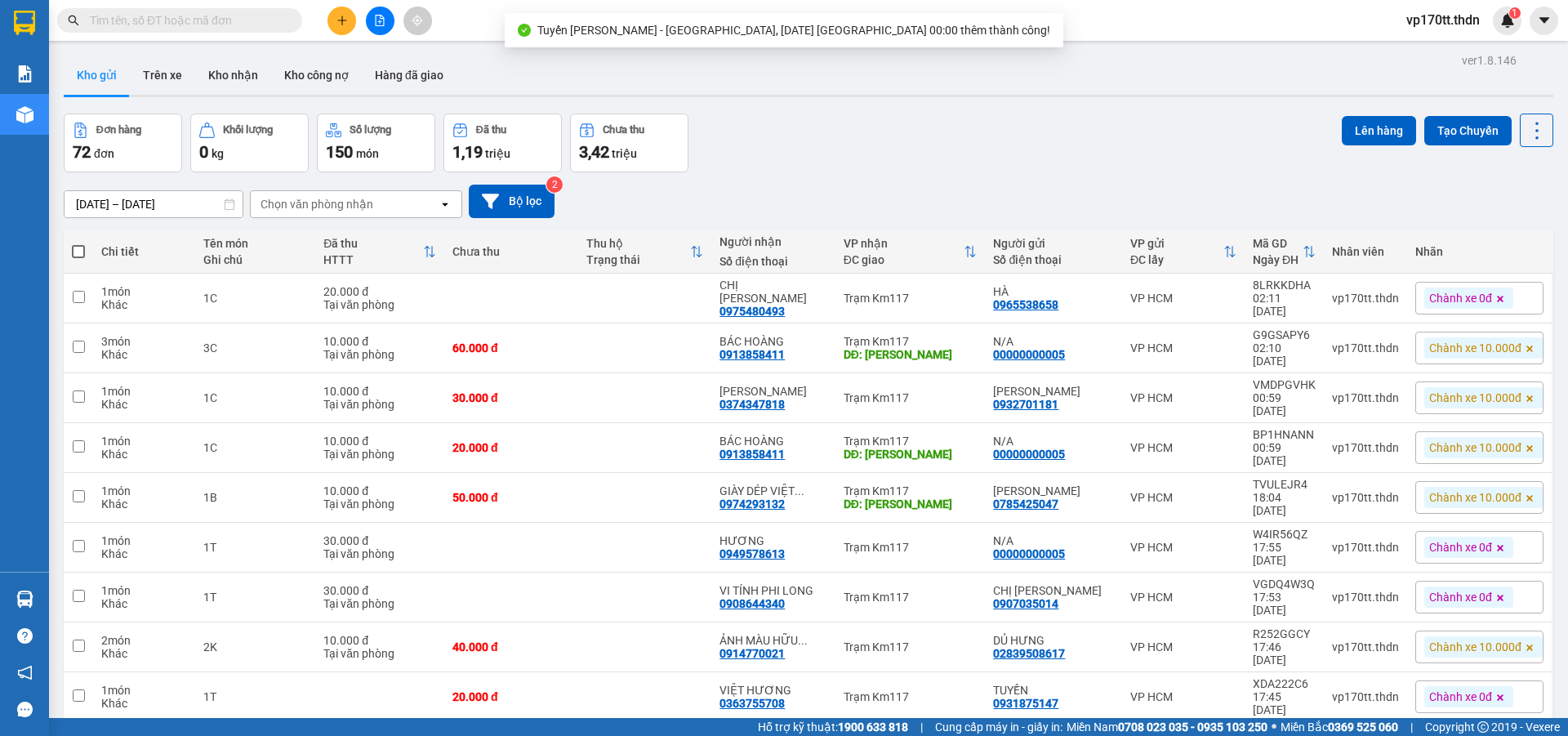
click at [79, 251] on span at bounding box center [78, 251] width 13 height 13
click at [79, 243] on input "checkbox" at bounding box center [79, 243] width 0 height 0
checkbox input "true"
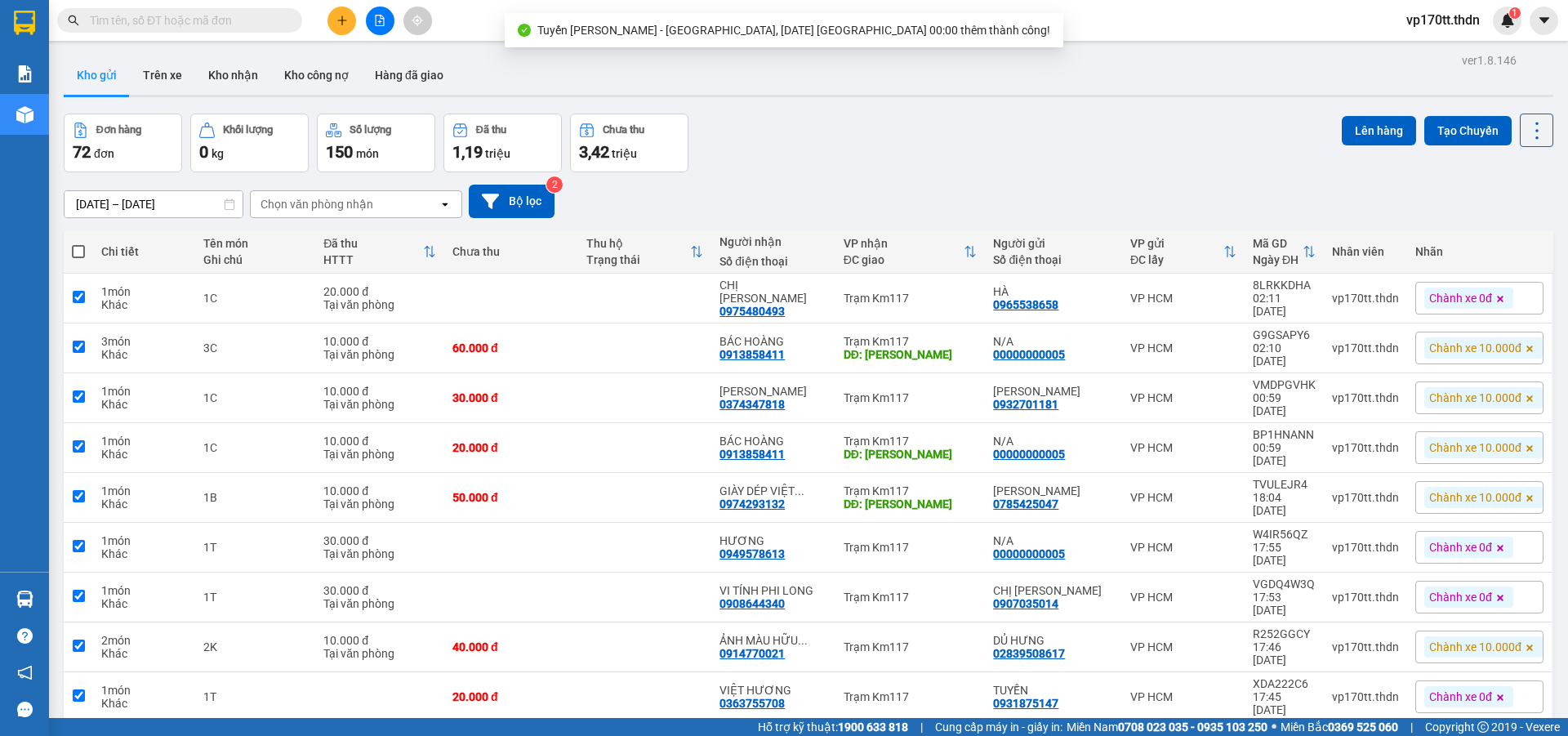
checkbox input "true"
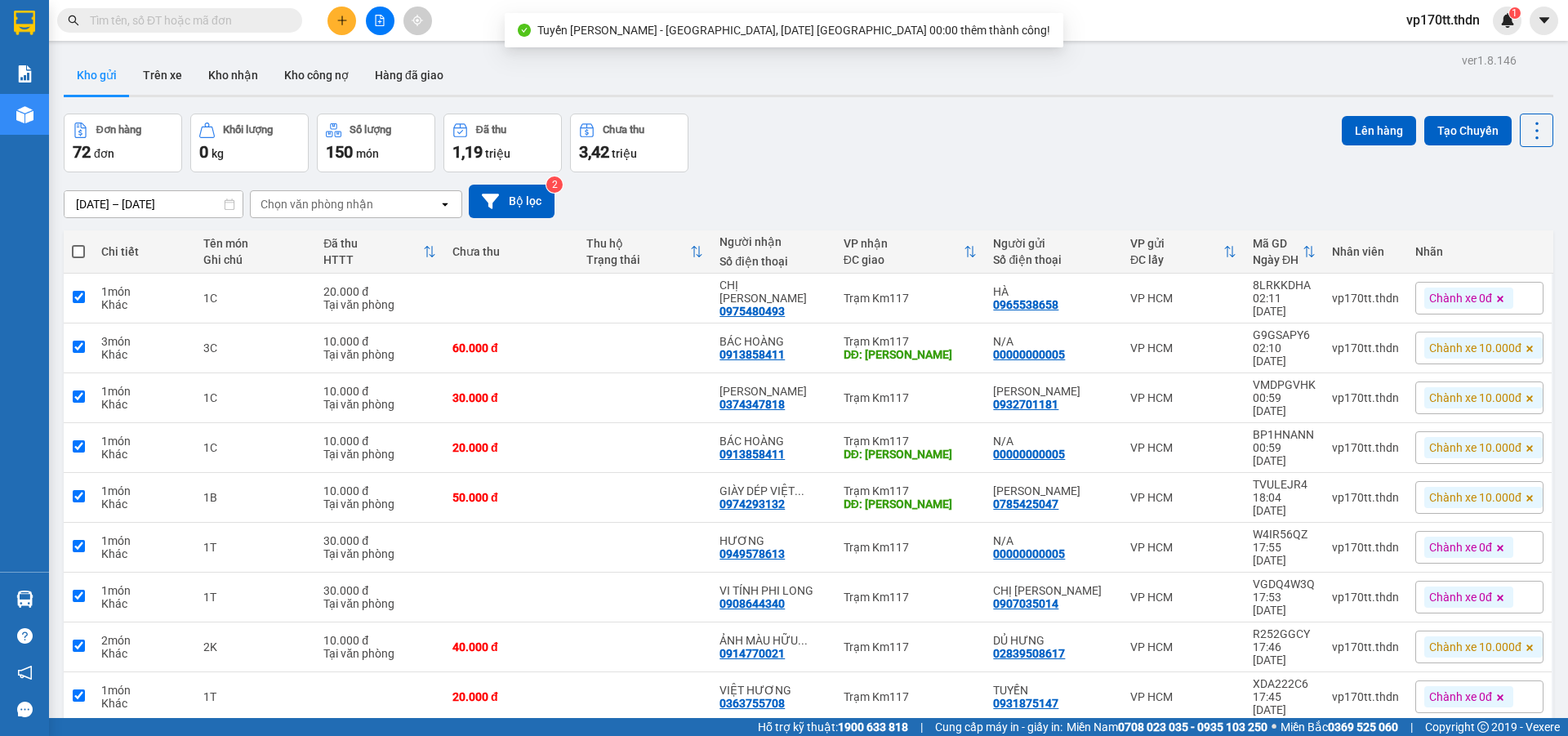
checkbox input "true"
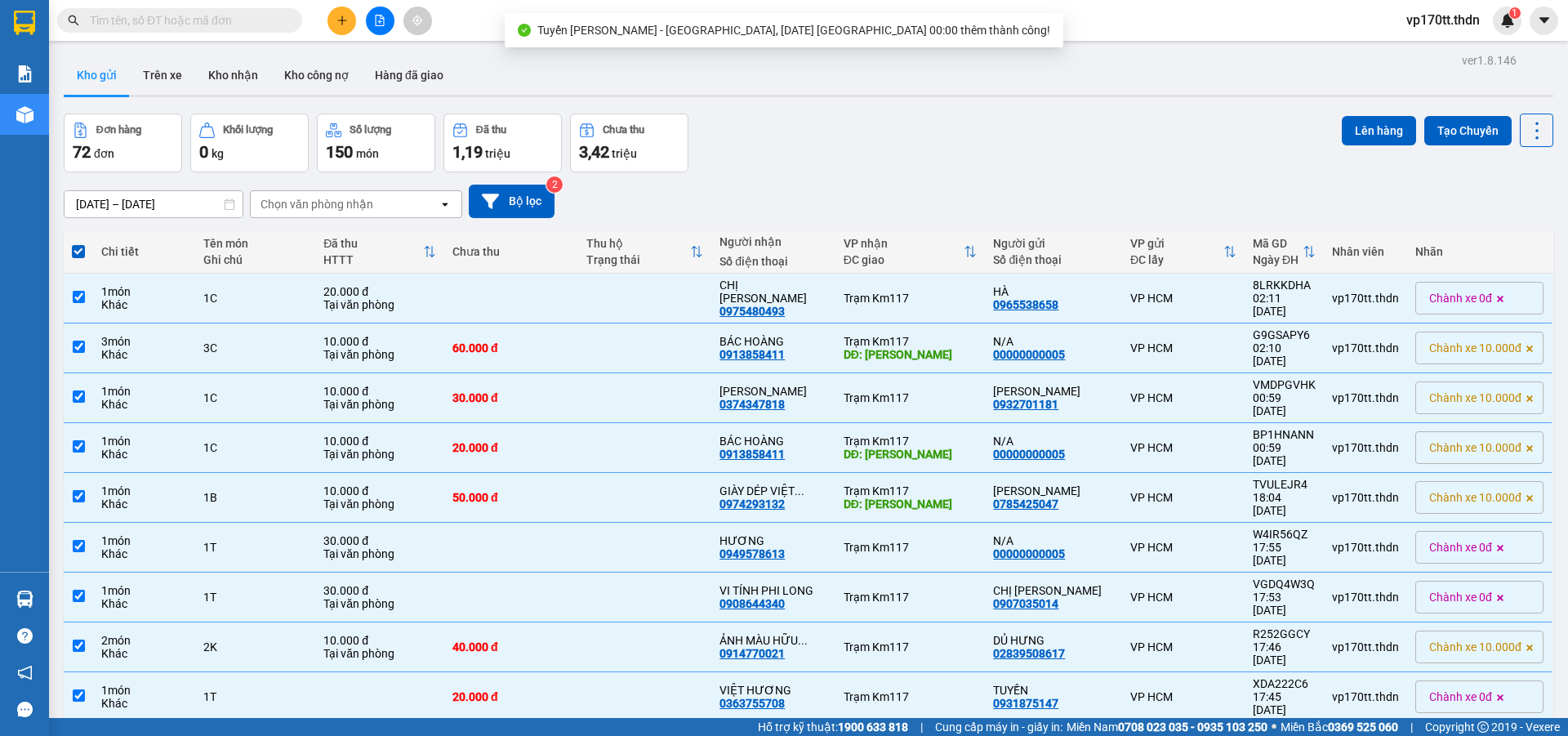
scroll to position [75, 0]
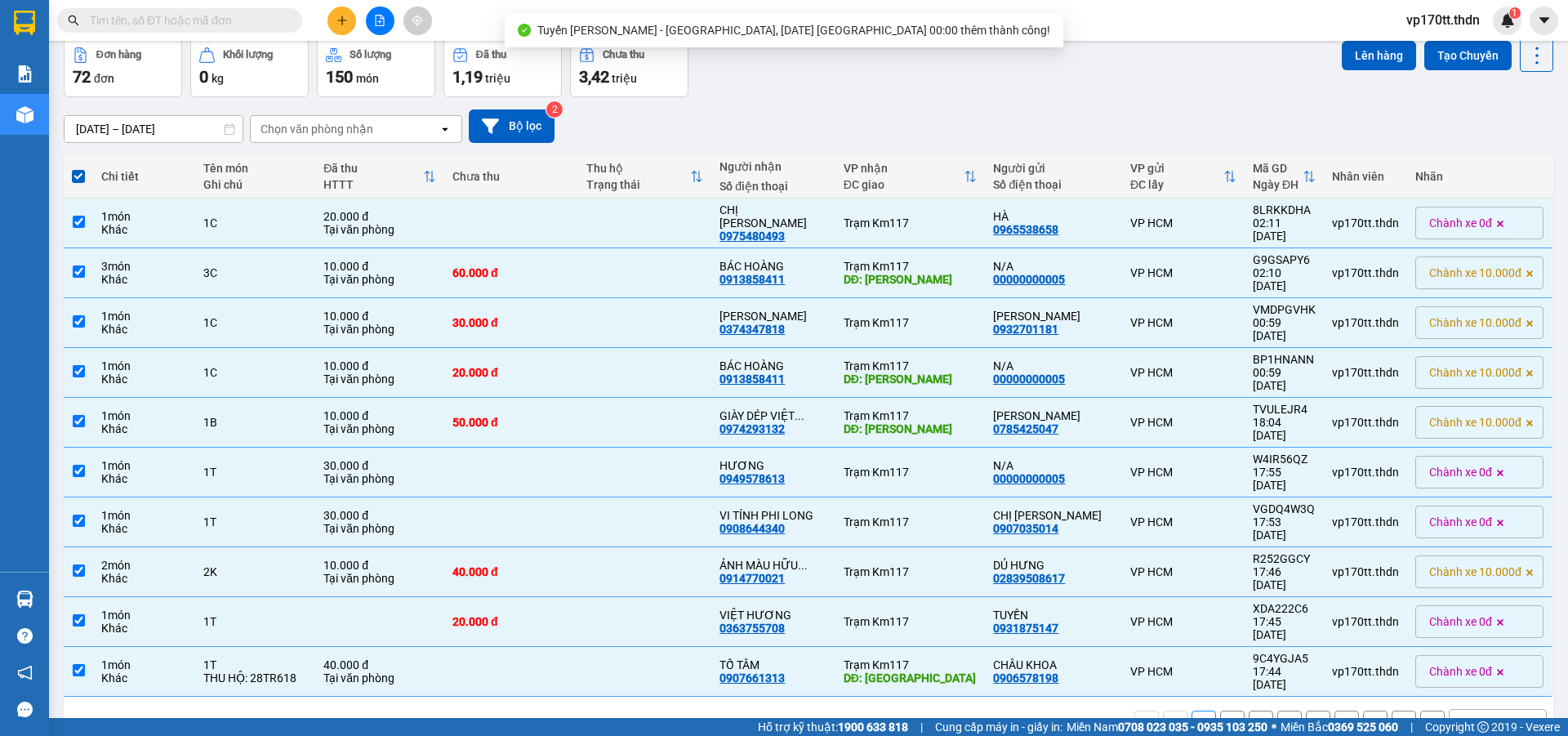
click at [1469, 715] on div "10 / trang" at bounding box center [1484, 723] width 50 height 17
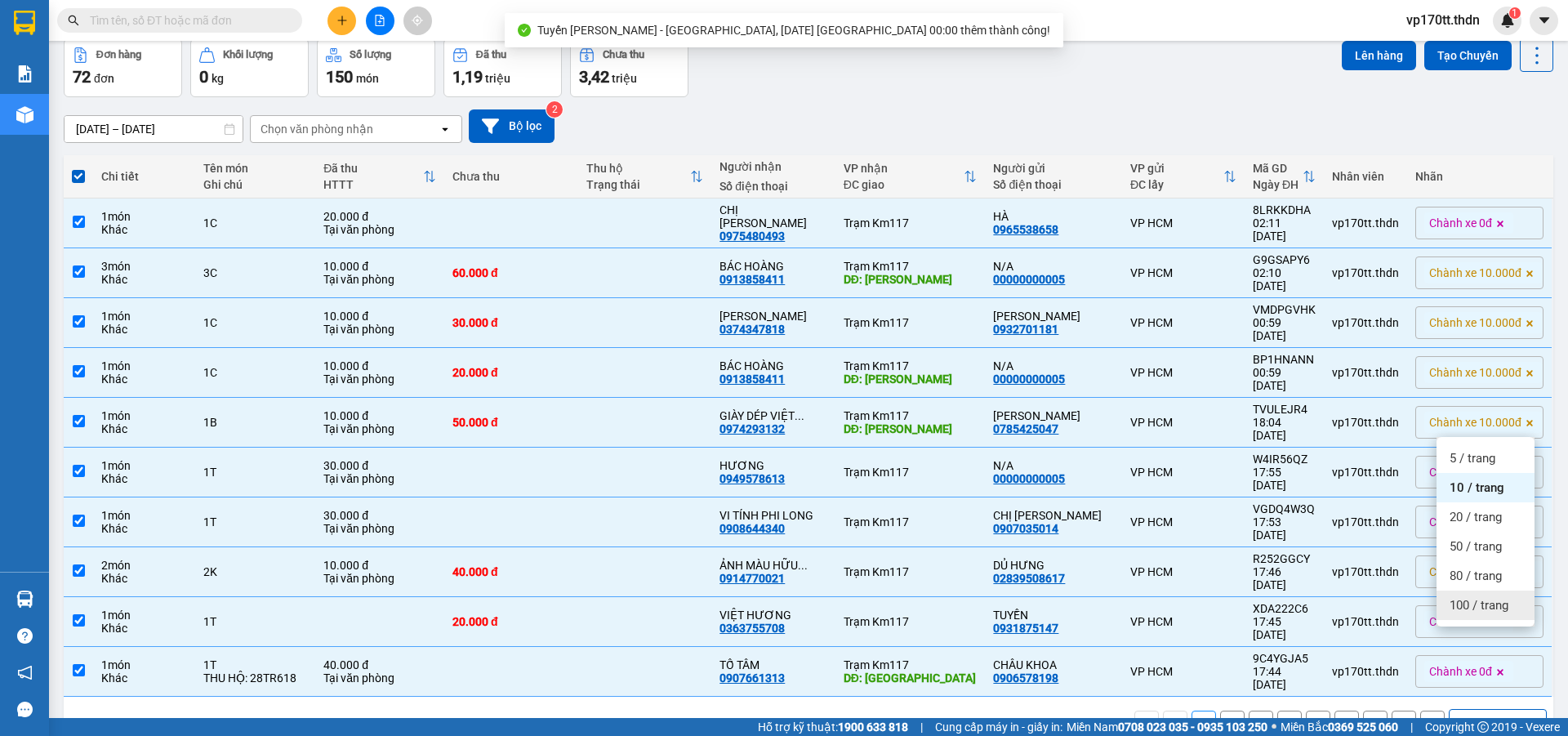
click at [1476, 593] on div "100 / trang" at bounding box center [1486, 605] width 98 height 30
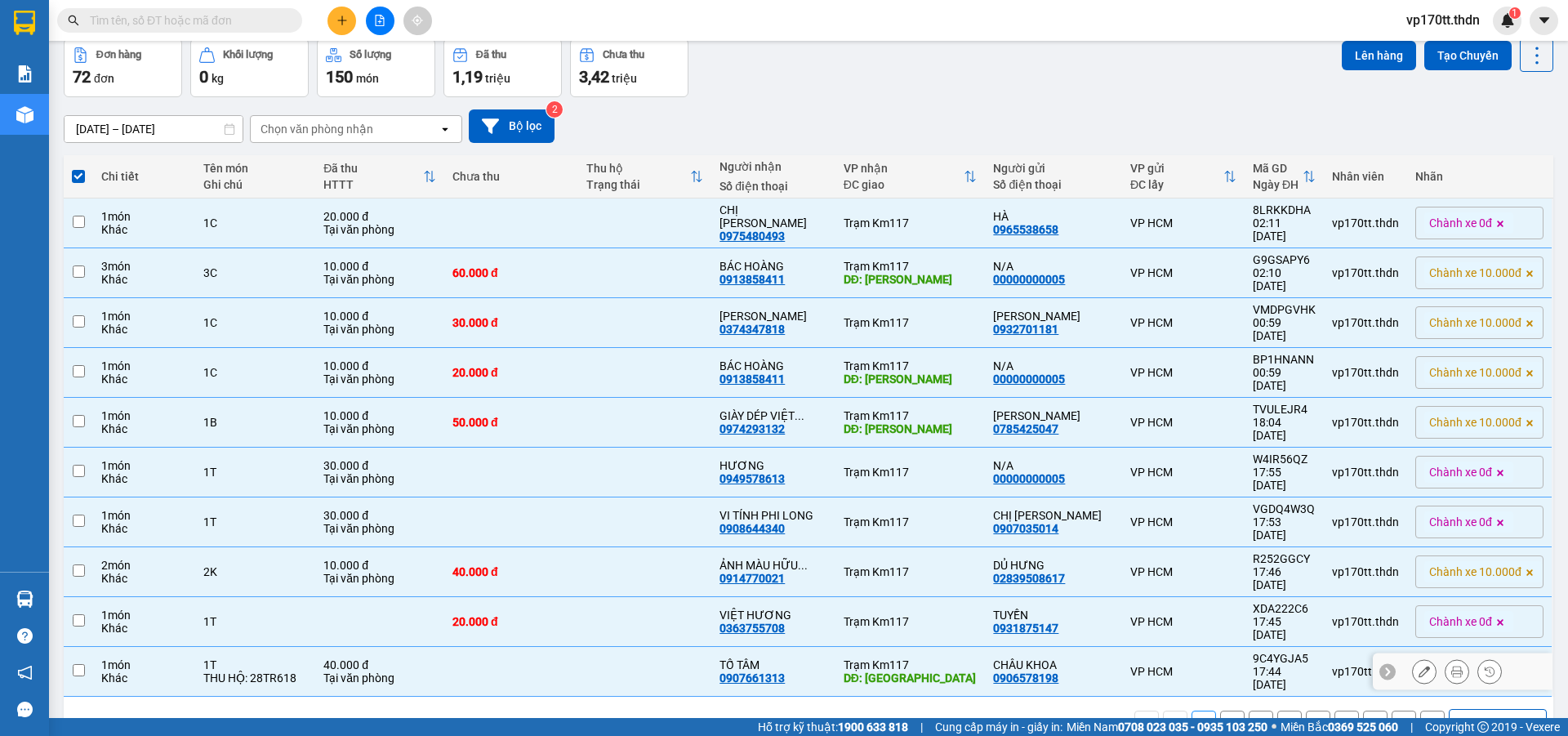
checkbox input "false"
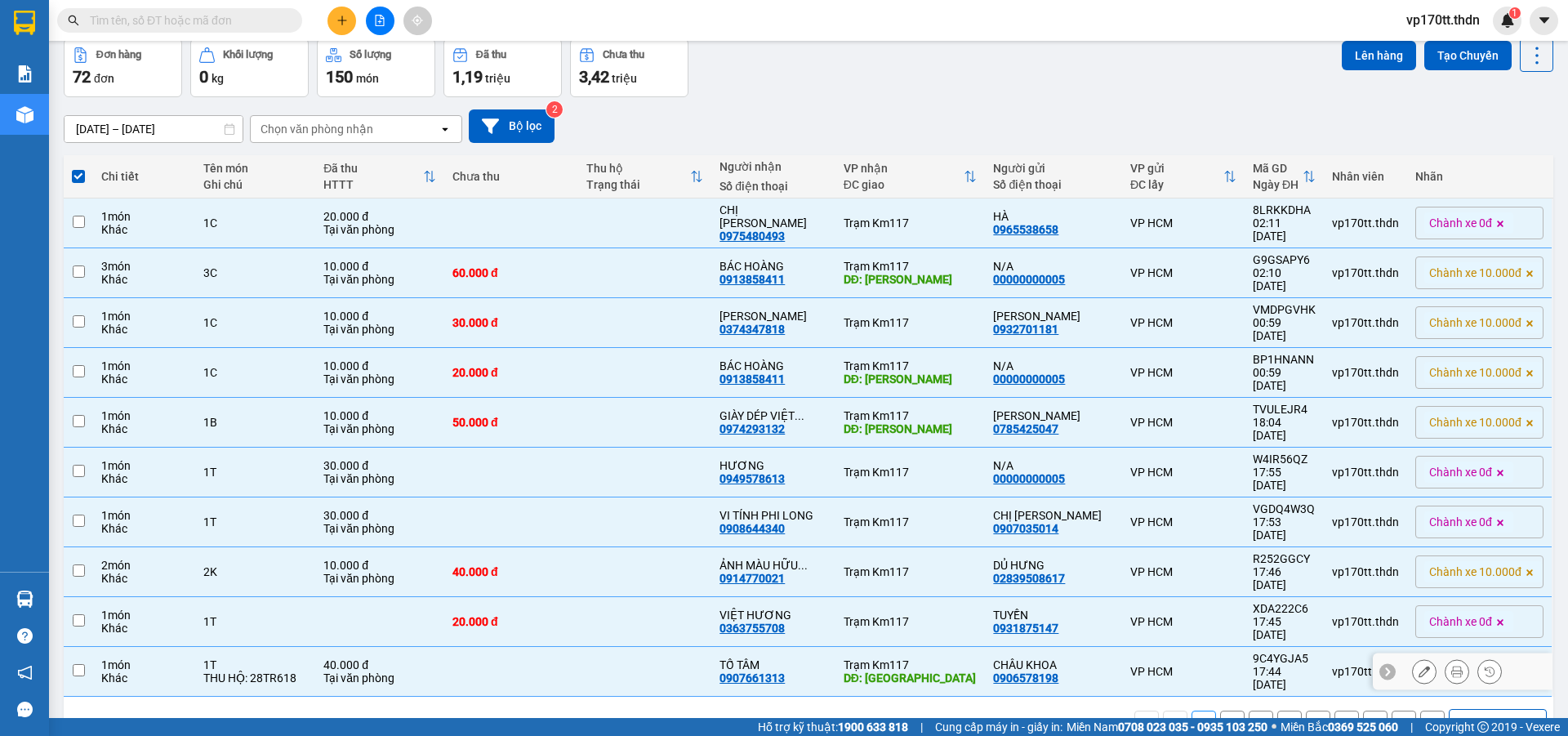
checkbox input "false"
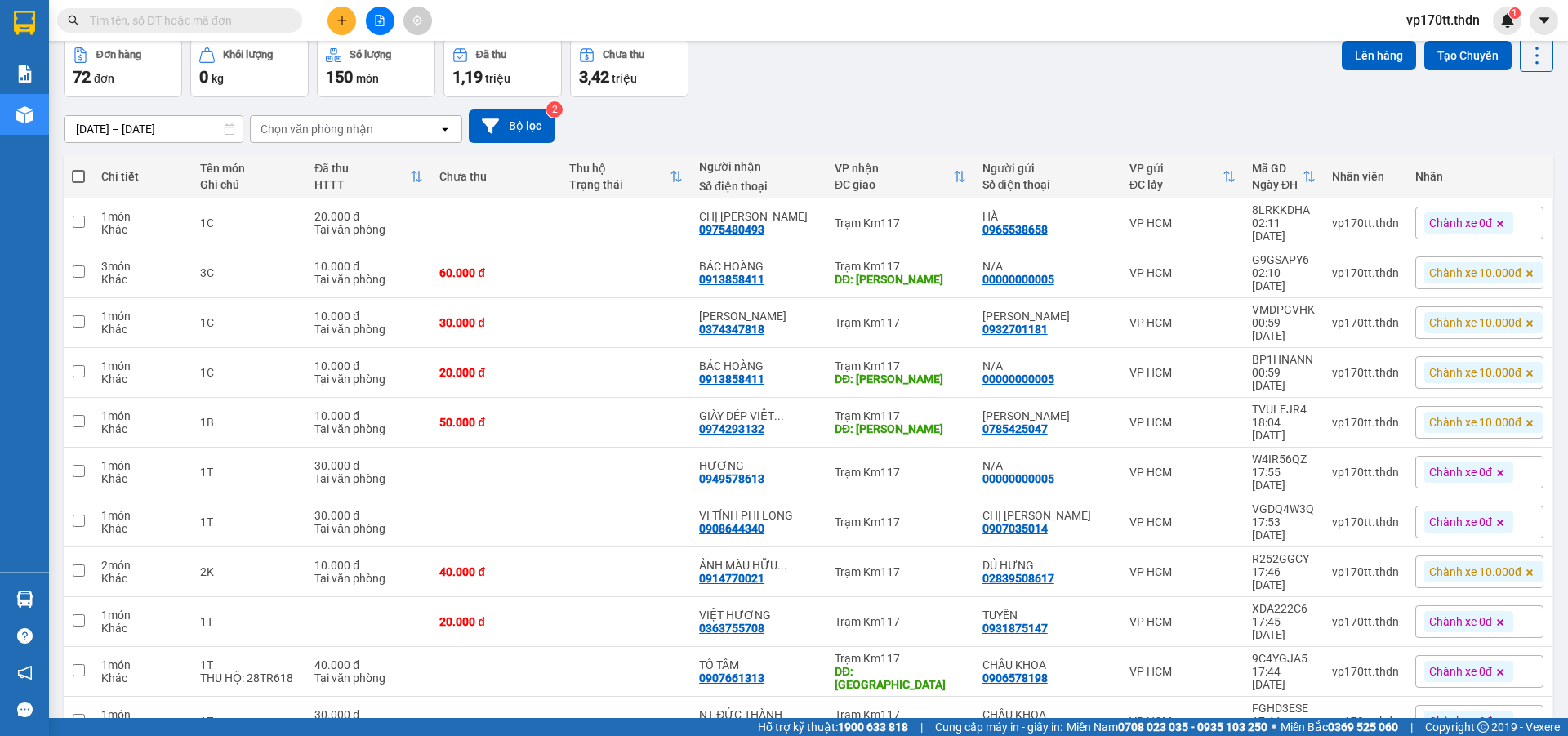
click at [78, 168] on label at bounding box center [78, 176] width 13 height 17
click at [79, 168] on input "checkbox" at bounding box center [79, 168] width 0 height 0
checkbox input "true"
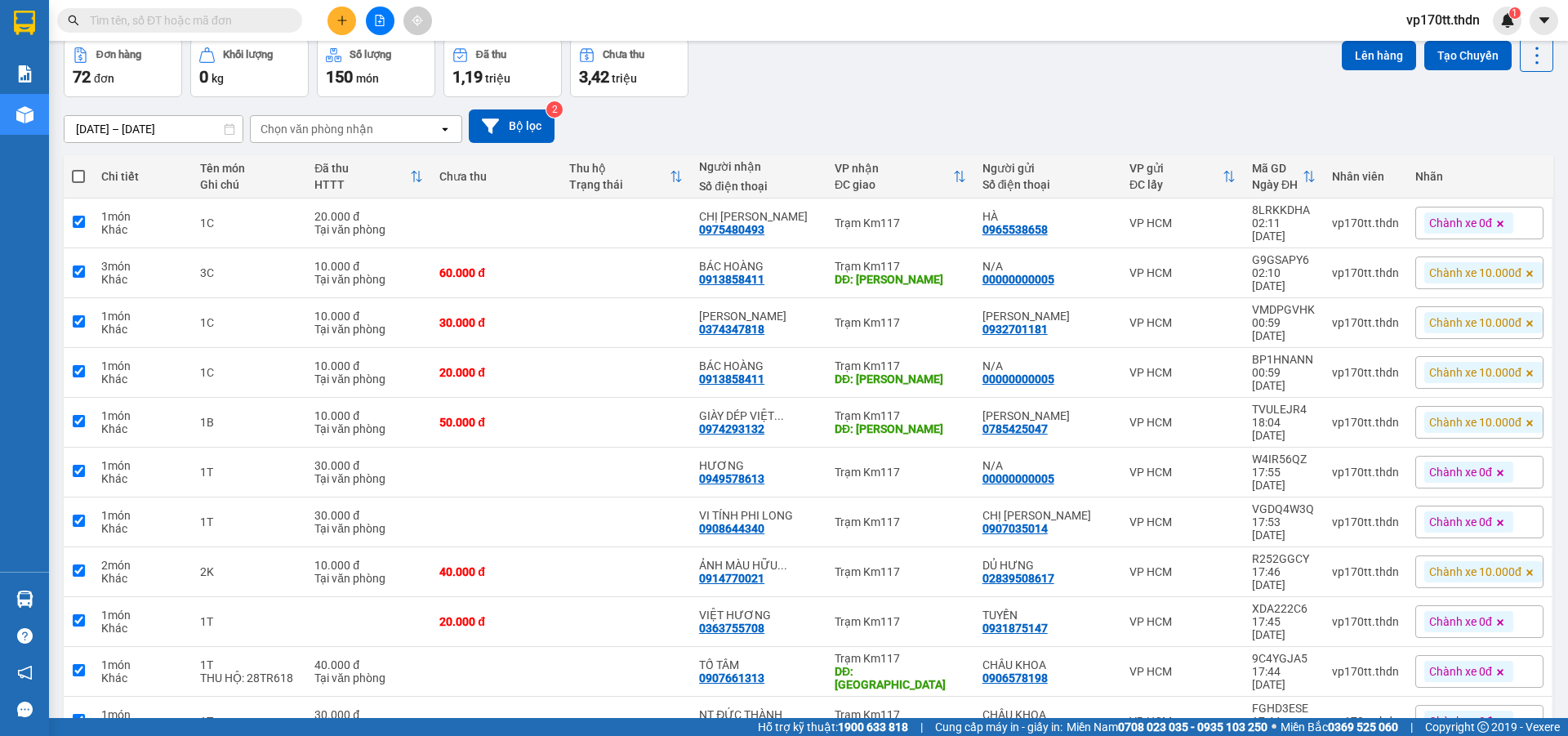
checkbox input "true"
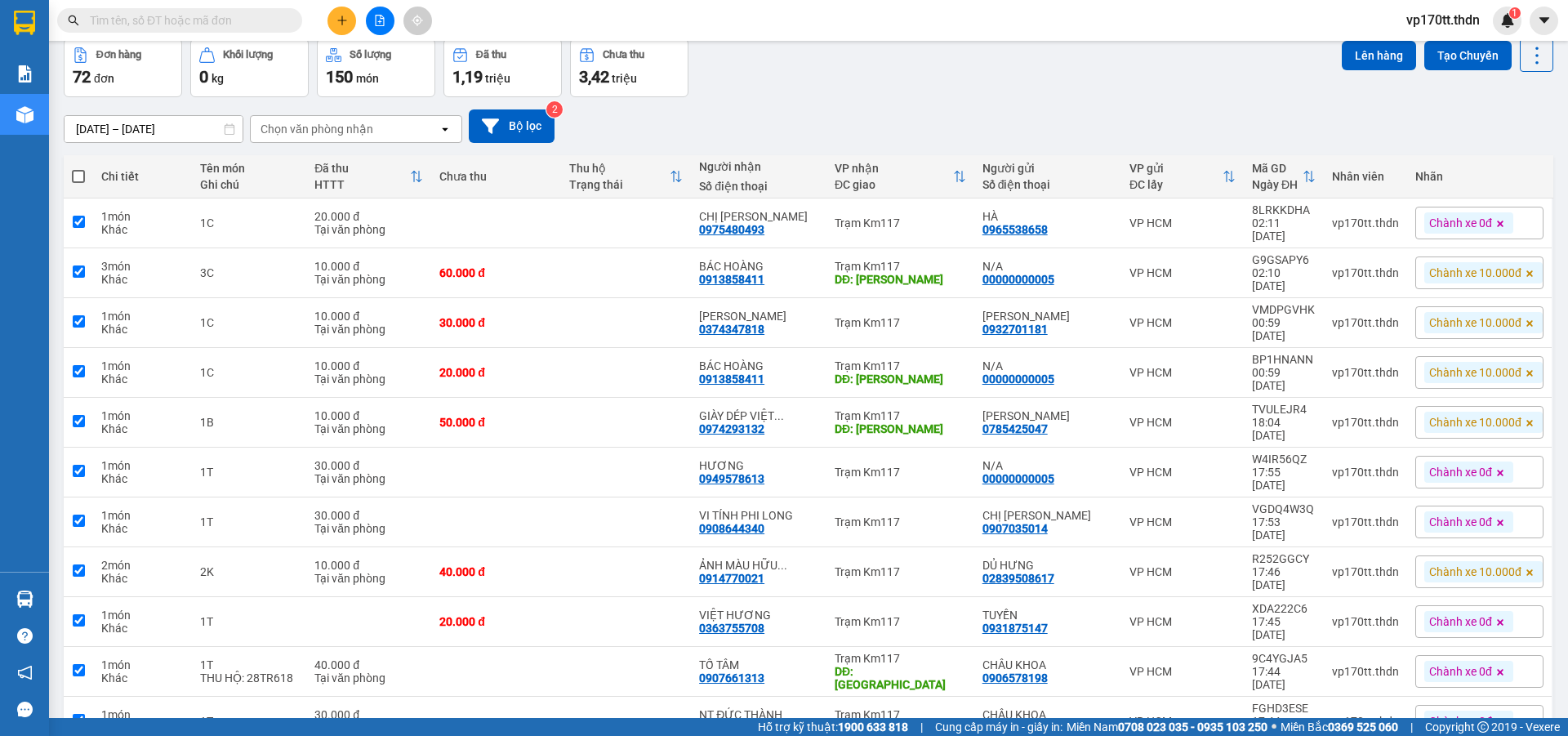
checkbox input "true"
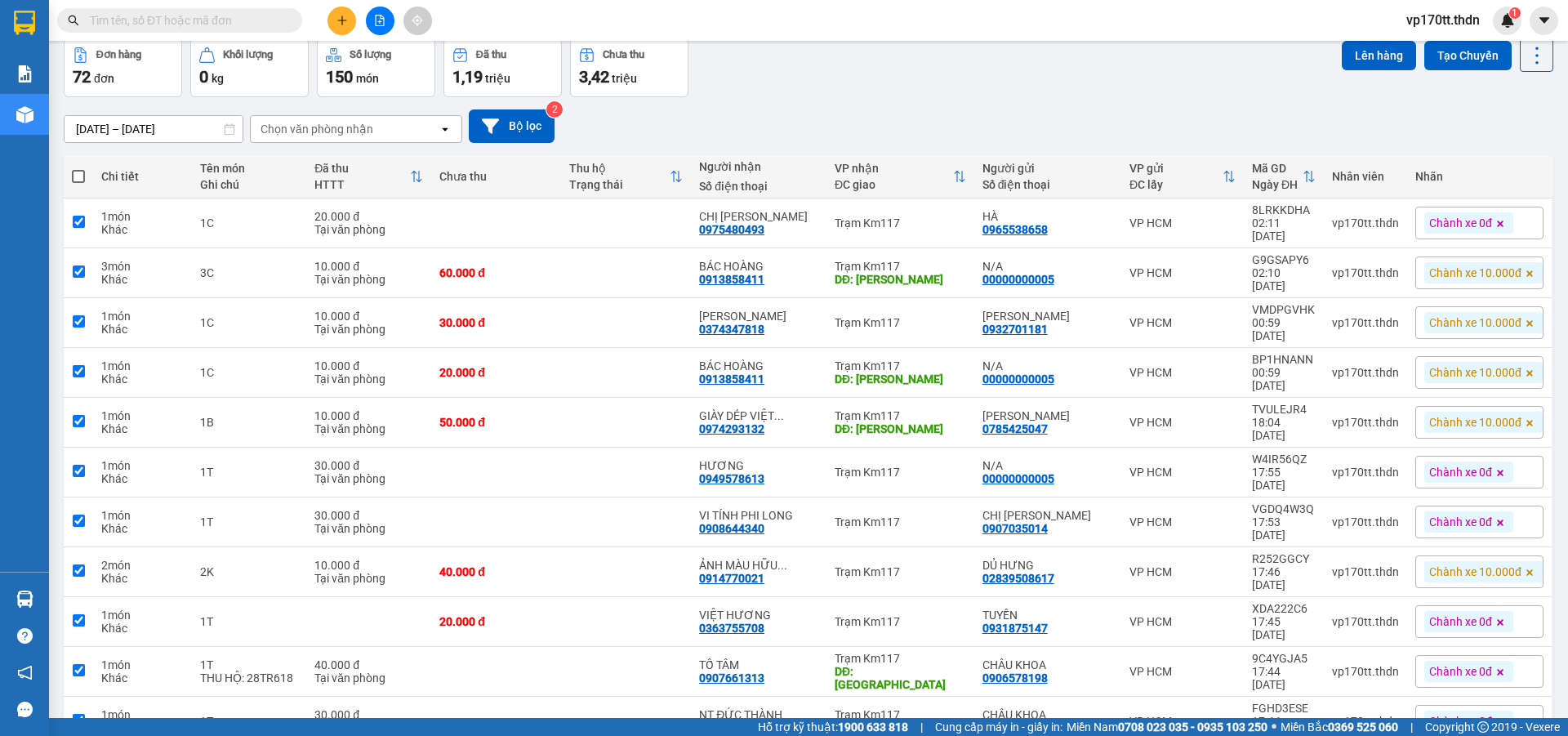
checkbox input "true"
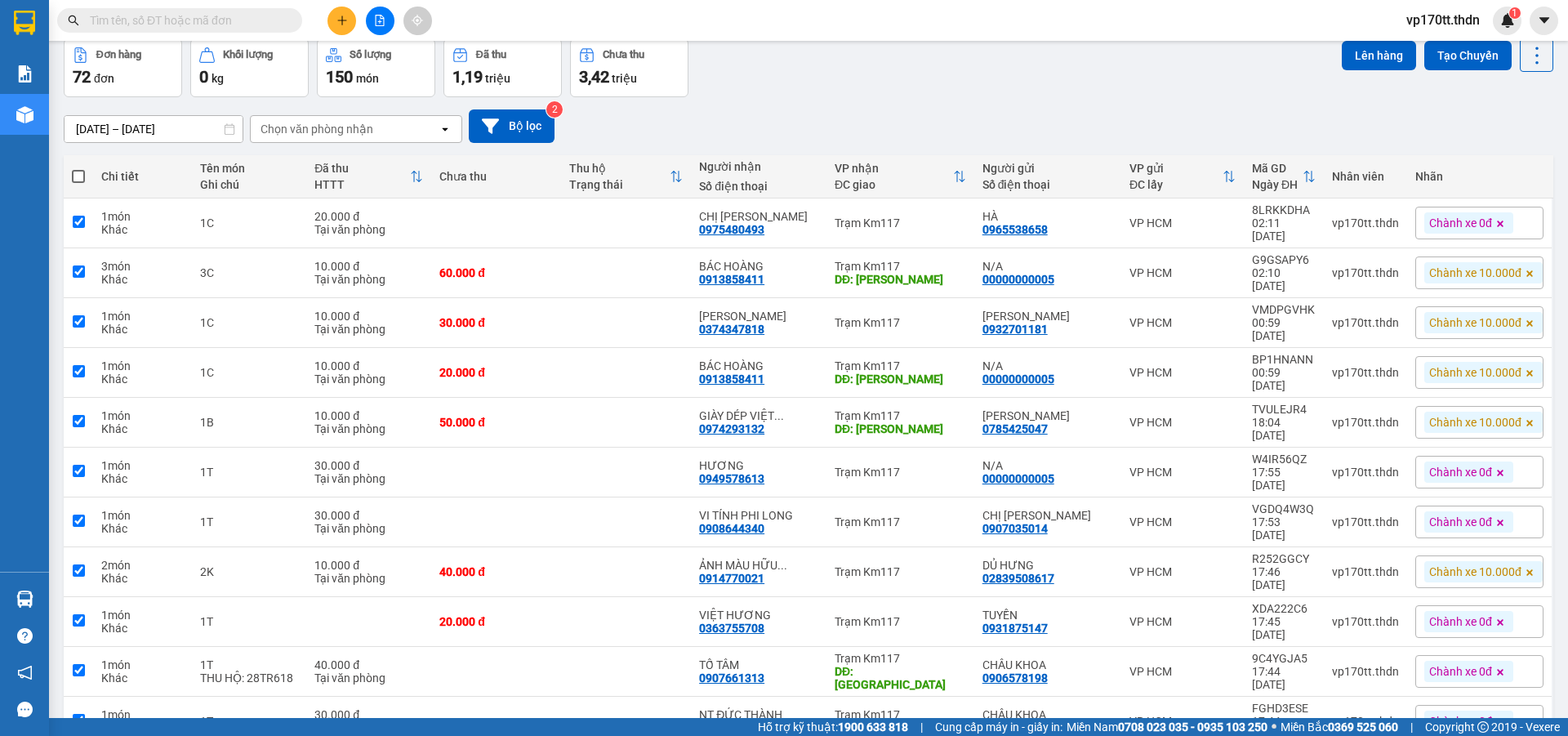
checkbox input "true"
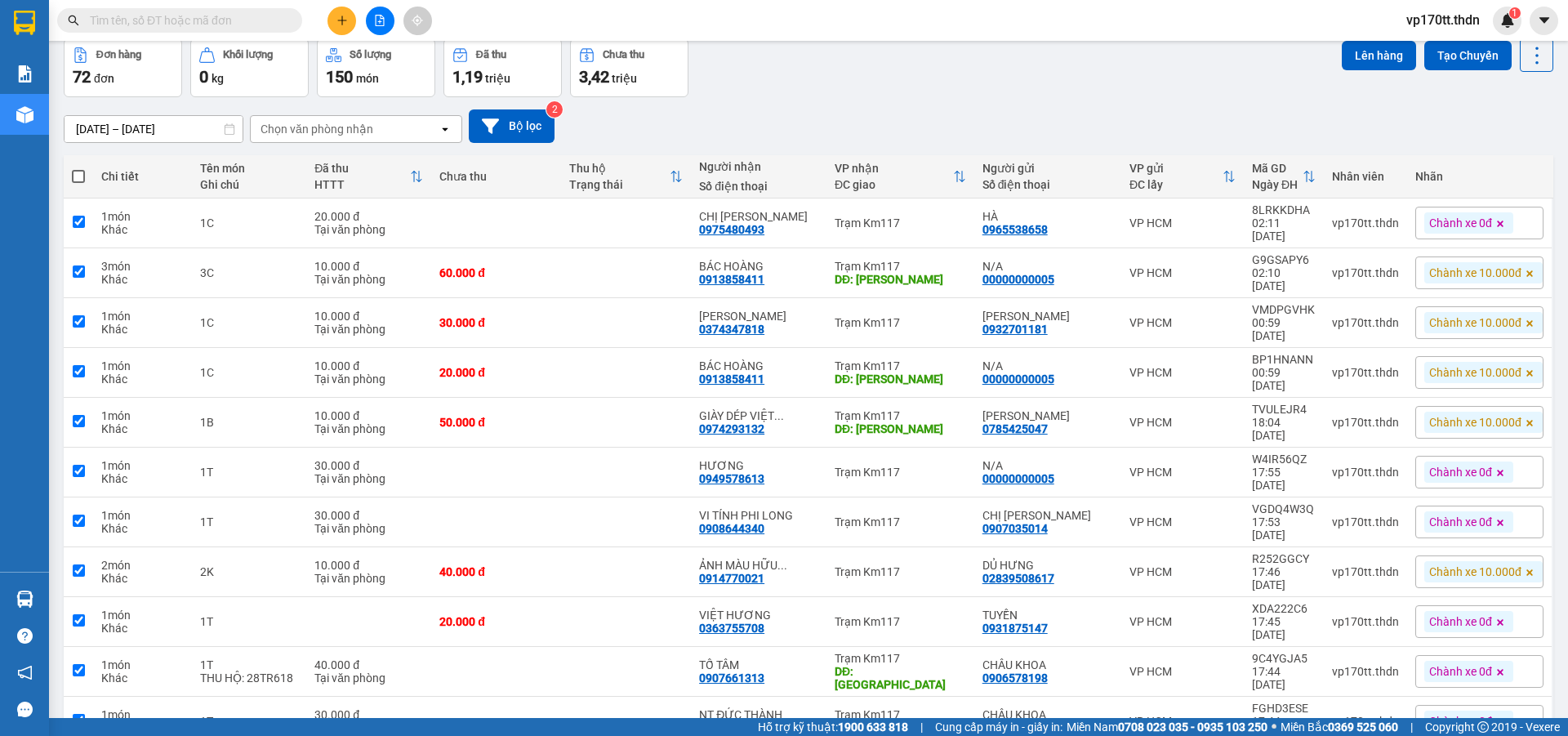
checkbox input "true"
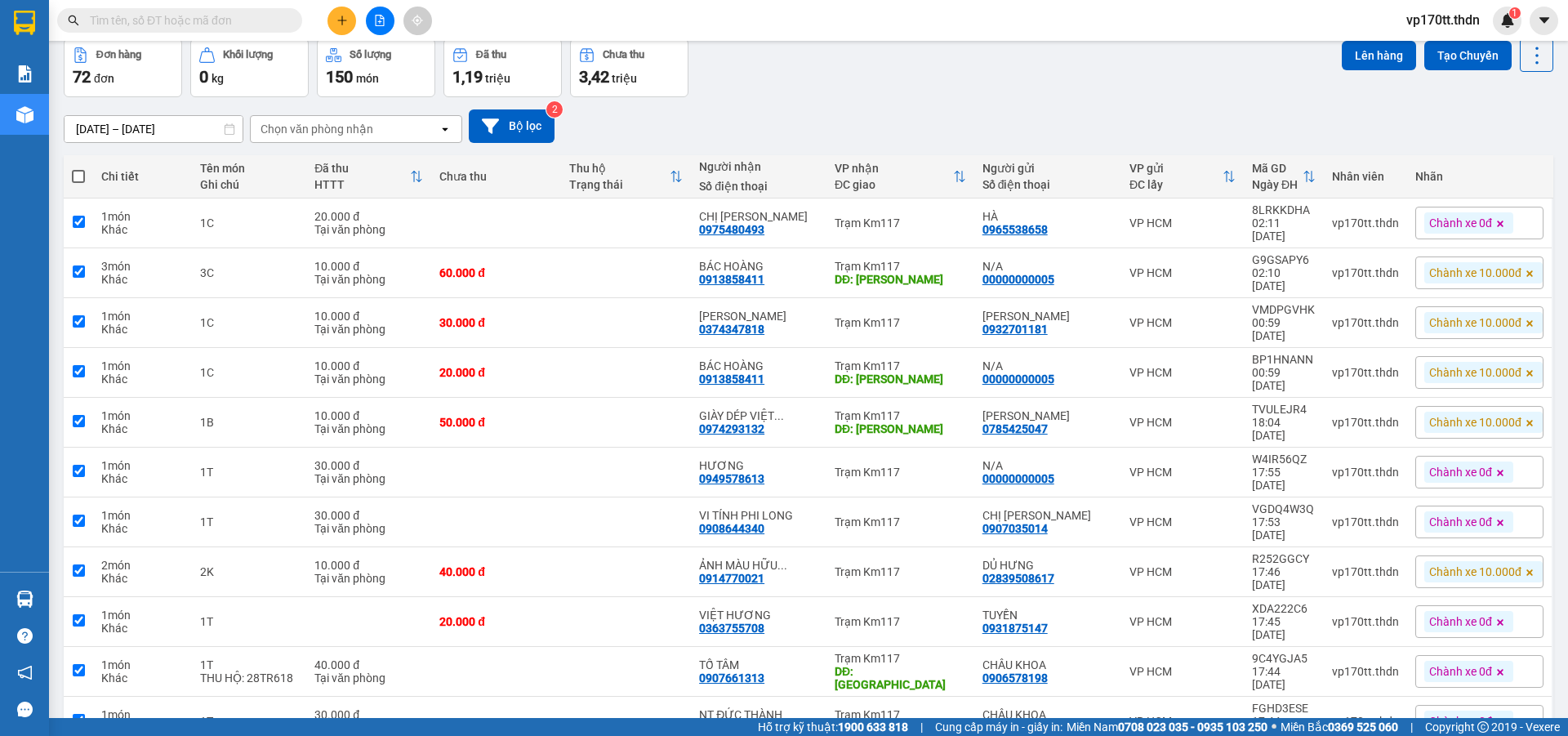
checkbox input "true"
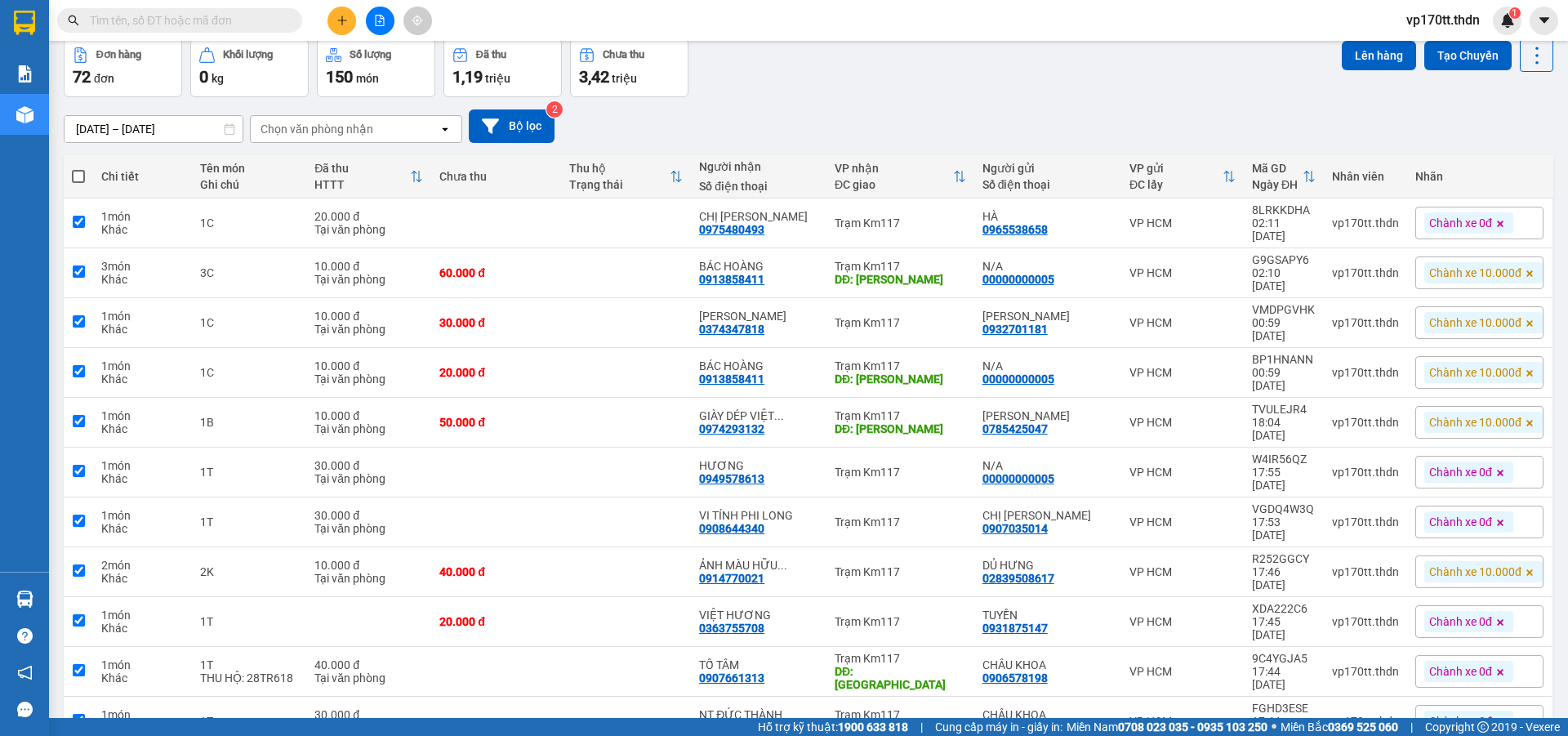
checkbox input "true"
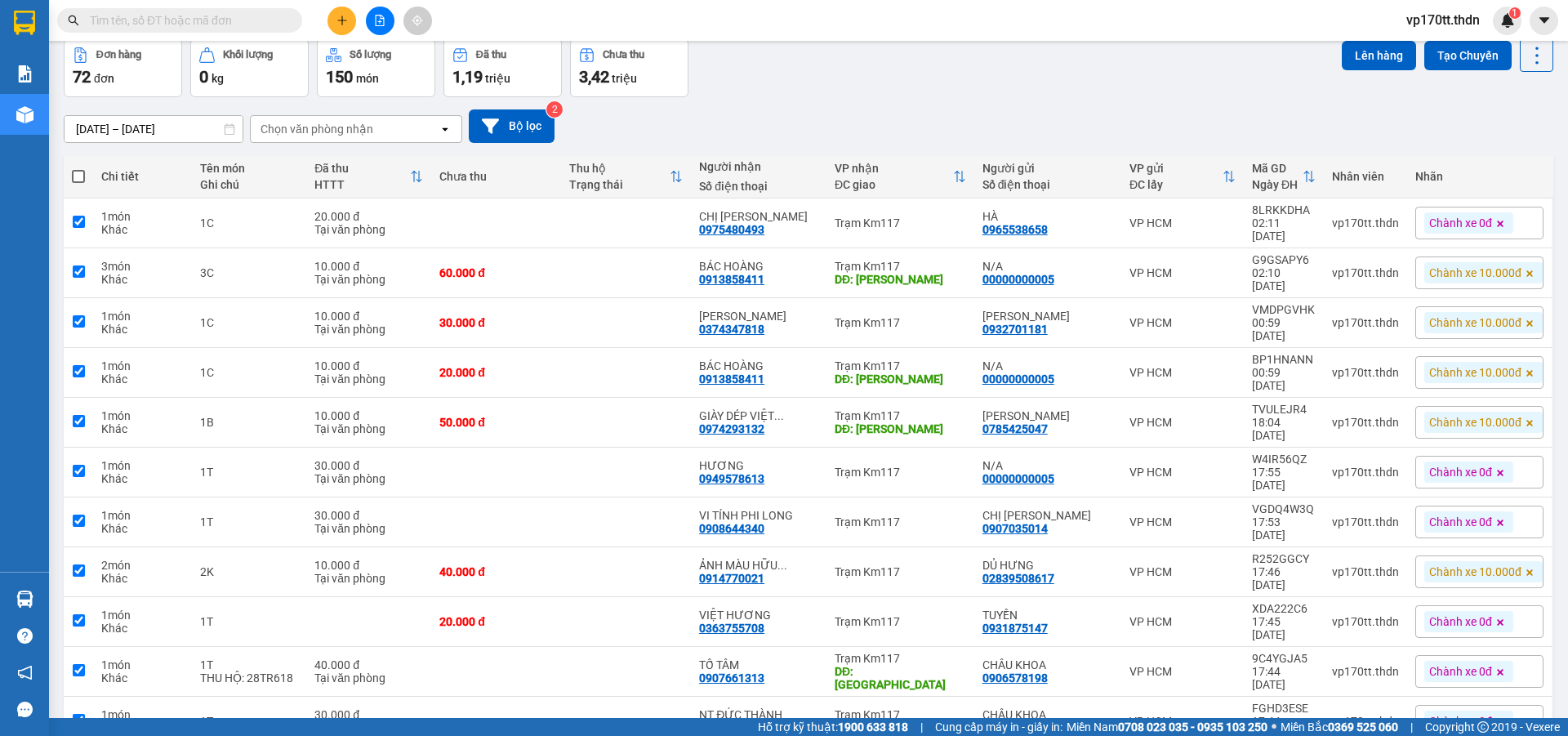
checkbox input "true"
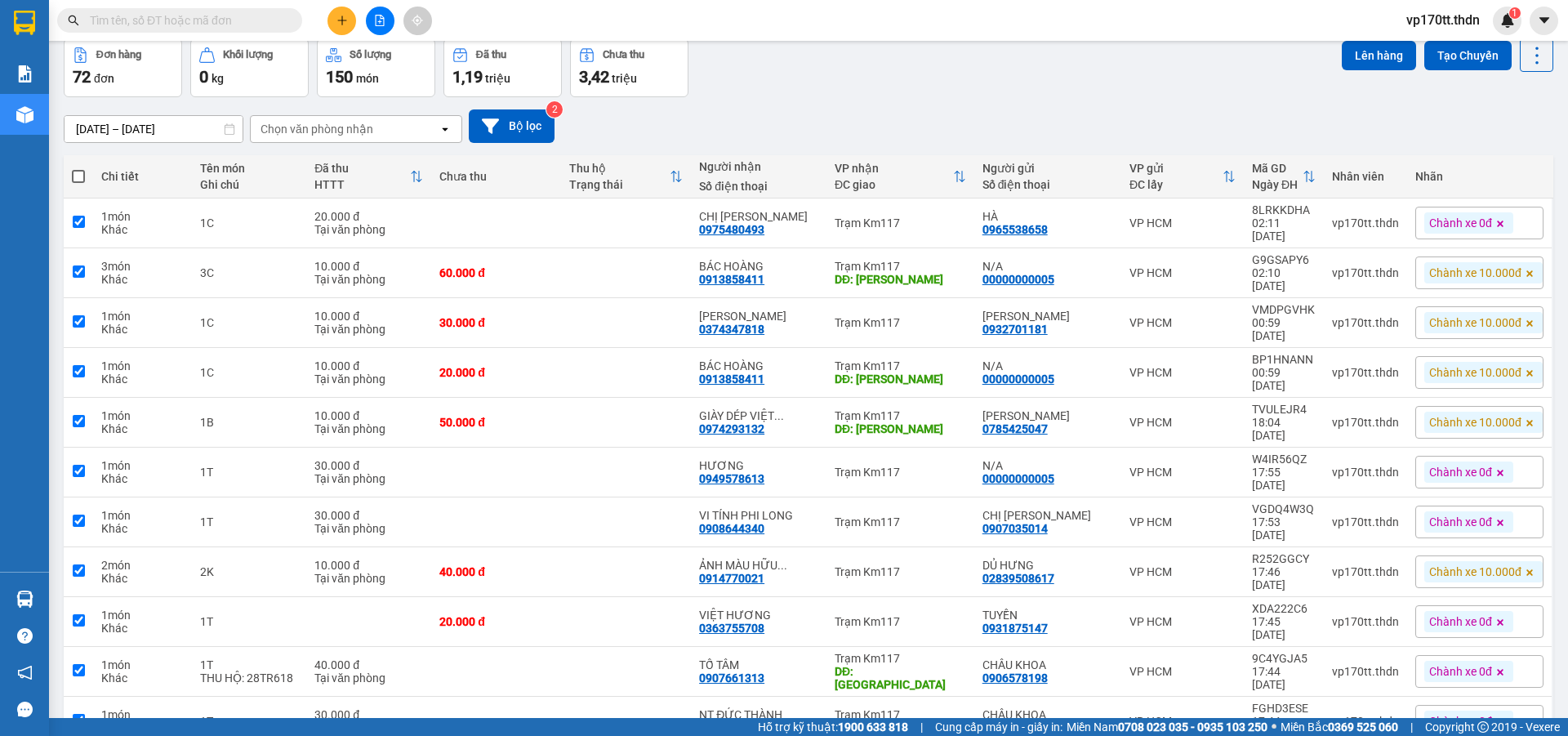
checkbox input "true"
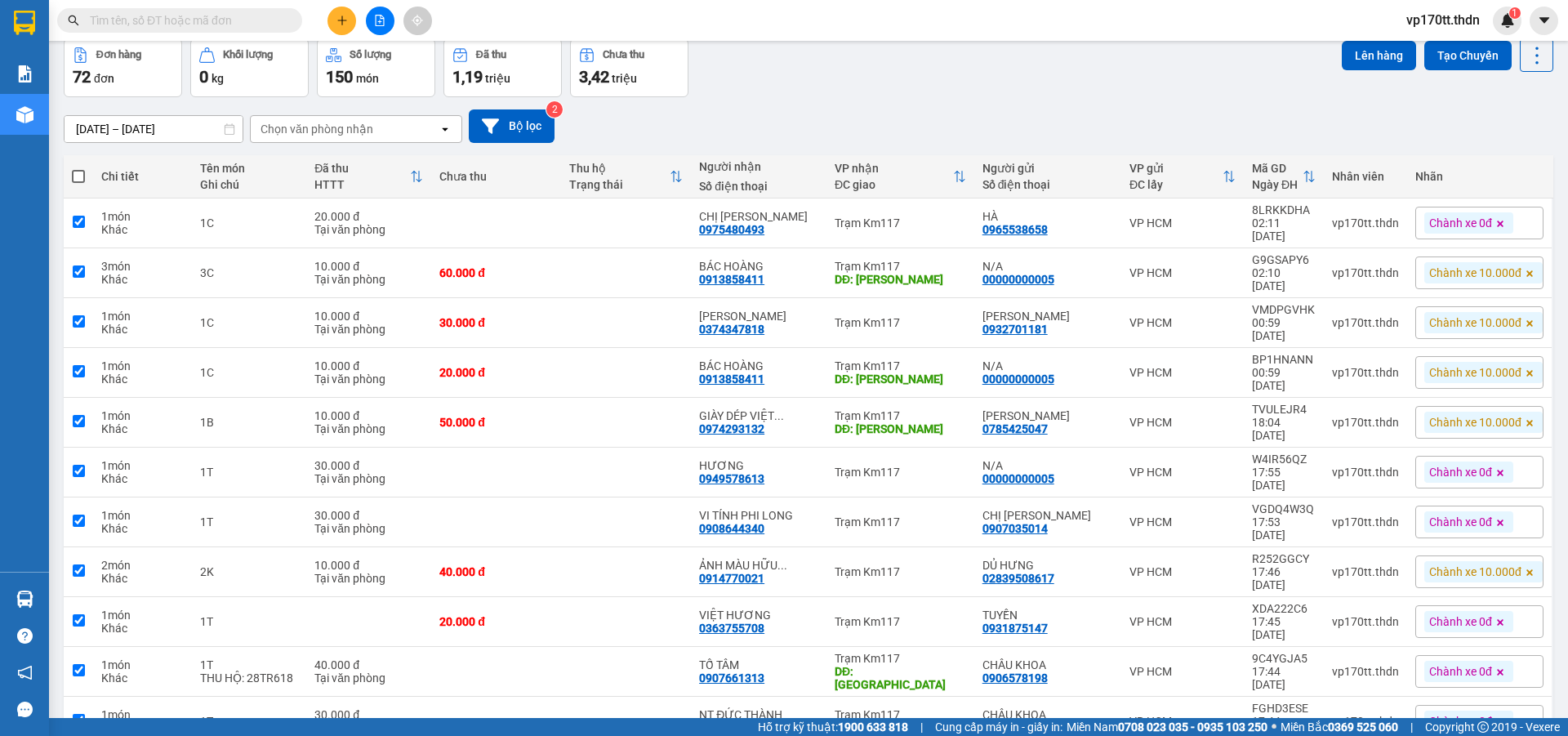
checkbox input "true"
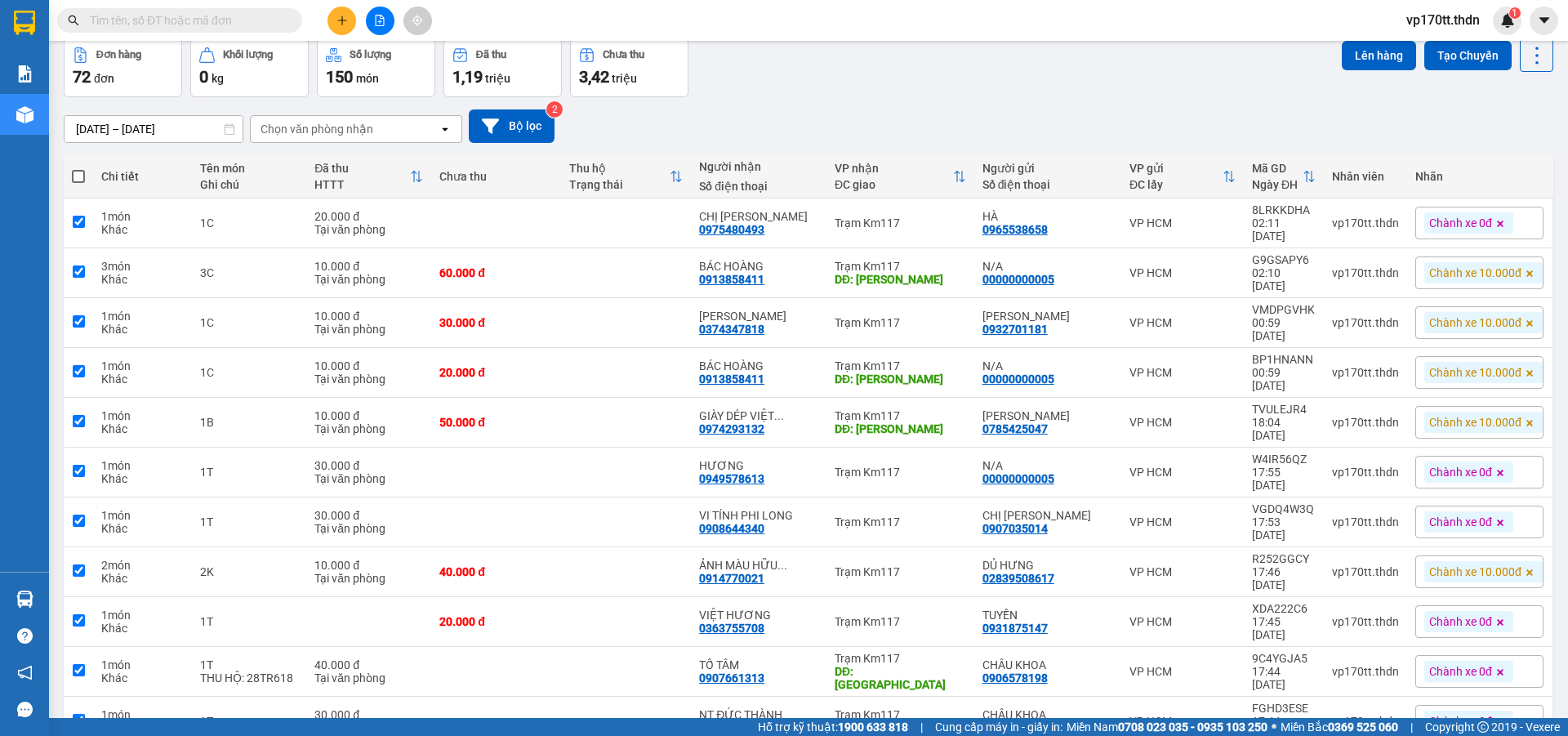
checkbox input "true"
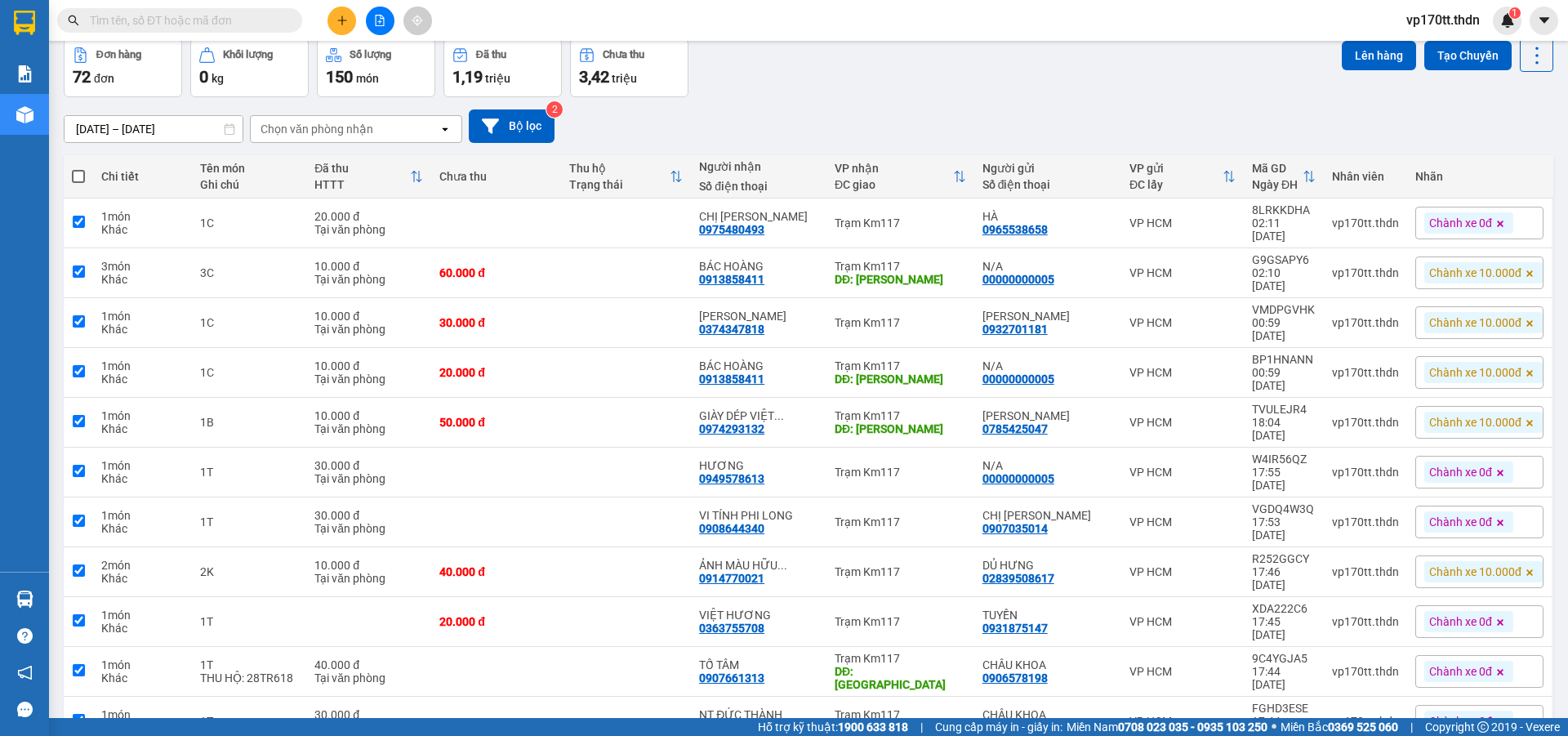
checkbox input "true"
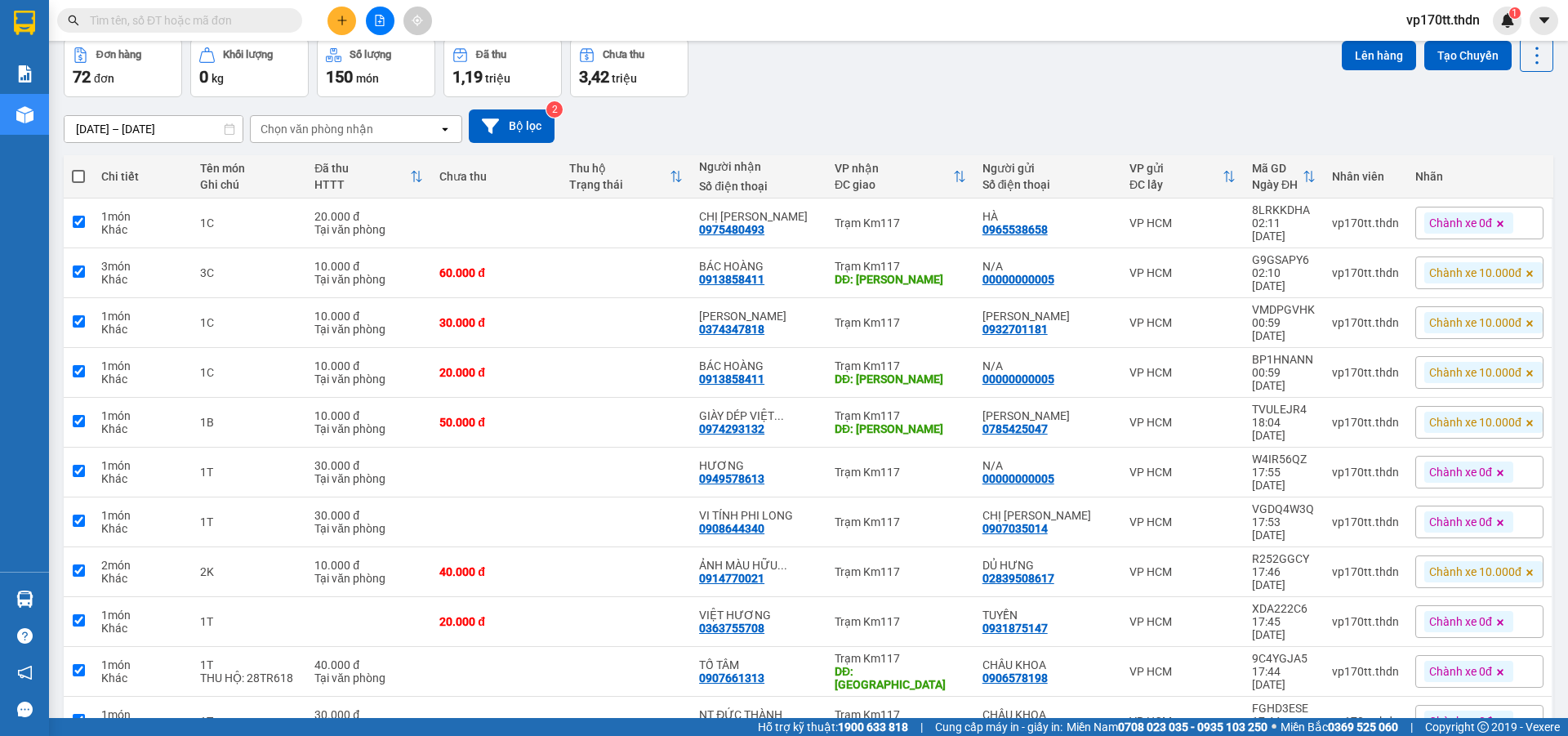
checkbox input "true"
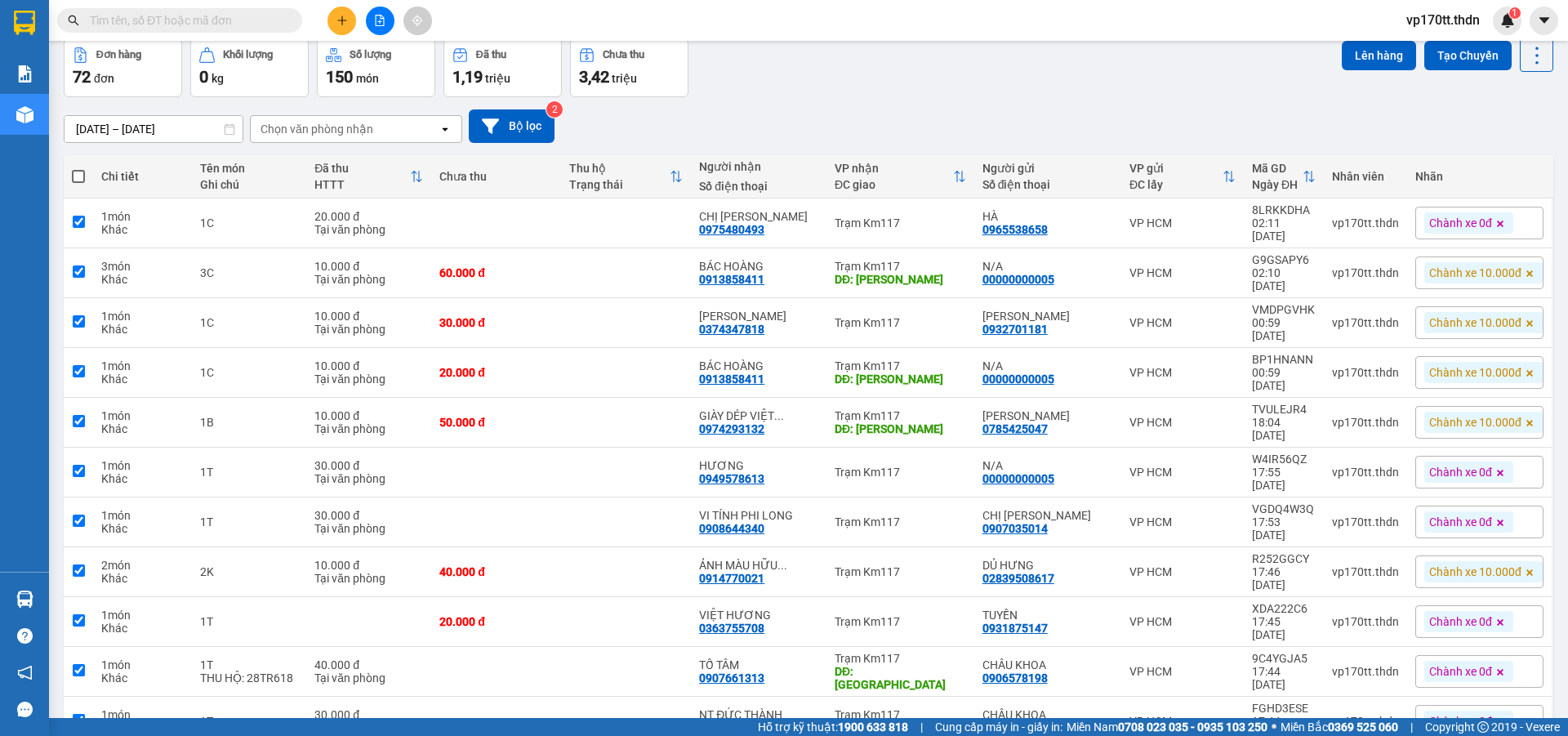
checkbox input "true"
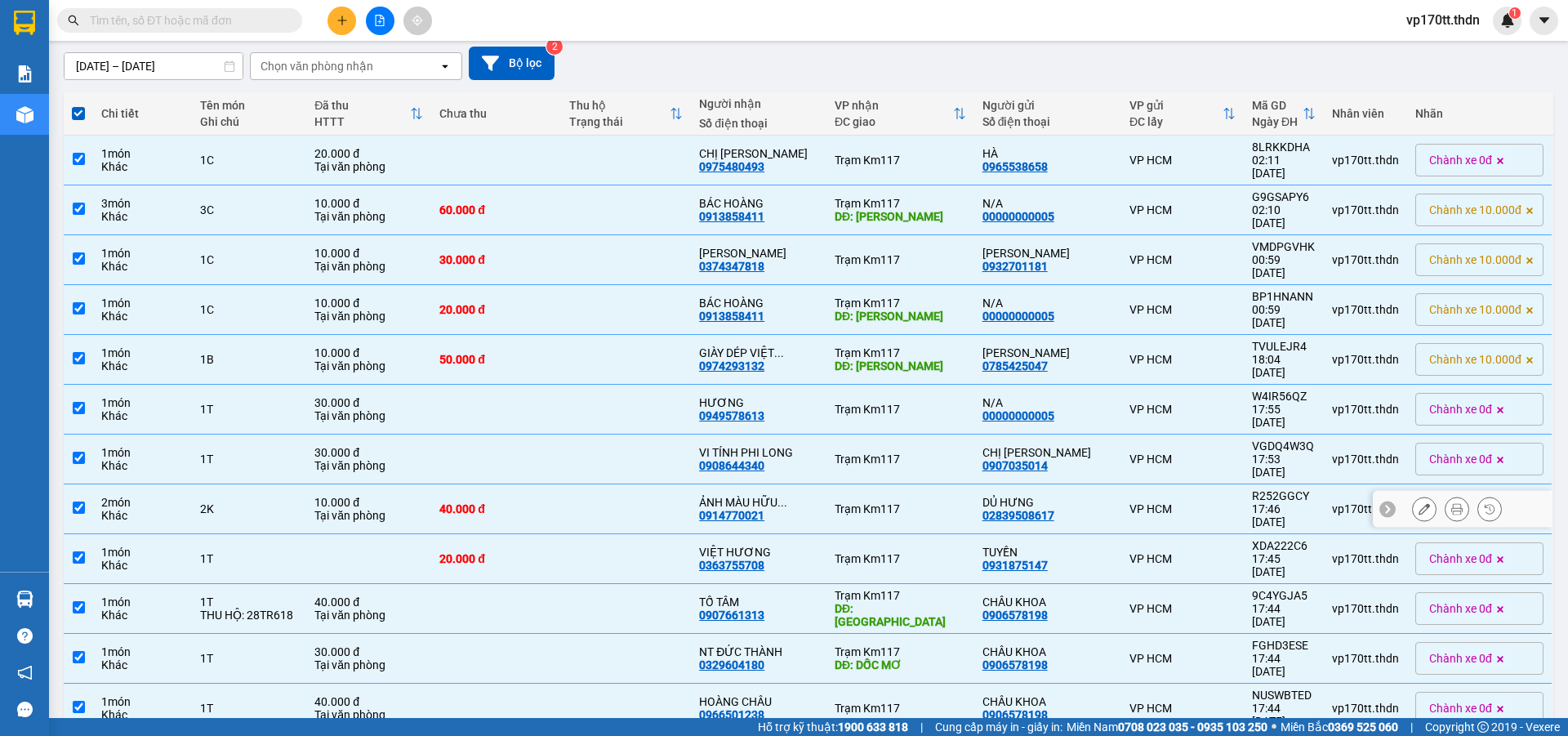
scroll to position [0, 0]
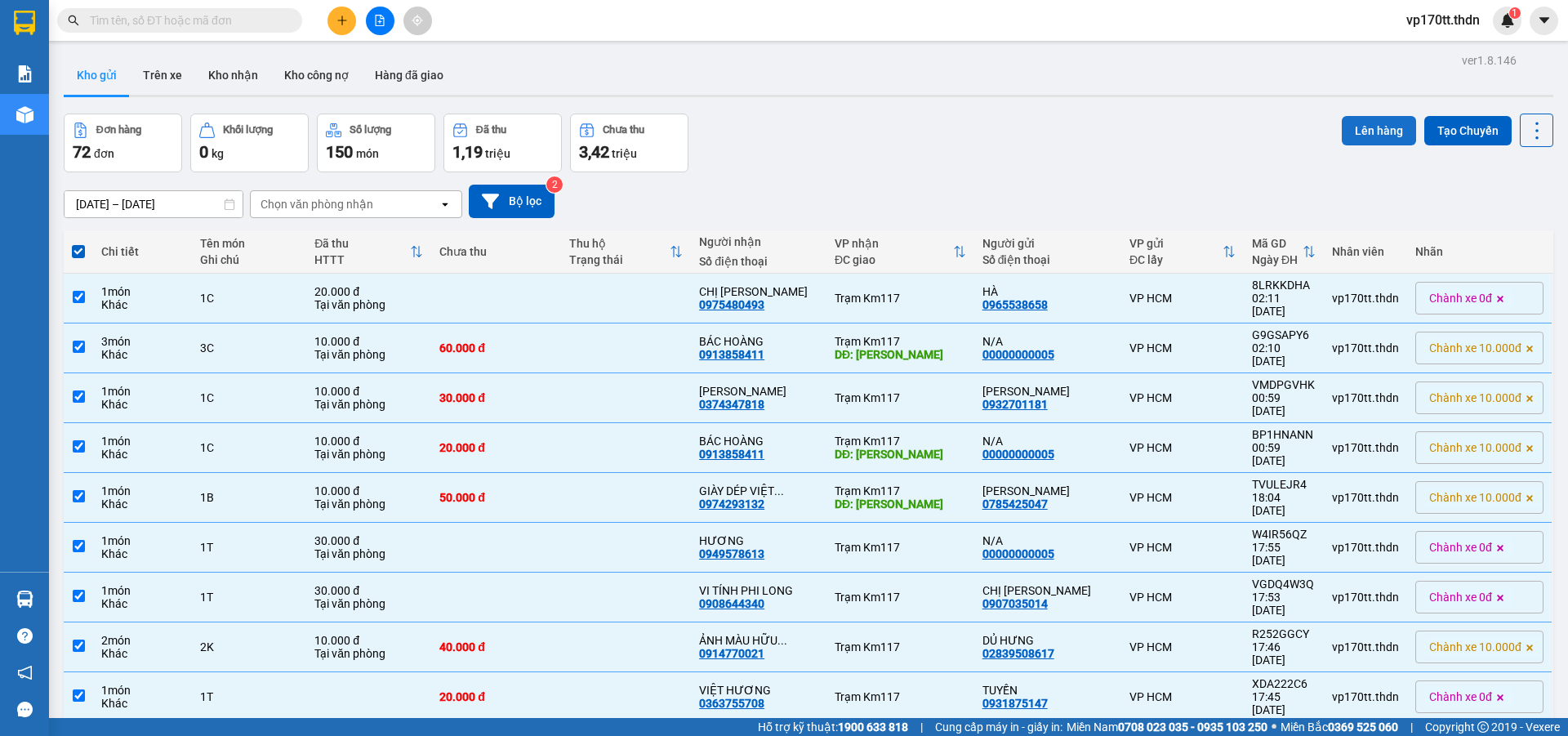
click at [1350, 135] on button "Lên hàng" at bounding box center [1379, 131] width 75 height 30
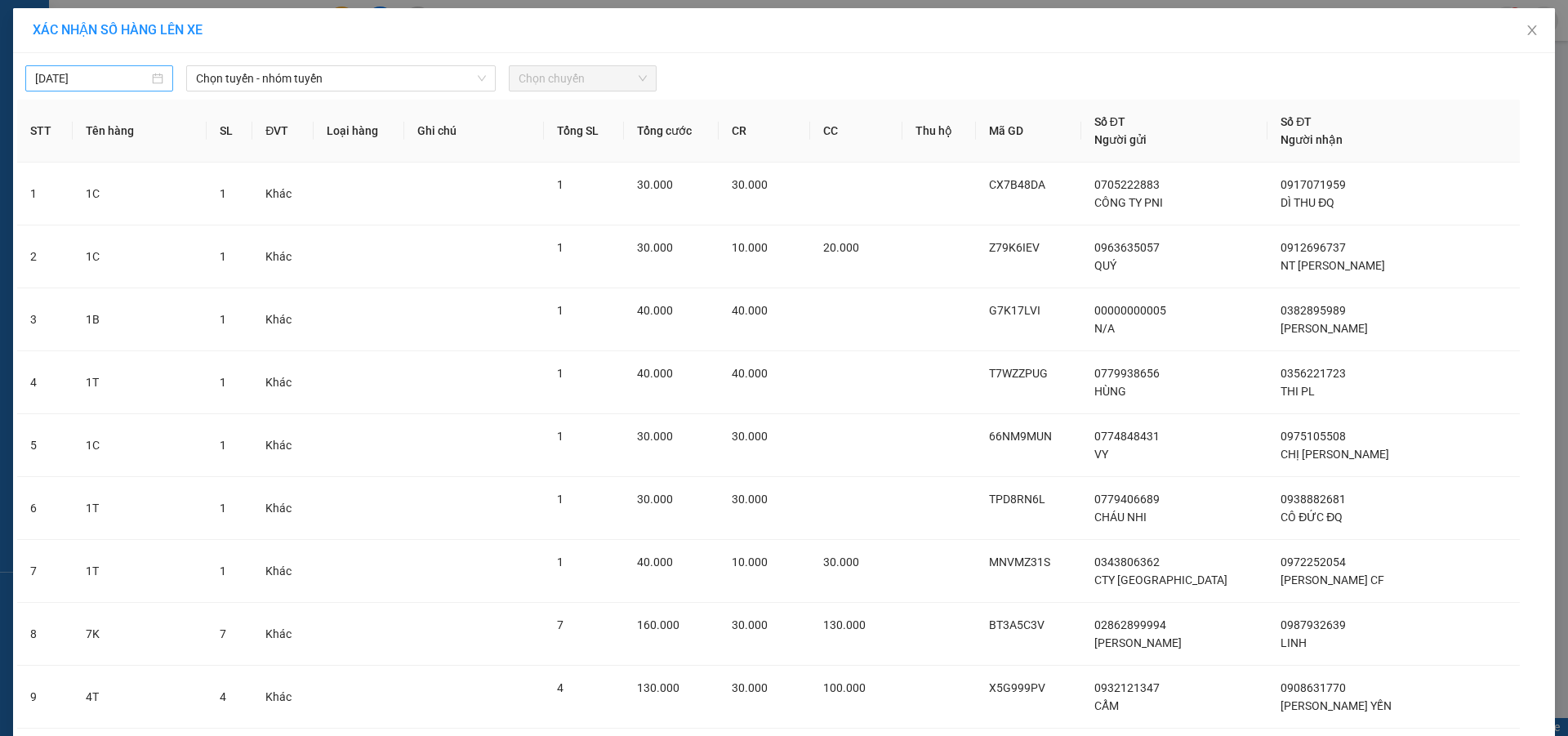
click at [105, 80] on body "Kết quả tìm kiếm ( 0 ) Bộ lọc Ngày tạo đơn gần nhất No Data vp170tt.thdn 1 Báo …" at bounding box center [784, 368] width 1568 height 736
type input "[DATE]"
click at [98, 221] on div "14" at bounding box center [103, 222] width 20 height 20
click at [245, 91] on div "Chọn tuyến - nhóm tuyến" at bounding box center [340, 78] width 310 height 27
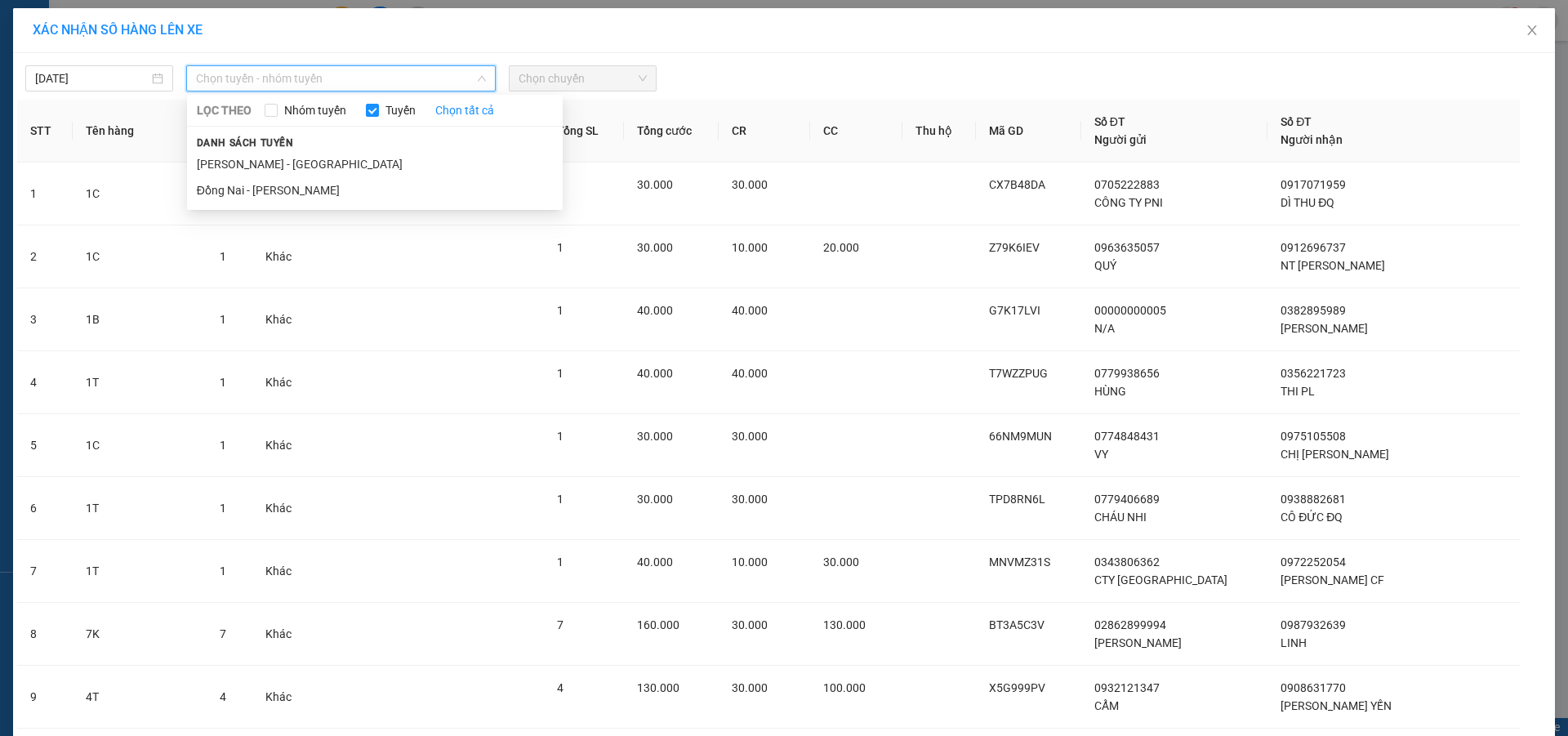
click at [252, 149] on span "Danh sách tuyến" at bounding box center [245, 143] width 117 height 15
click at [318, 167] on li "[PERSON_NAME] - [GEOGRAPHIC_DATA]" at bounding box center [375, 164] width 376 height 27
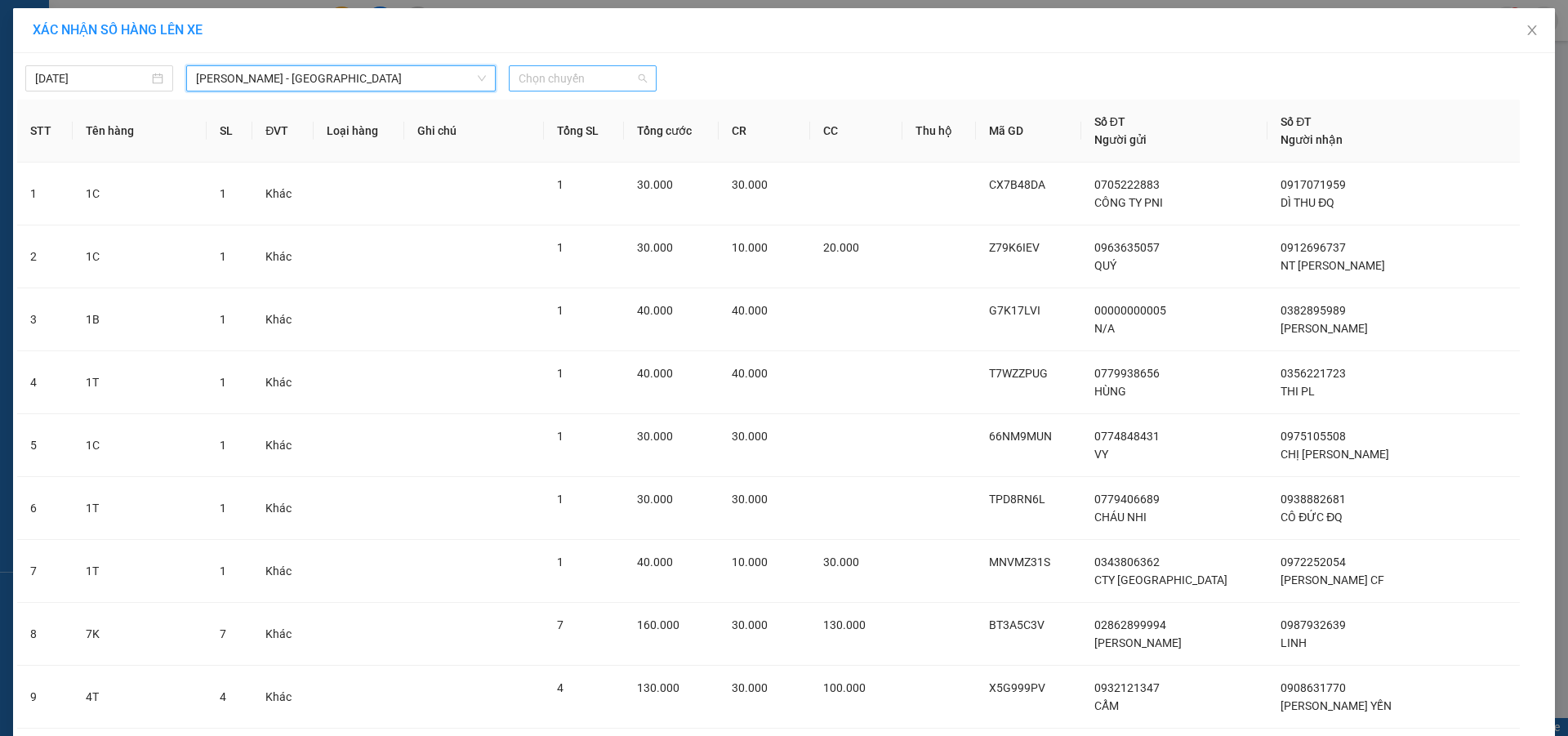
click at [582, 73] on span "Chọn chuyến" at bounding box center [582, 78] width 128 height 25
click at [573, 137] on div "00:00 (TC) - 60H-151.24" at bounding box center [576, 137] width 128 height 18
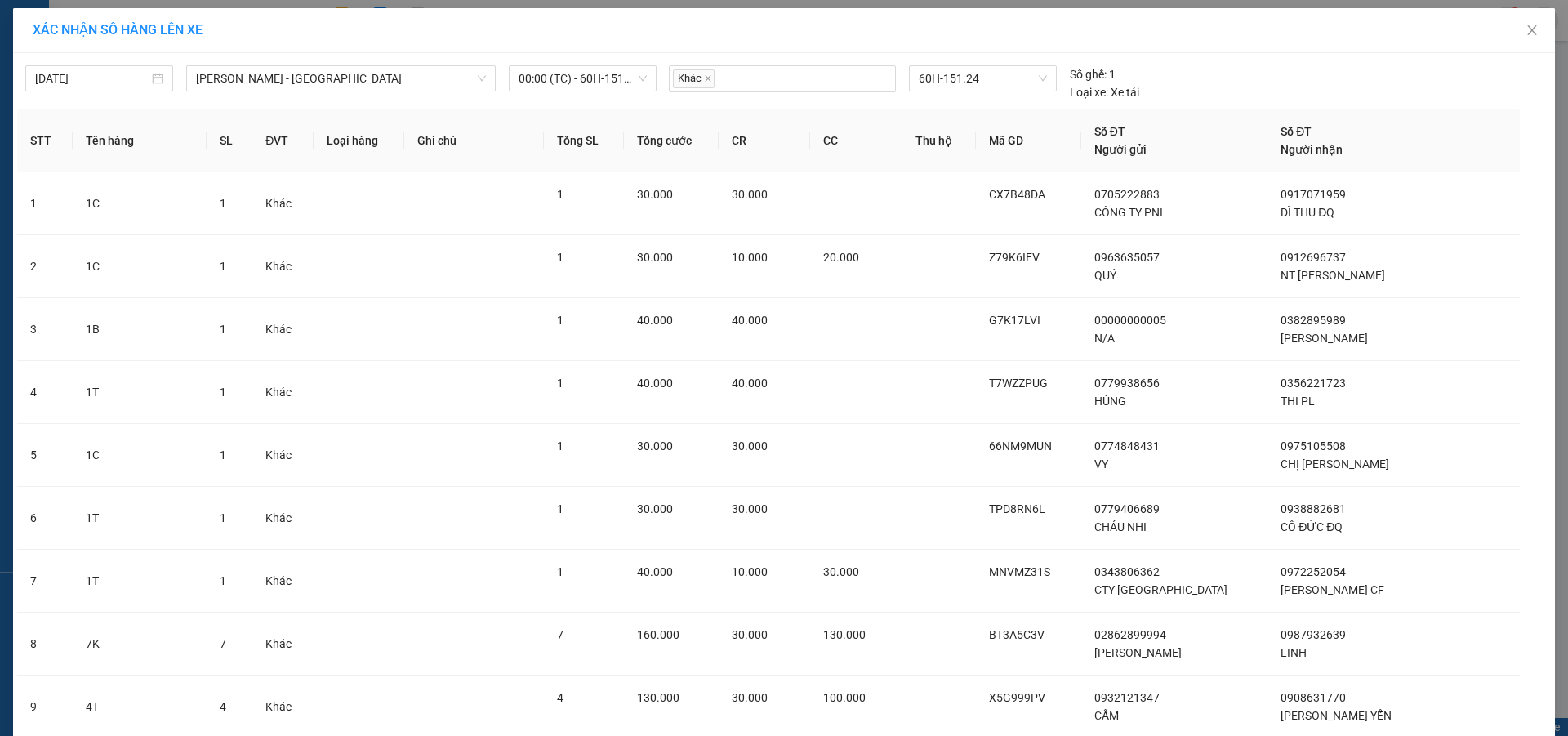
scroll to position [4085, 0]
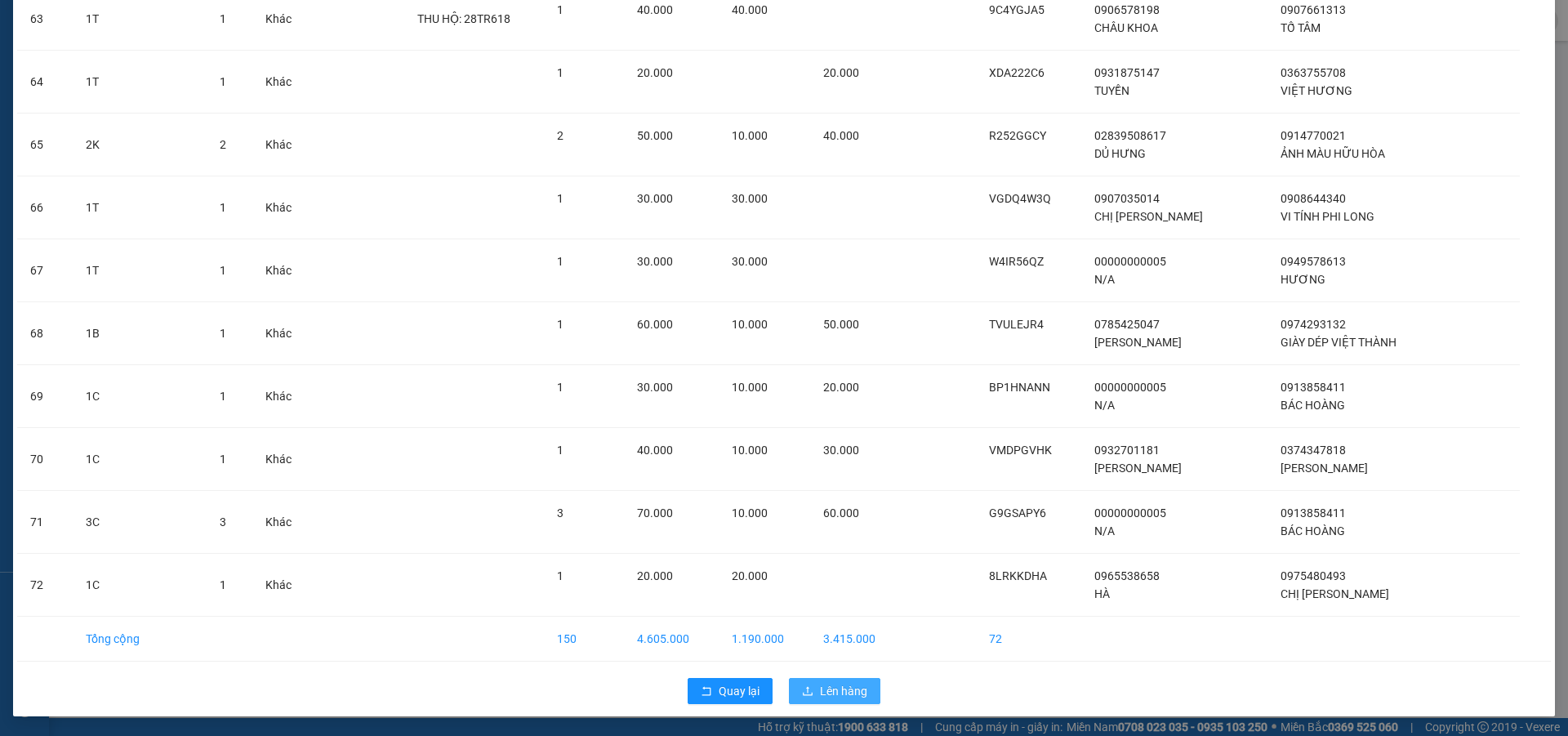
click at [816, 704] on button "Lên hàng" at bounding box center [834, 691] width 91 height 27
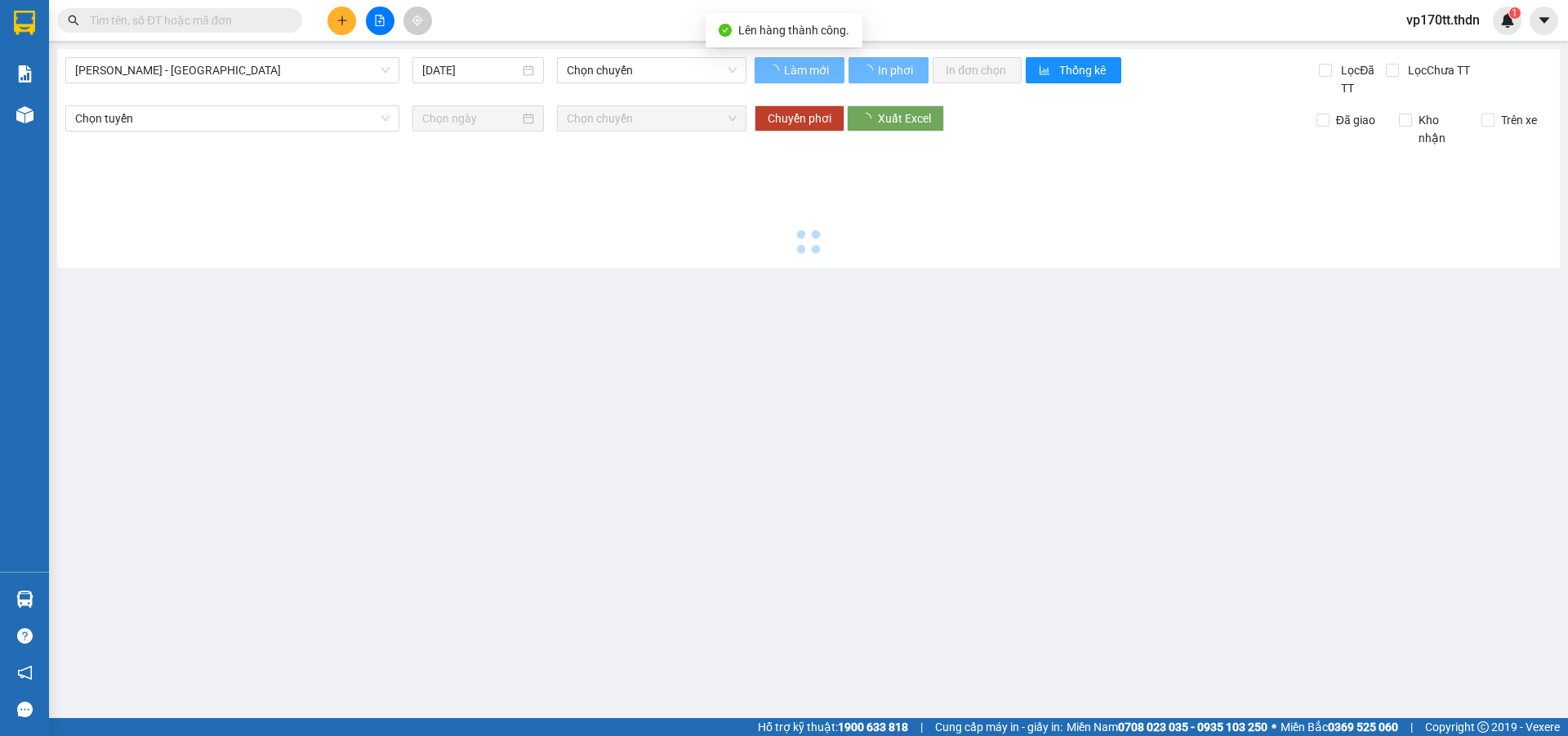
type input "[DATE]"
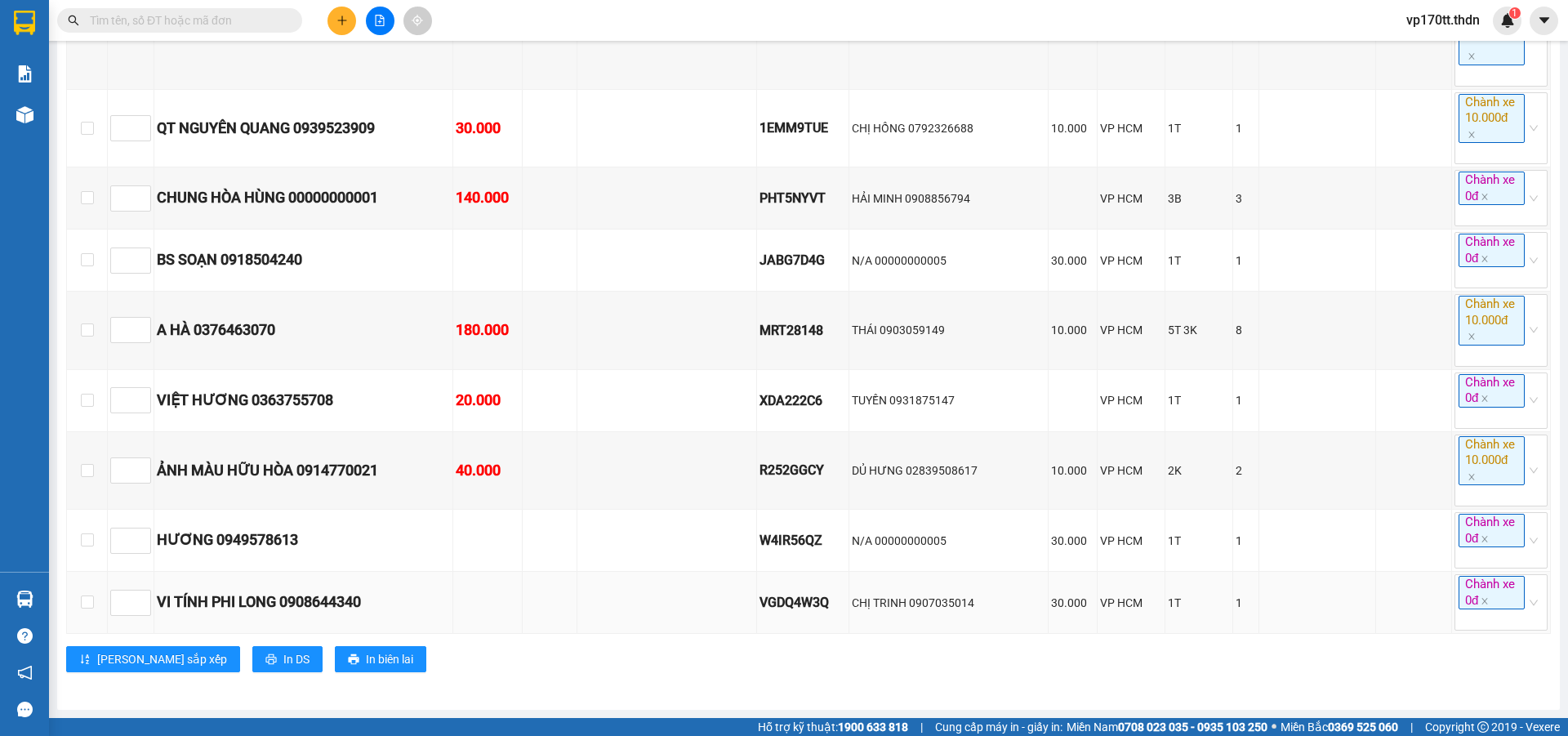
scroll to position [5349, 0]
click at [283, 657] on span "In DS" at bounding box center [296, 659] width 27 height 18
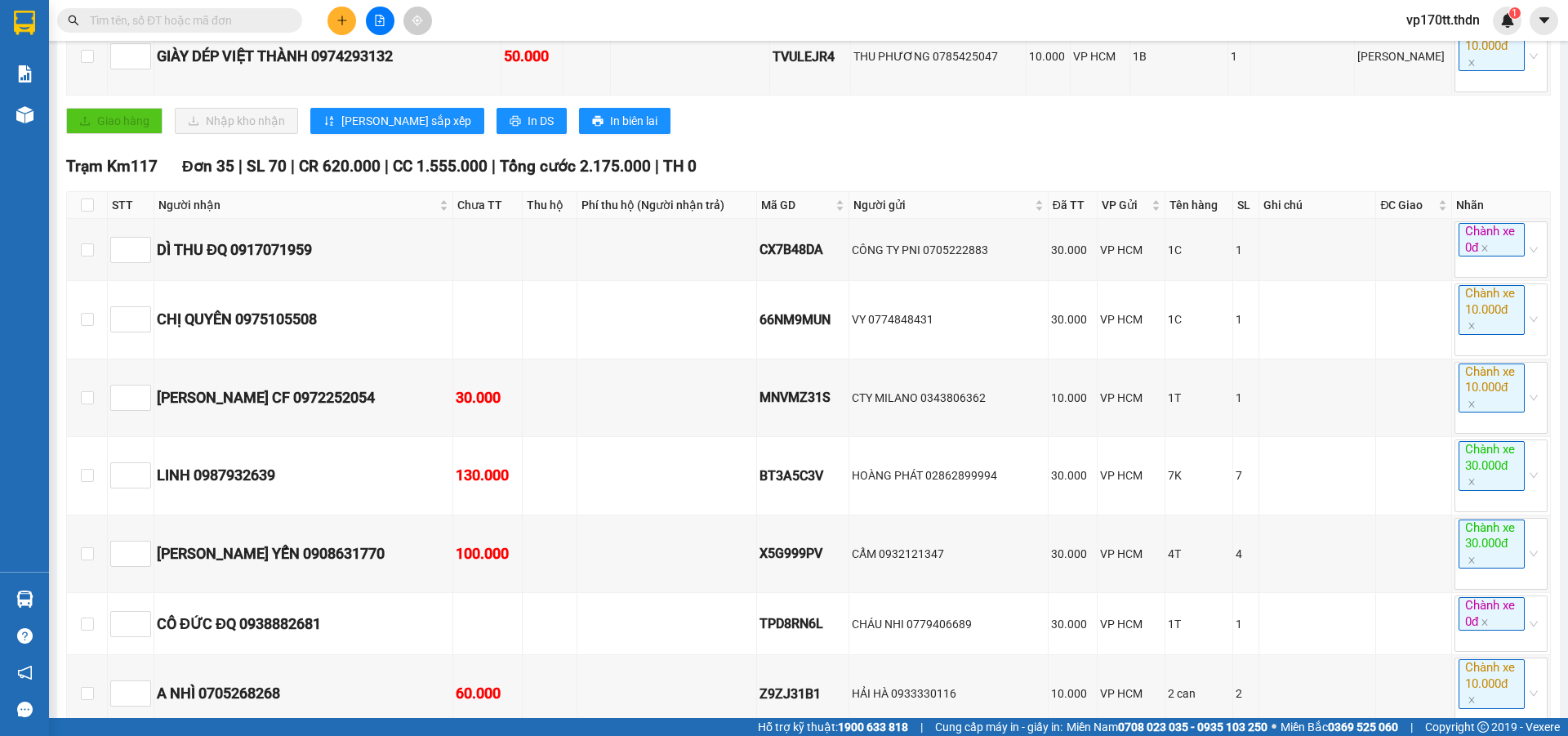
scroll to position [2653, 0]
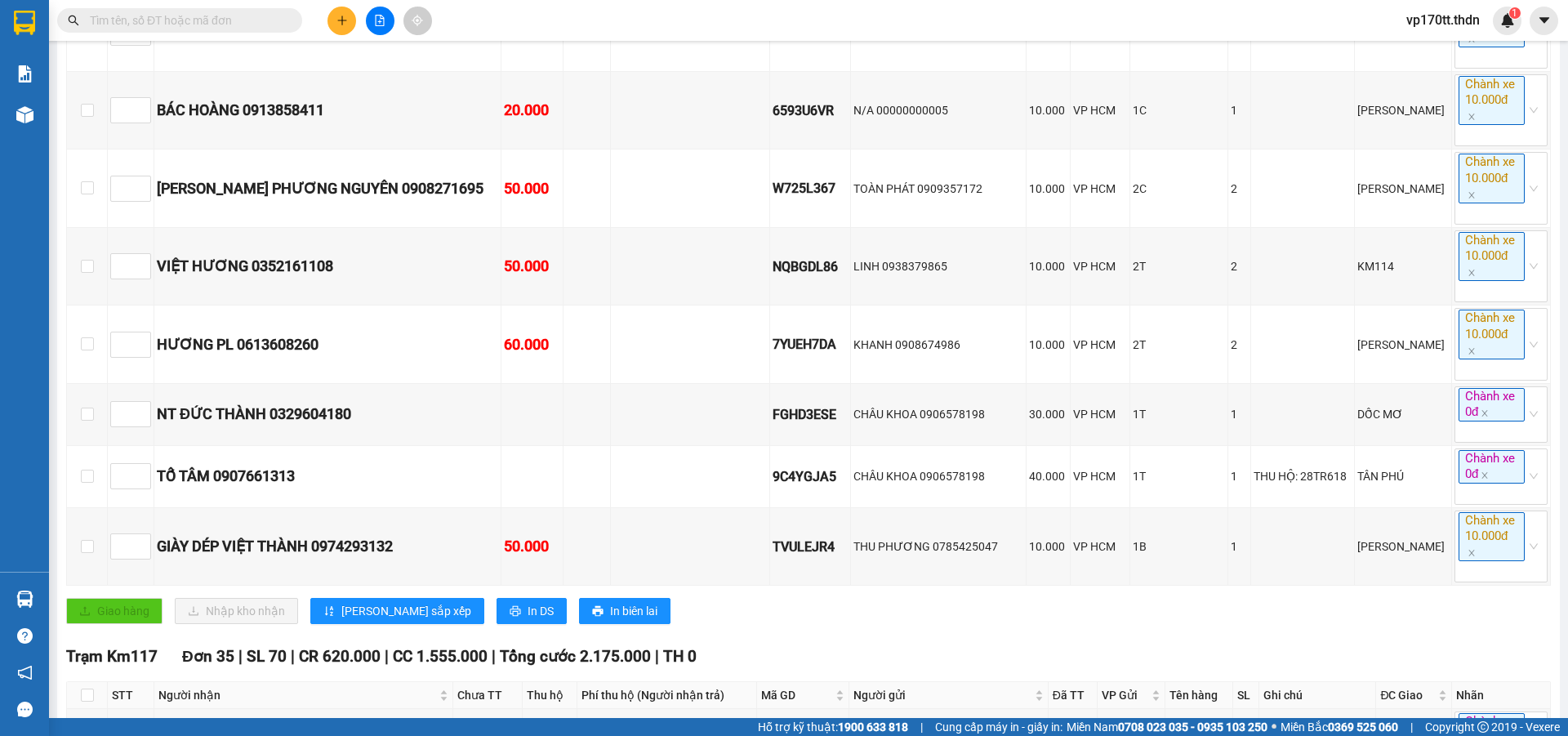
click at [527, 620] on span "In DS" at bounding box center [540, 611] width 27 height 18
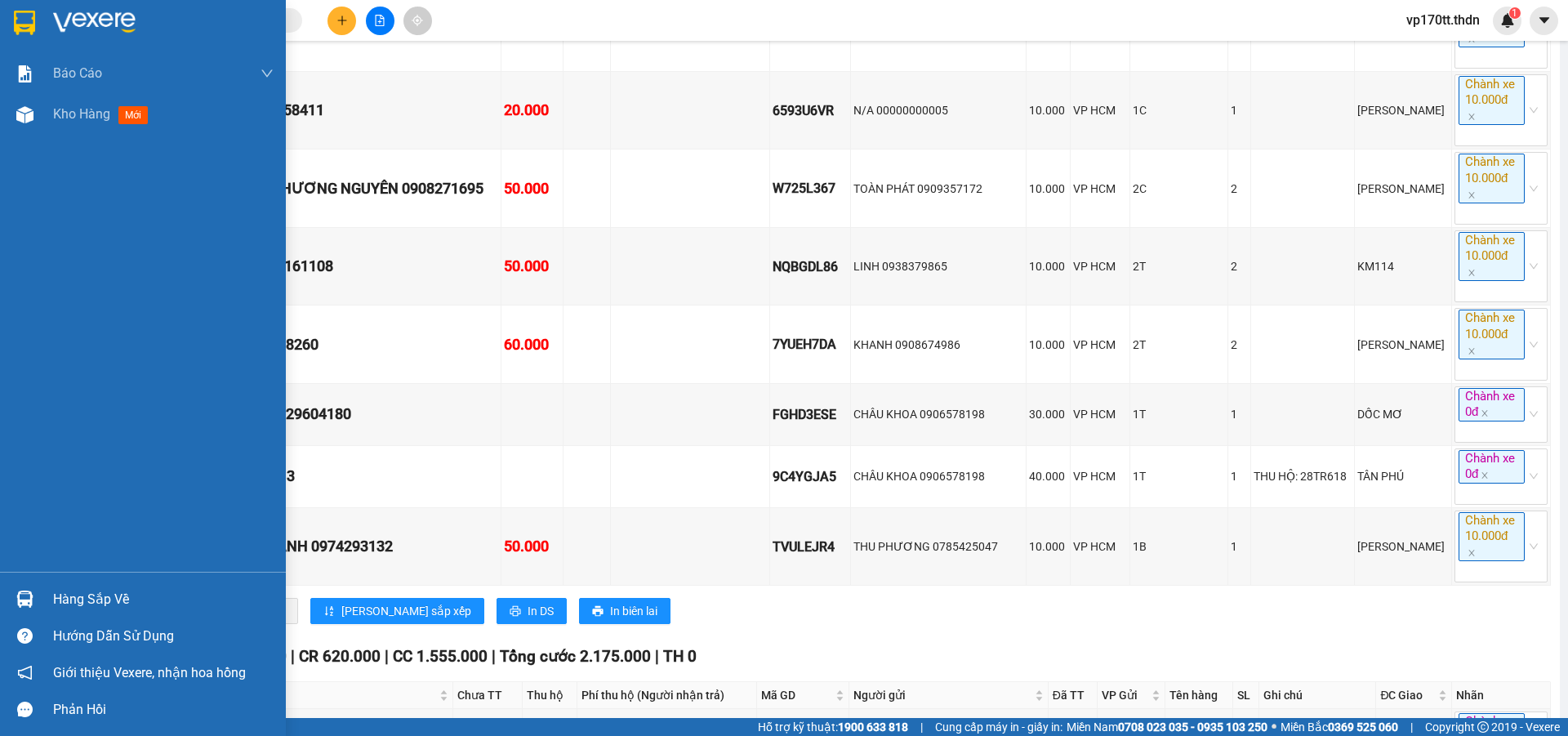
click at [27, 594] on img at bounding box center [25, 598] width 17 height 17
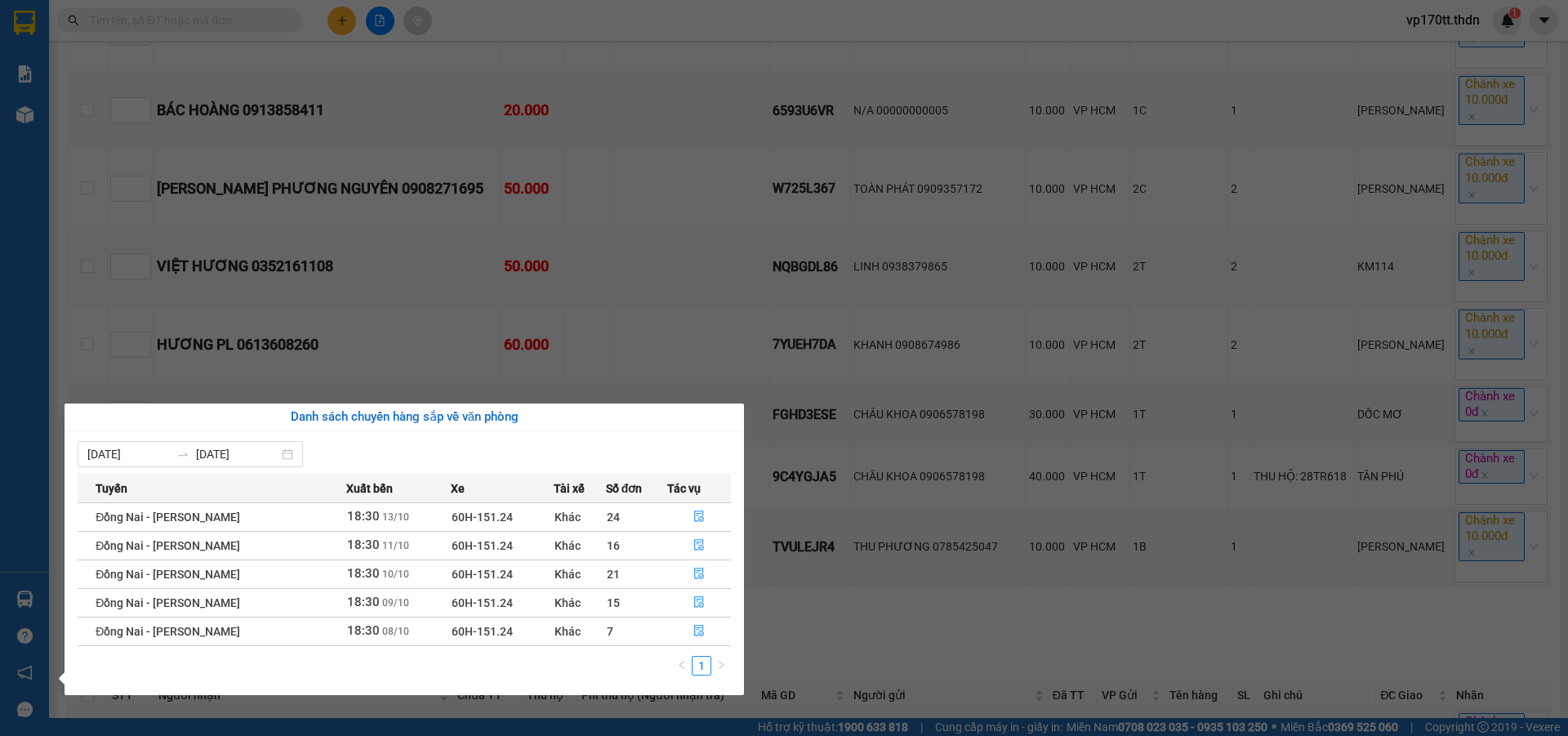
click at [662, 286] on section "Kết quả tìm kiếm ( 0 ) Bộ lọc Ngày tạo đơn gần nhất No Data vp170tt.thdn 1 Báo …" at bounding box center [784, 368] width 1568 height 736
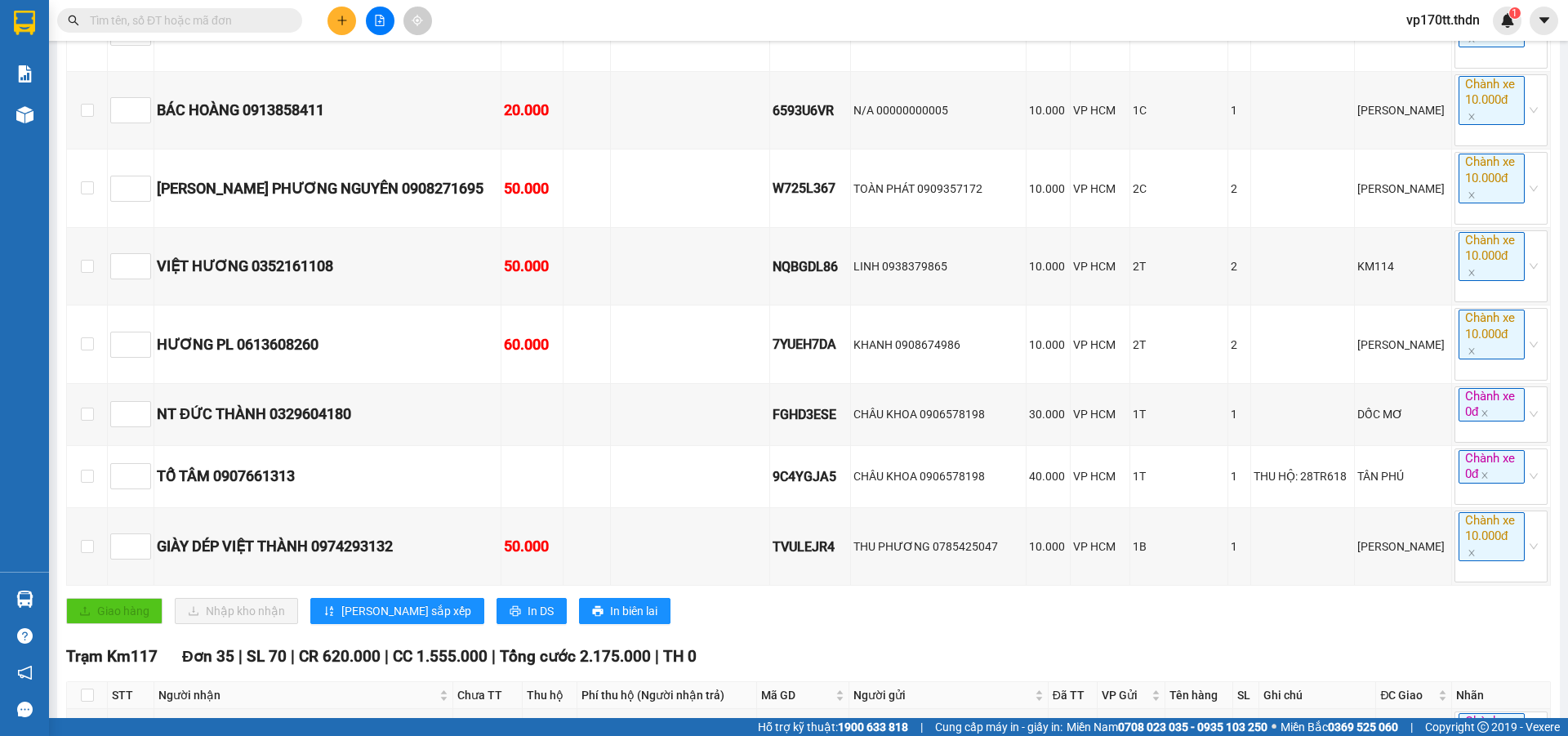
click at [248, 20] on input "text" at bounding box center [186, 21] width 193 height 18
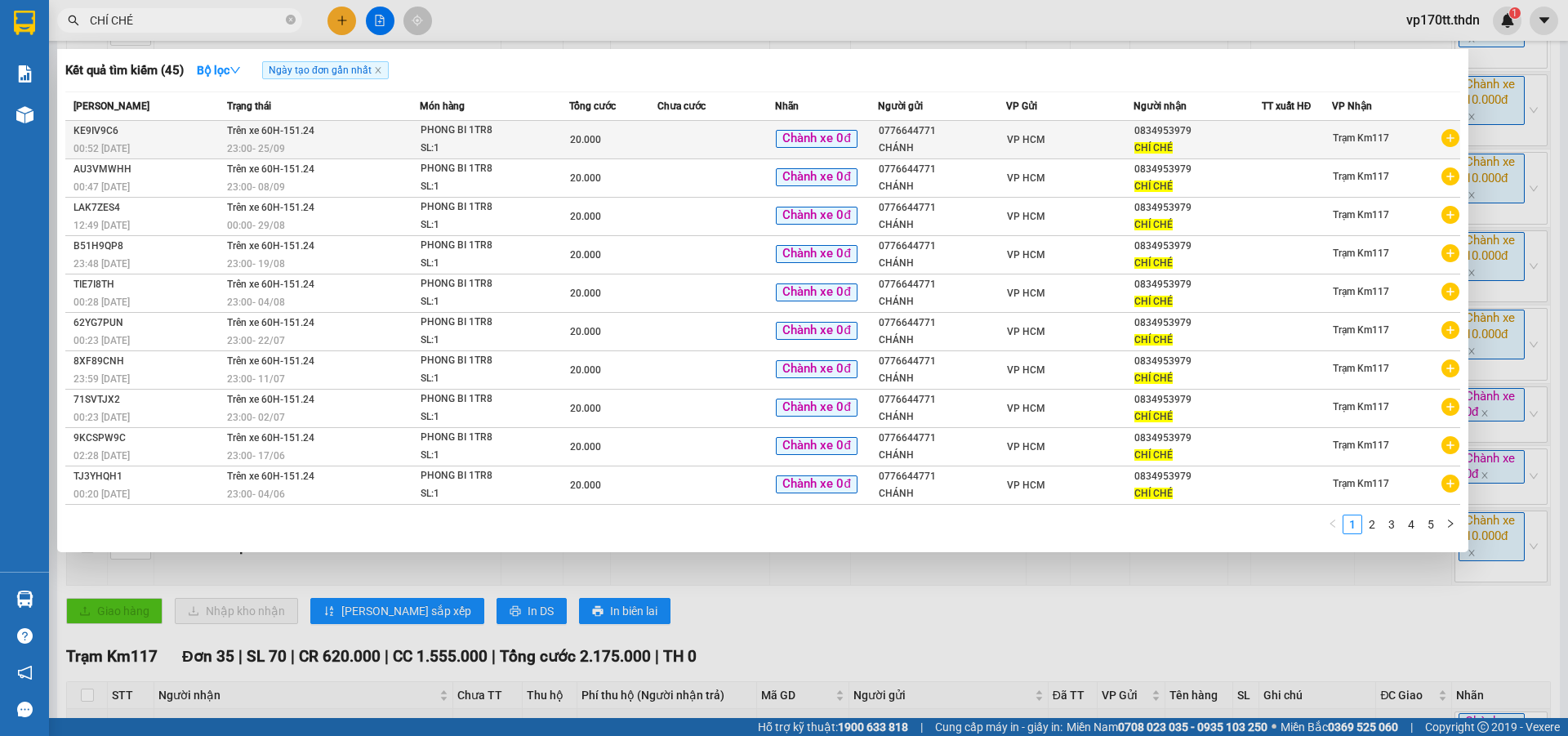
type input "CHÍ CHÉ"
click at [1156, 142] on span "CHÍ CHÉ" at bounding box center [1153, 148] width 38 height 12
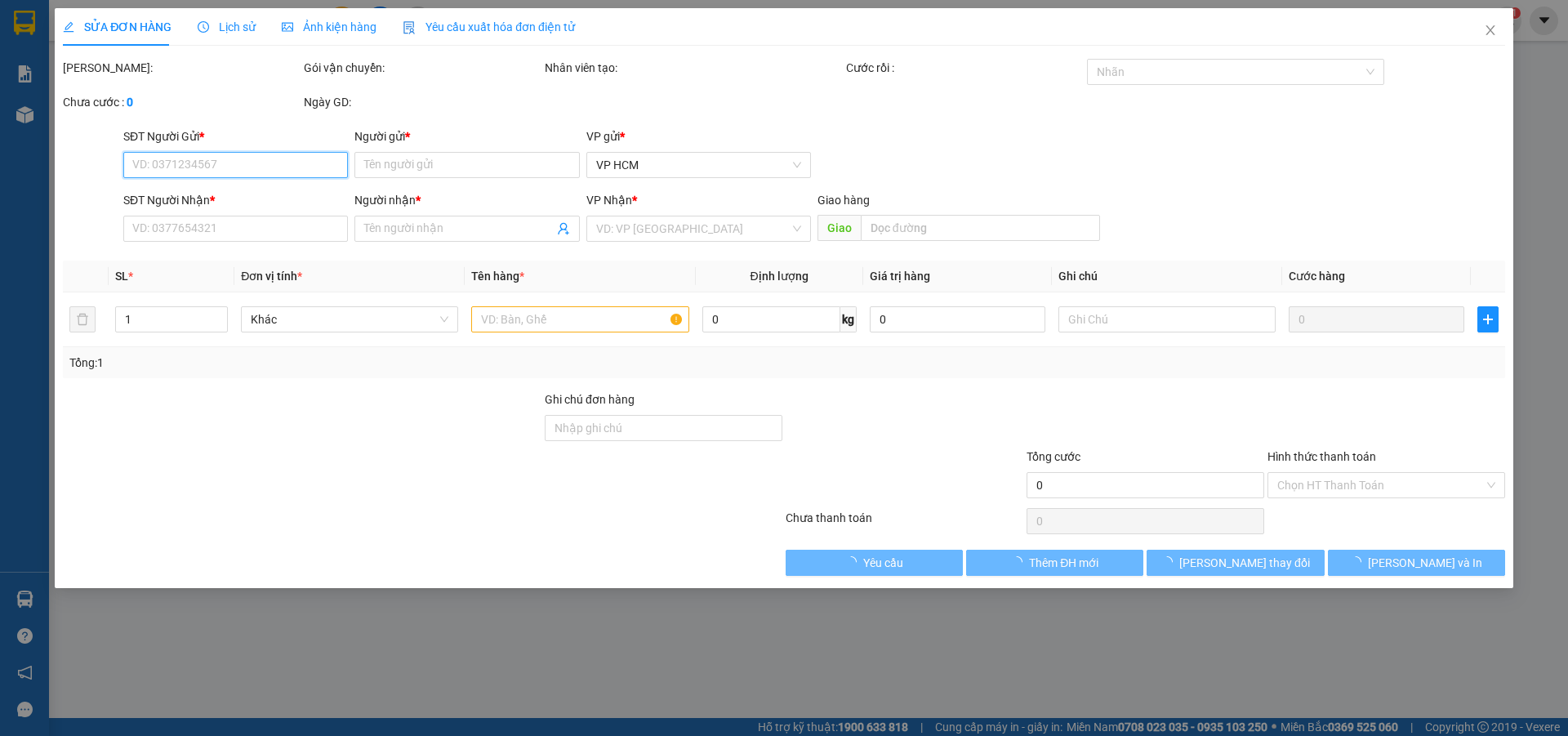
type input "0776644771"
type input "CHÁNH"
type input "0834953979"
type input "CHÍ CHÉ"
type input "20.000"
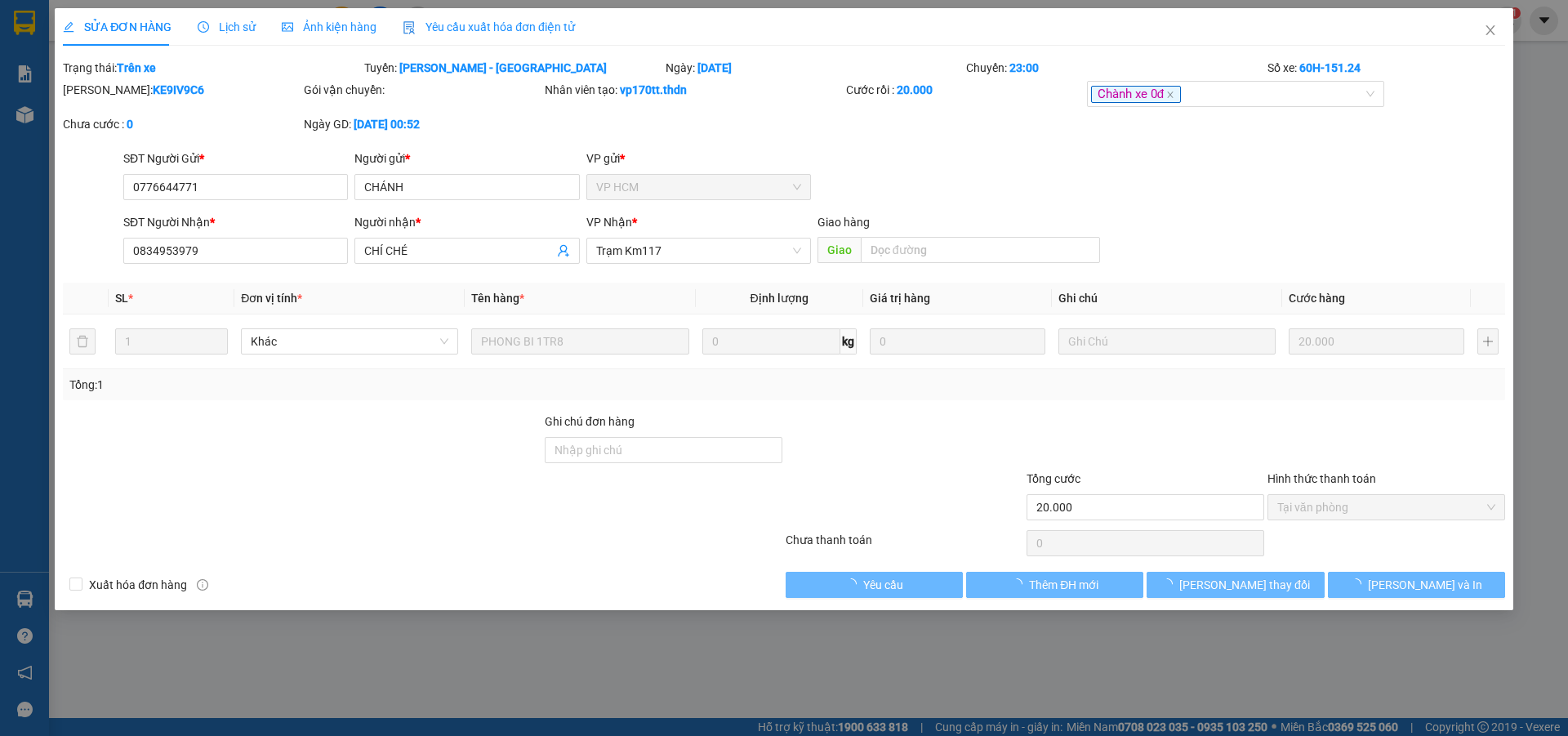
click at [269, 200] on div "SĐT Người Gửi * 0776644771 0776644771" at bounding box center [235, 178] width 224 height 57
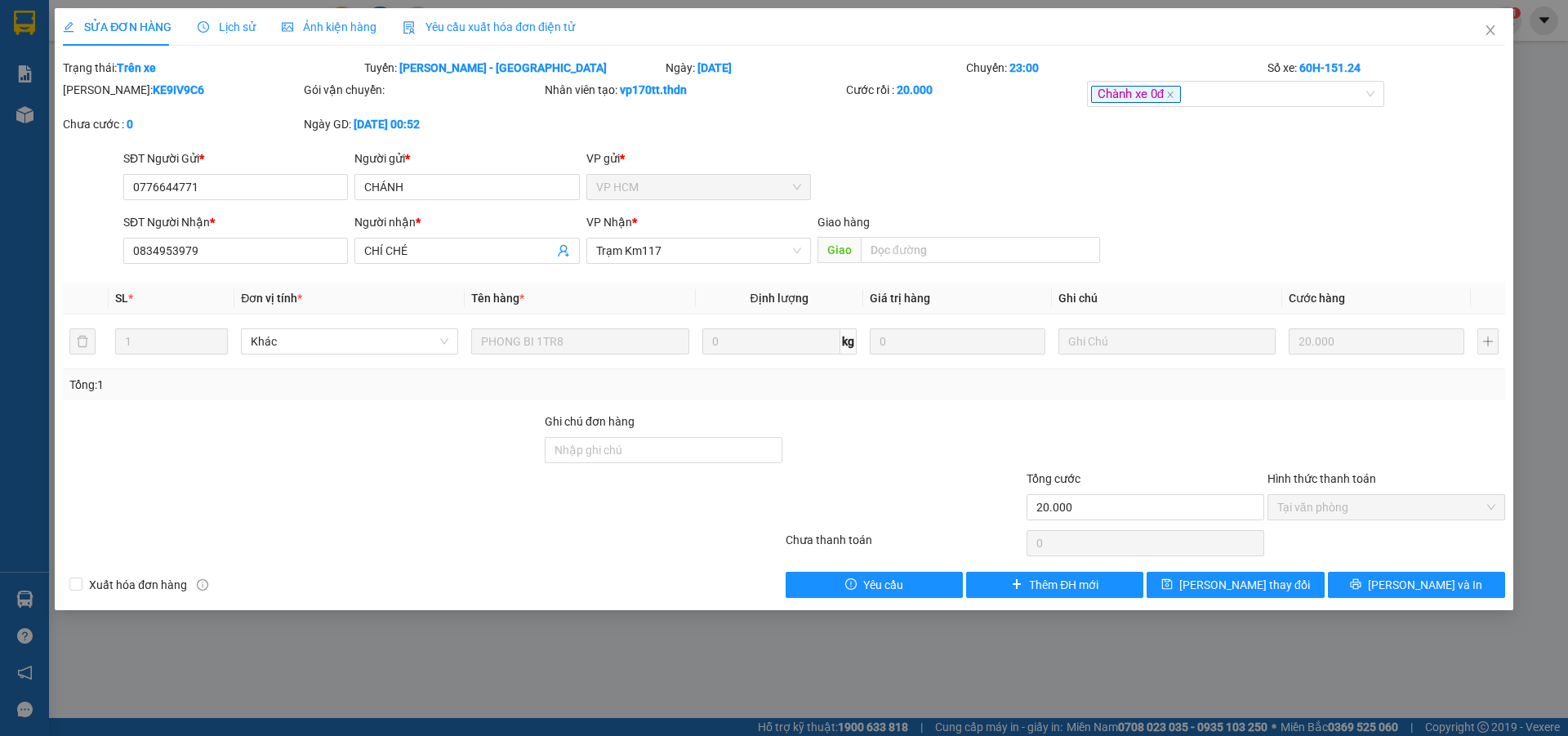
click at [269, 200] on div "SĐT Người Gửi * 0776644771" at bounding box center [235, 178] width 224 height 57
copy div "0776644771"
click at [1495, 30] on icon "close" at bounding box center [1490, 30] width 13 height 13
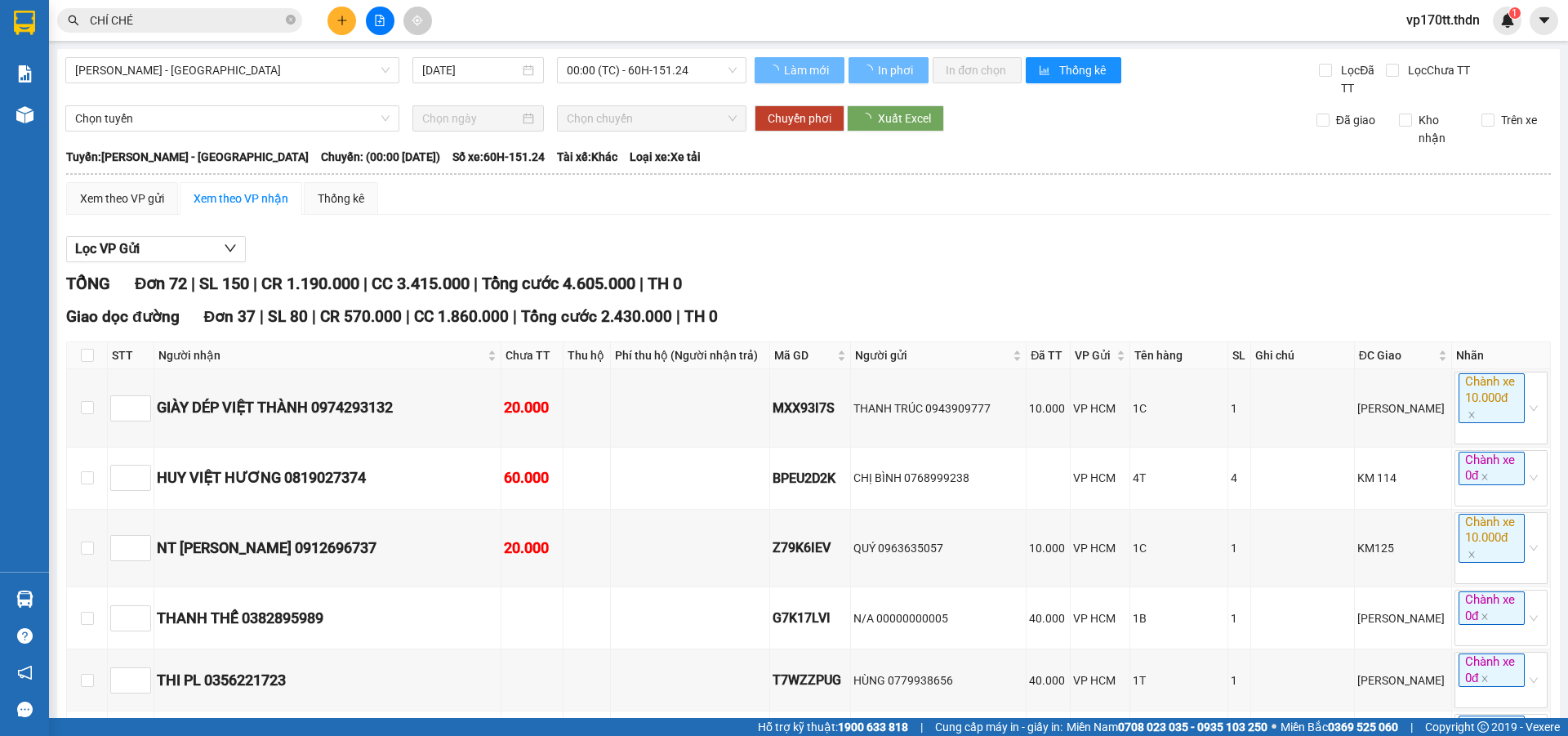
click at [338, 13] on button at bounding box center [341, 21] width 29 height 29
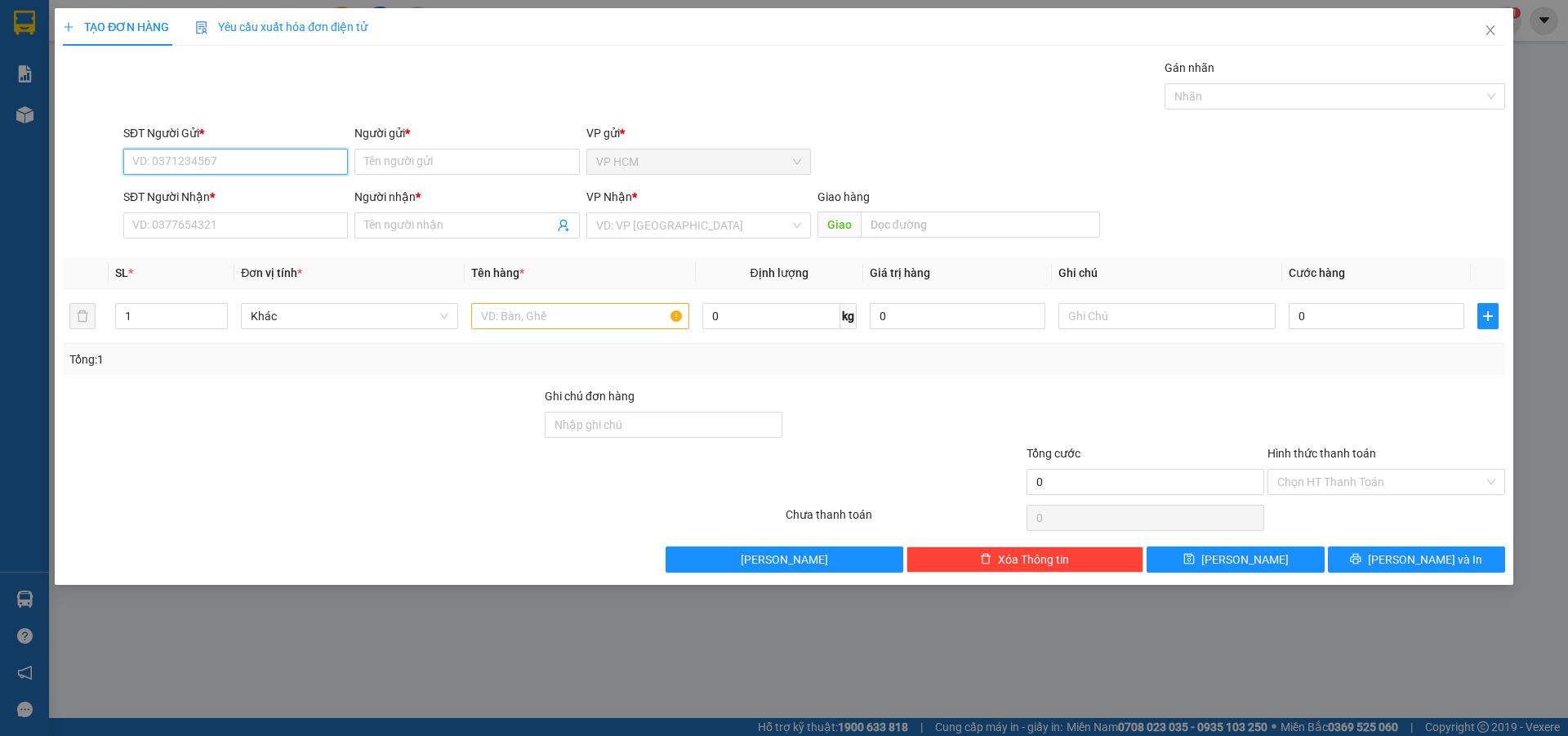
click at [295, 161] on input "SĐT Người Gửi *" at bounding box center [235, 161] width 224 height 27
paste input "0776644771"
click at [135, 161] on input "0776644771" at bounding box center [235, 161] width 224 height 27
type input "0776644771"
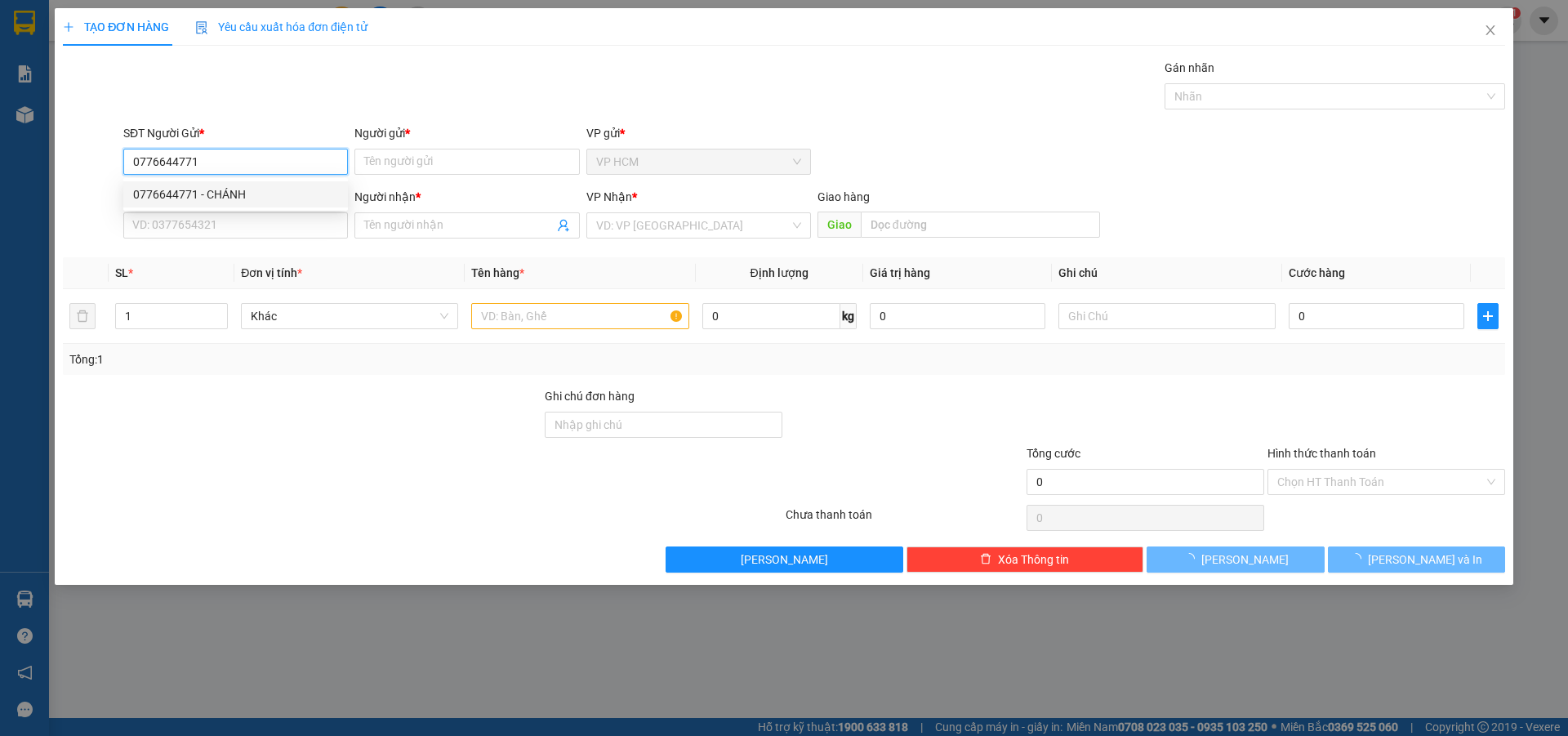
click at [261, 196] on div "0776644771 - CHÁNH" at bounding box center [235, 194] width 205 height 18
type input "CHÁNH"
type input "0834953979"
type input "CHÍ CHÉ"
type input "20.000"
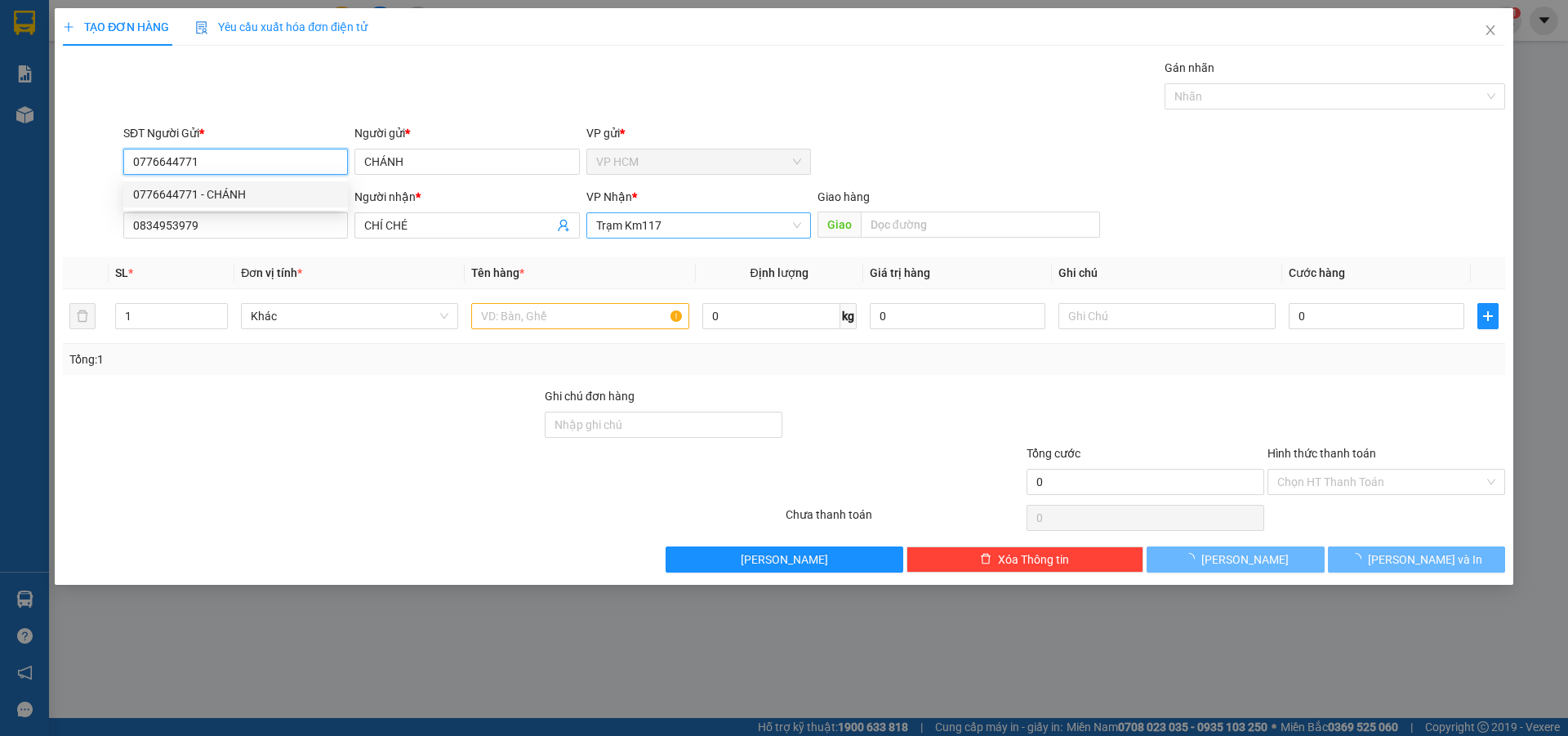
type input "20.000"
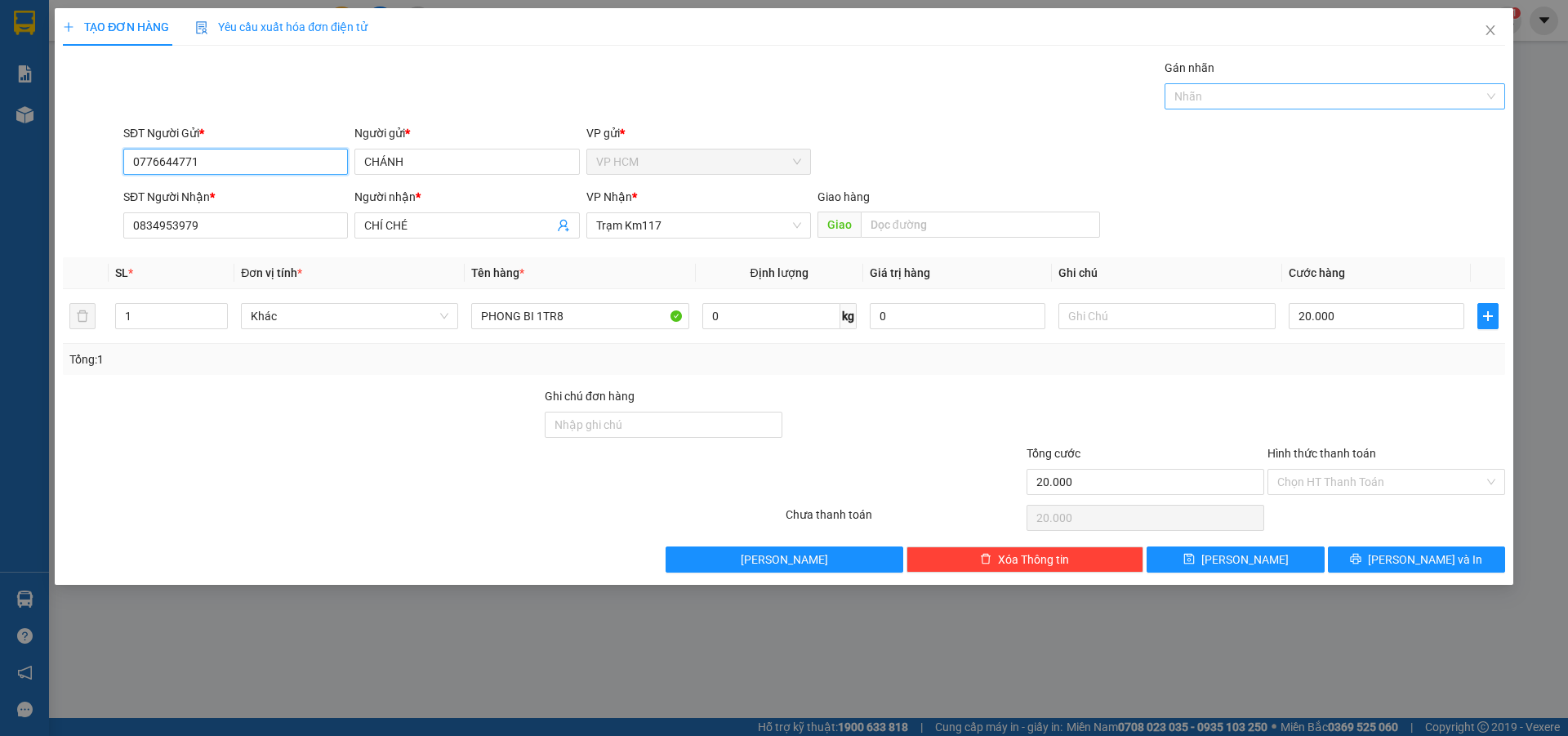
click at [1246, 90] on div at bounding box center [1326, 96] width 316 height 20
type input "0776644771"
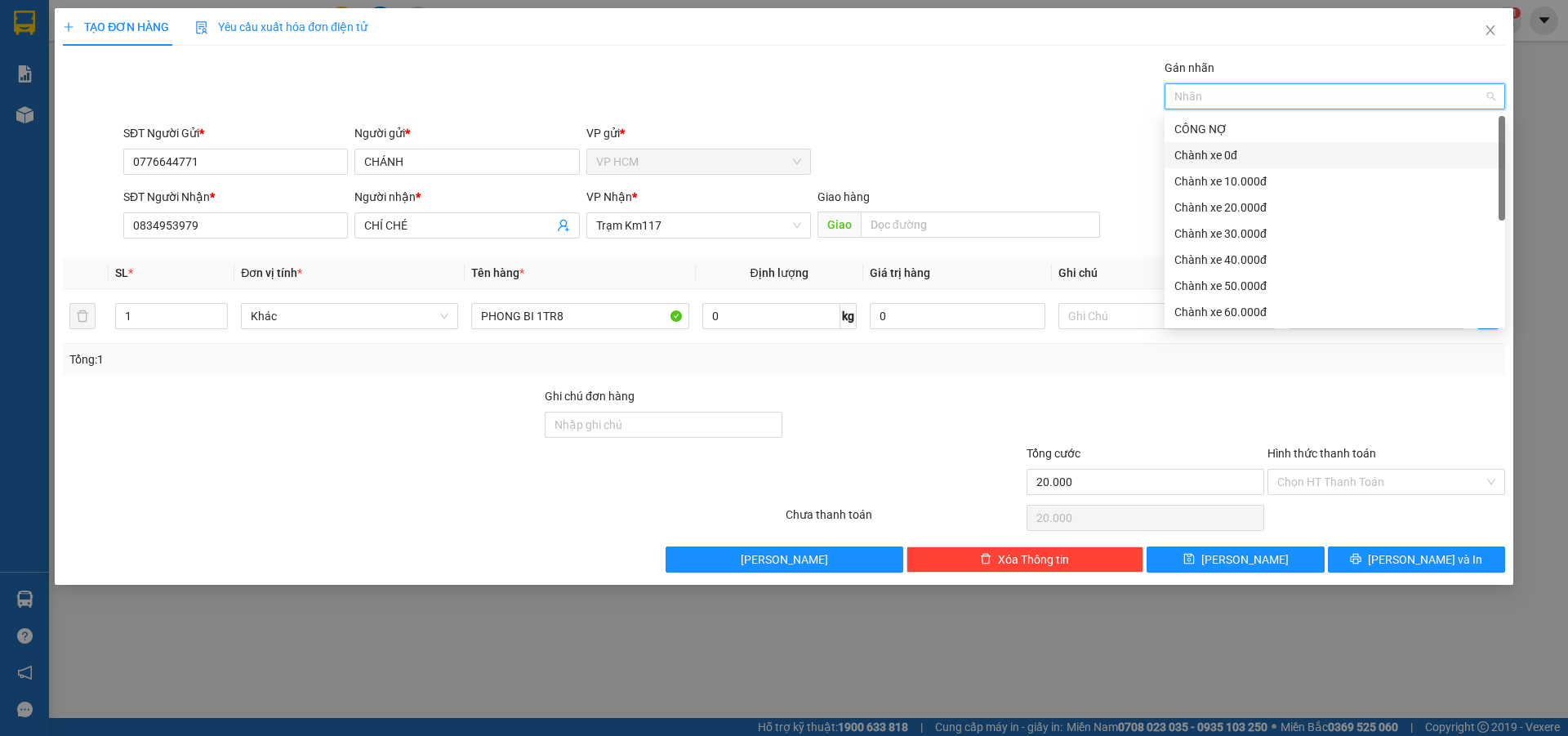
click at [1208, 154] on div "Chành xe 0đ" at bounding box center [1335, 155] width 321 height 18
click at [921, 82] on div "Gán nhãn Chành xe 0đ" at bounding box center [814, 88] width 1389 height 57
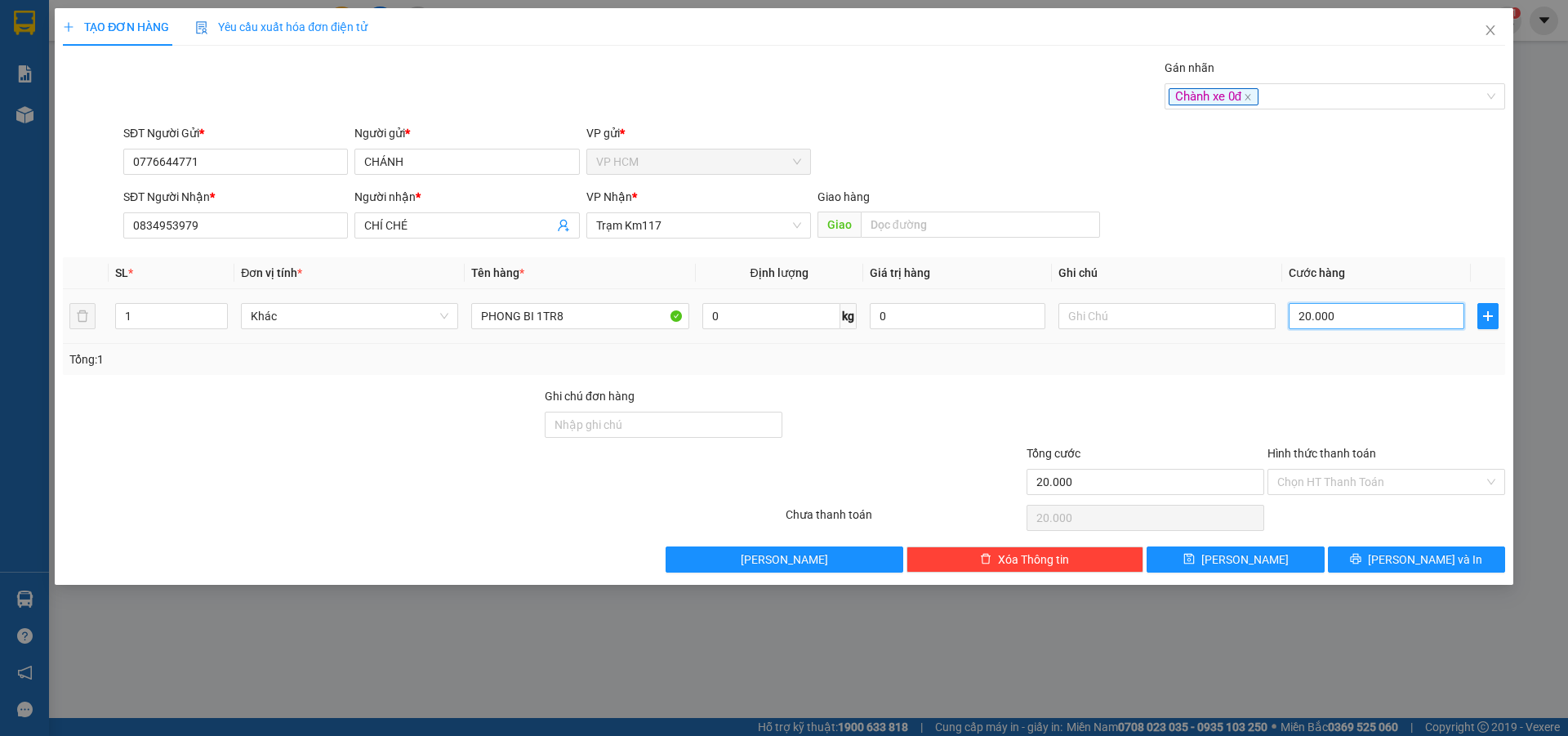
click at [1331, 324] on input "20.000" at bounding box center [1376, 316] width 176 height 27
click at [1336, 472] on input "Hình thức thanh toán" at bounding box center [1381, 481] width 207 height 25
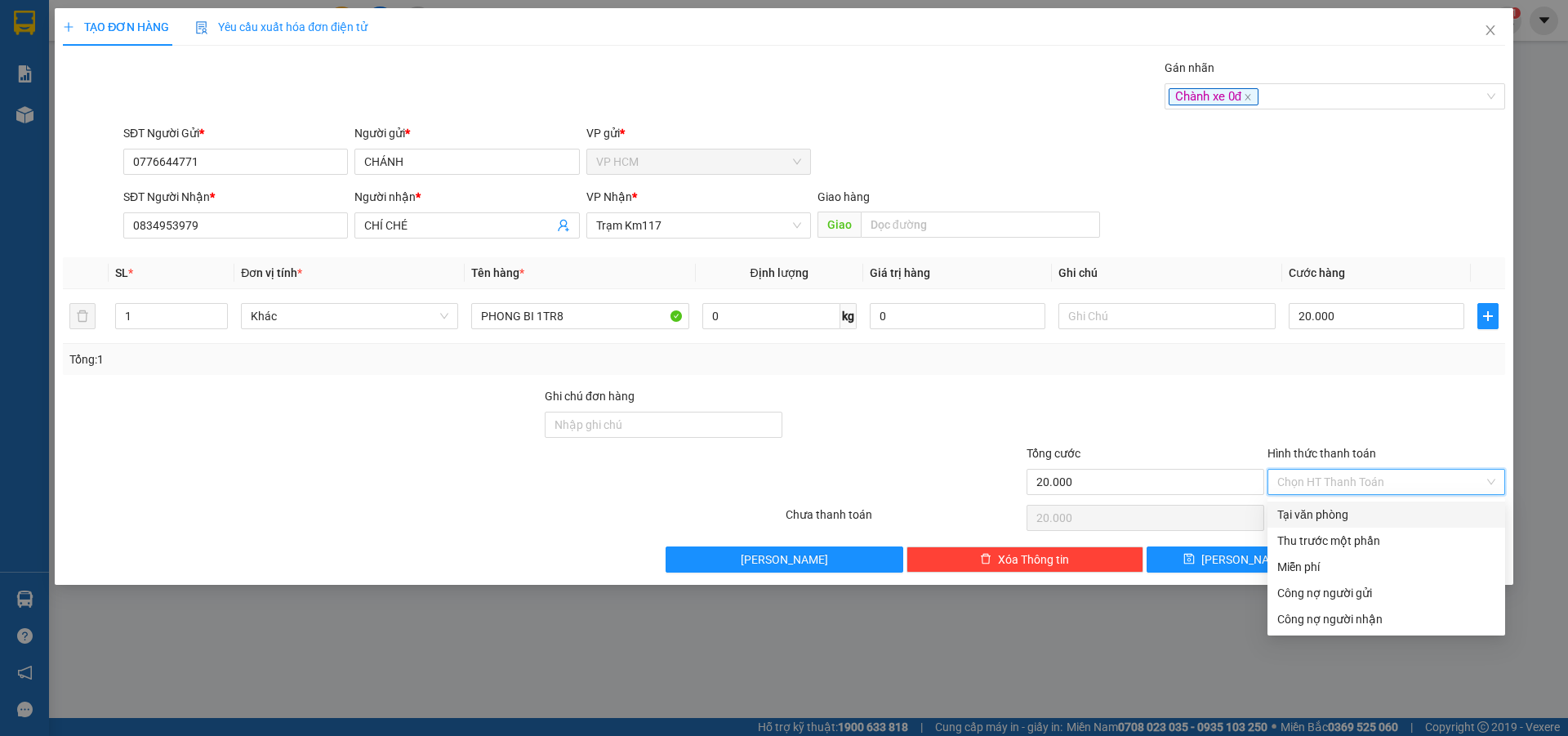
click at [1336, 508] on div "Tại văn phòng" at bounding box center [1387, 515] width 218 height 18
type input "0"
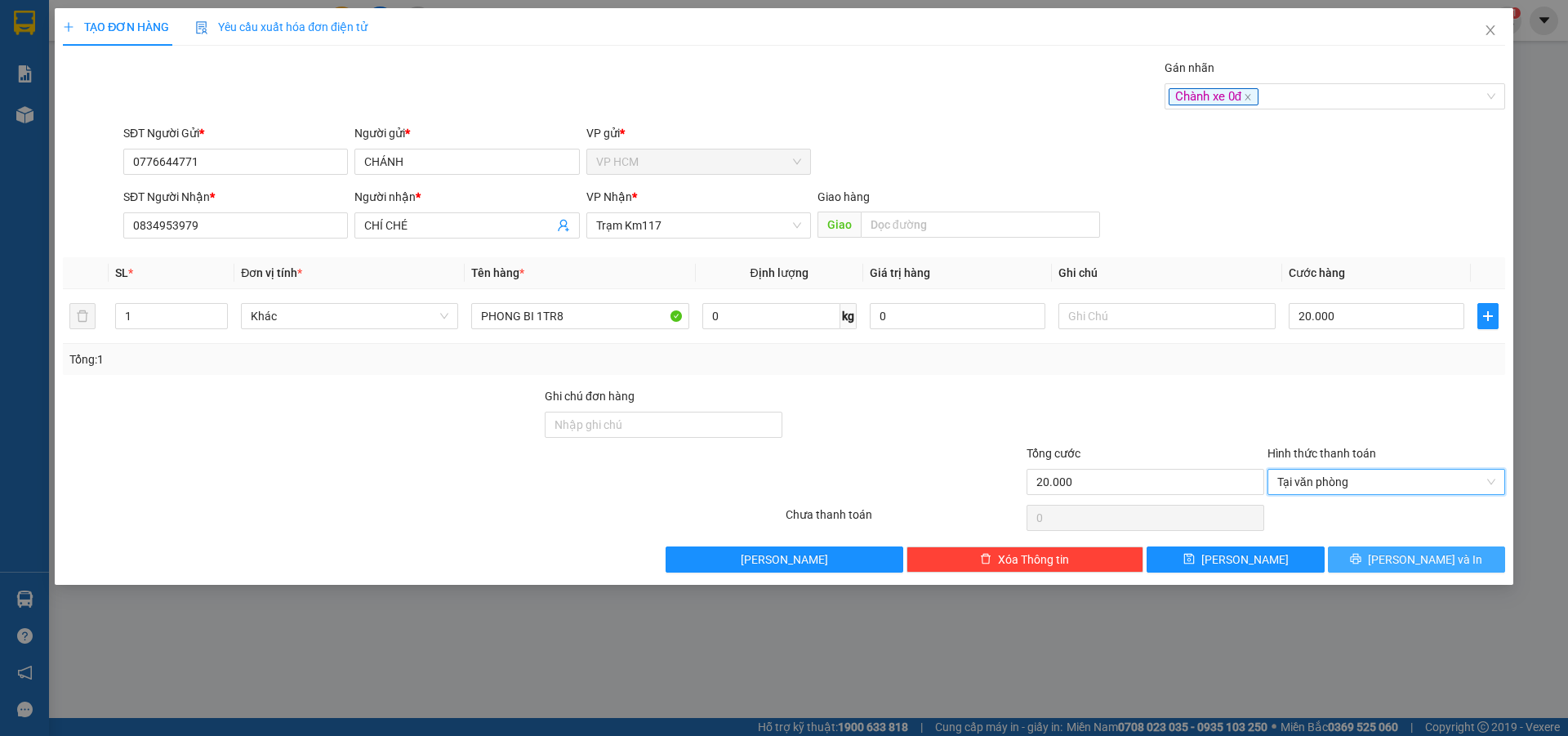
click at [1385, 551] on button "[PERSON_NAME] và In" at bounding box center [1417, 559] width 177 height 27
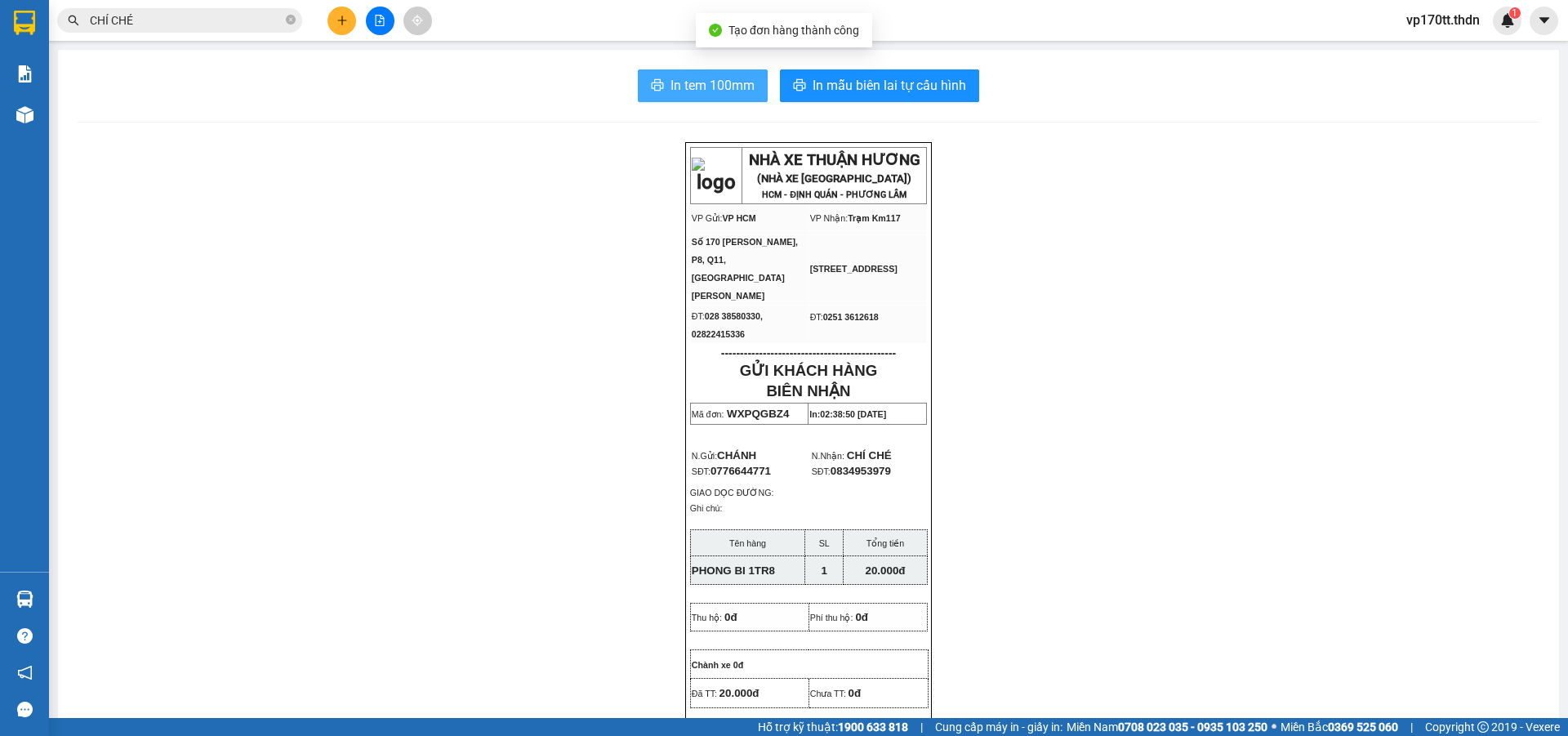
click at [653, 75] on button "In tem 100mm" at bounding box center [702, 86] width 130 height 32
click at [746, 92] on span "In tem 100mm" at bounding box center [713, 85] width 85 height 21
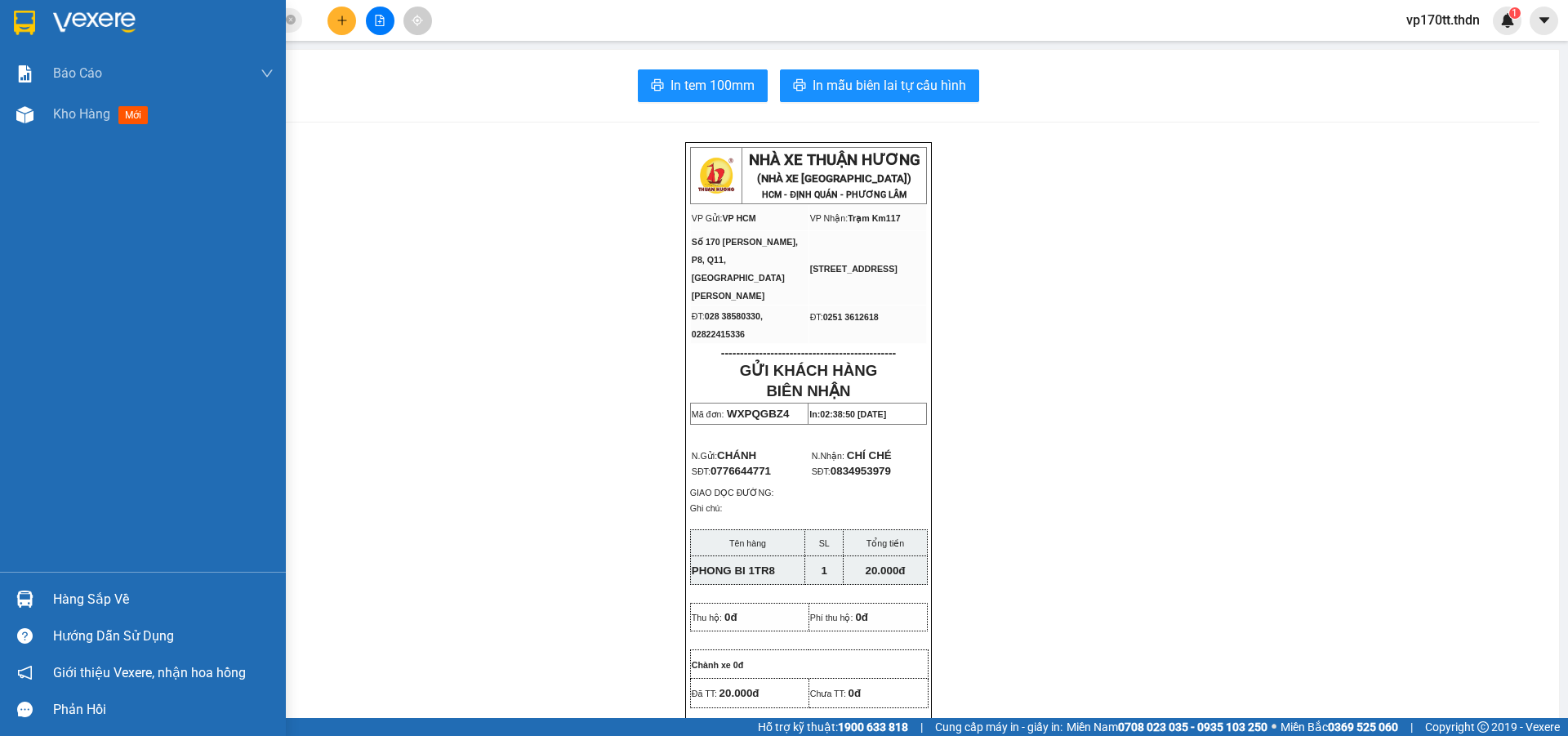
click at [38, 592] on div at bounding box center [25, 599] width 29 height 29
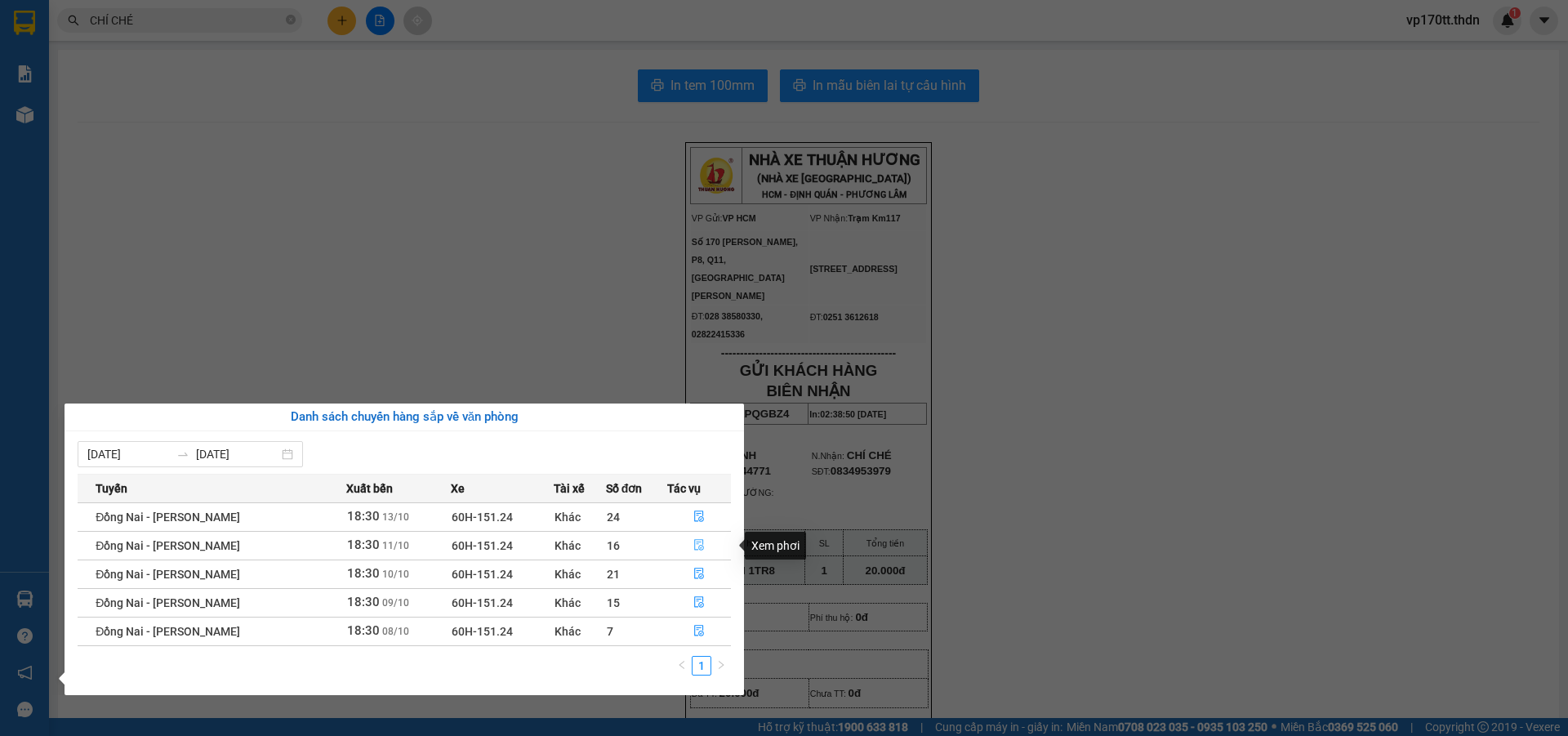
click at [695, 534] on button "button" at bounding box center [699, 545] width 63 height 27
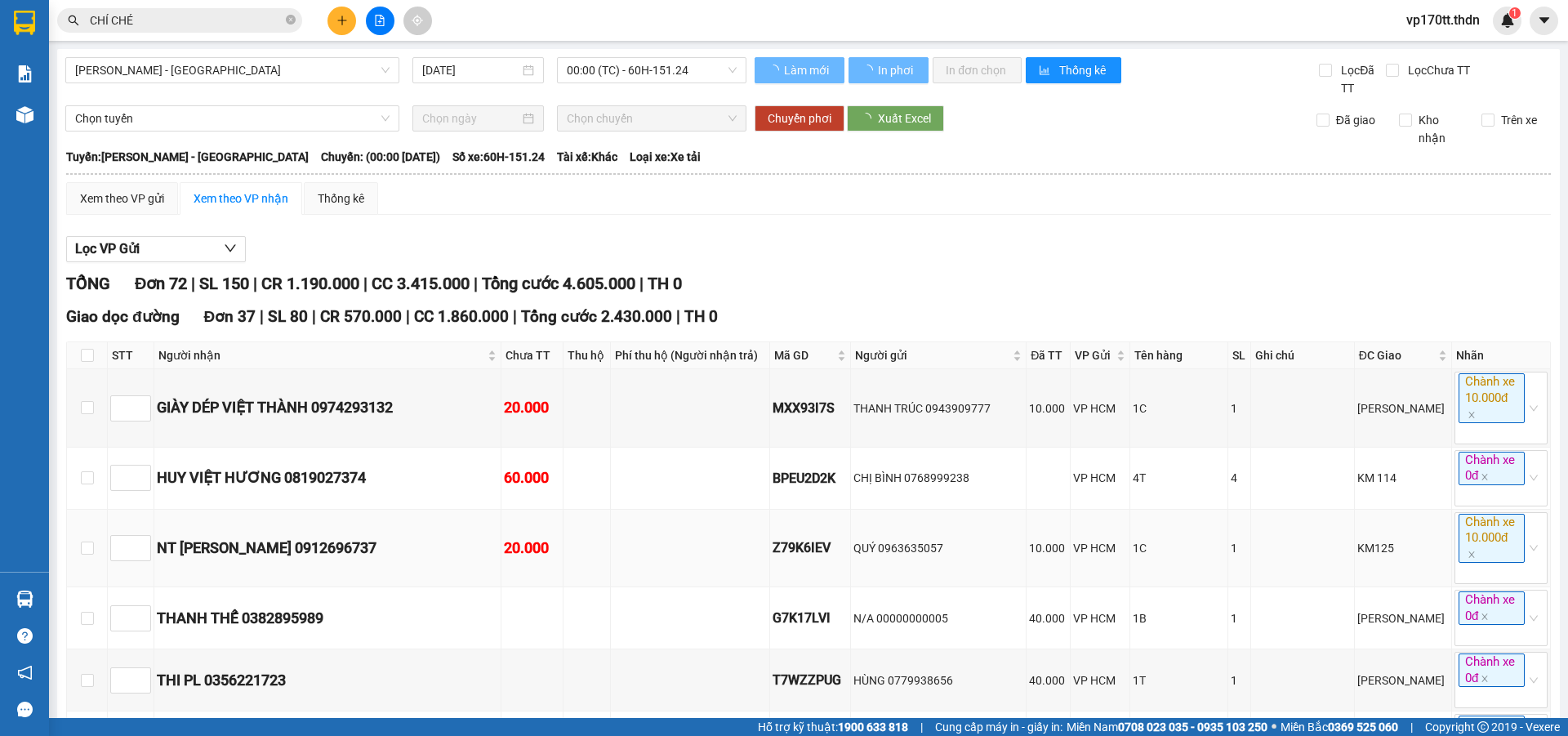
type input "[DATE]"
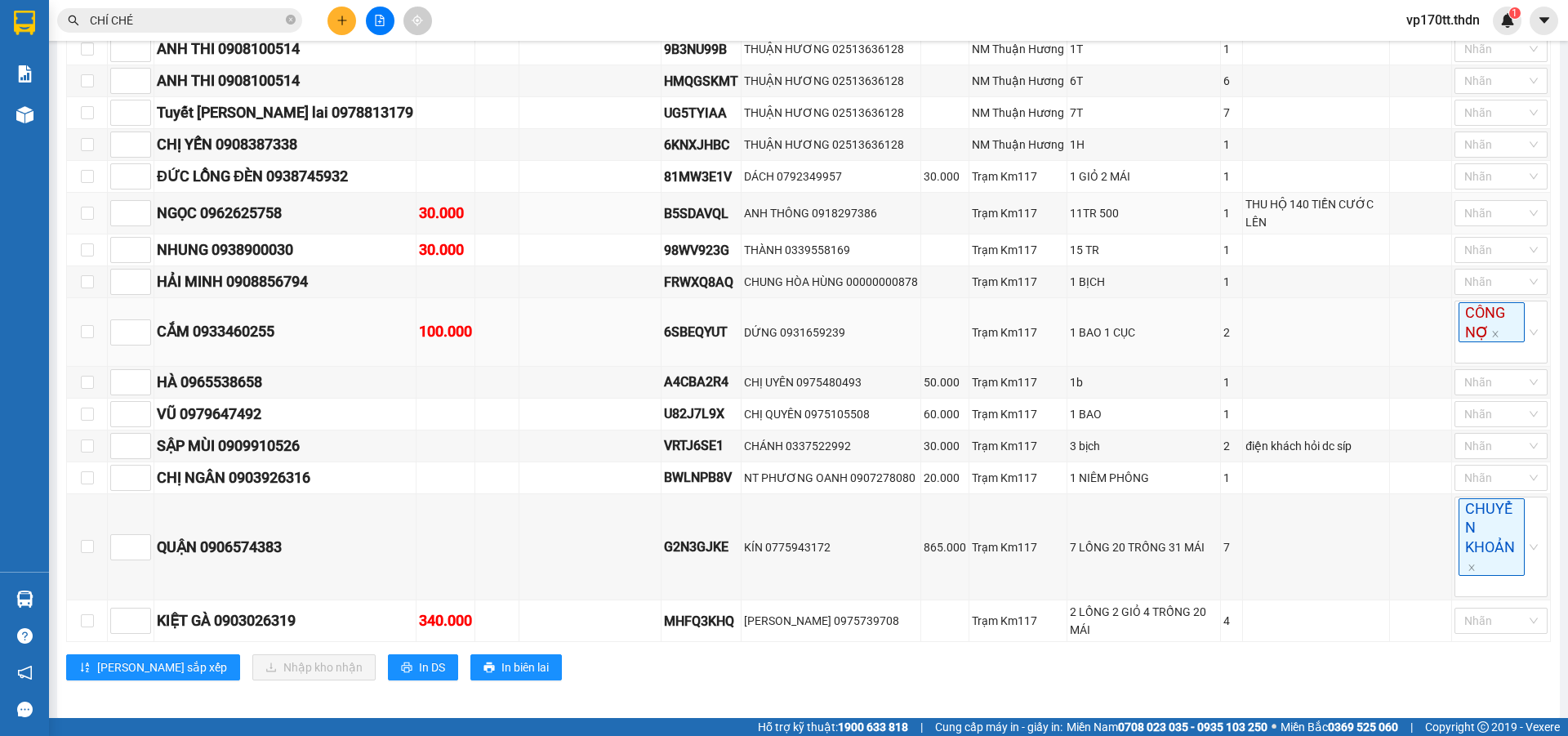
scroll to position [549, 0]
